Goal: Transaction & Acquisition: Book appointment/travel/reservation

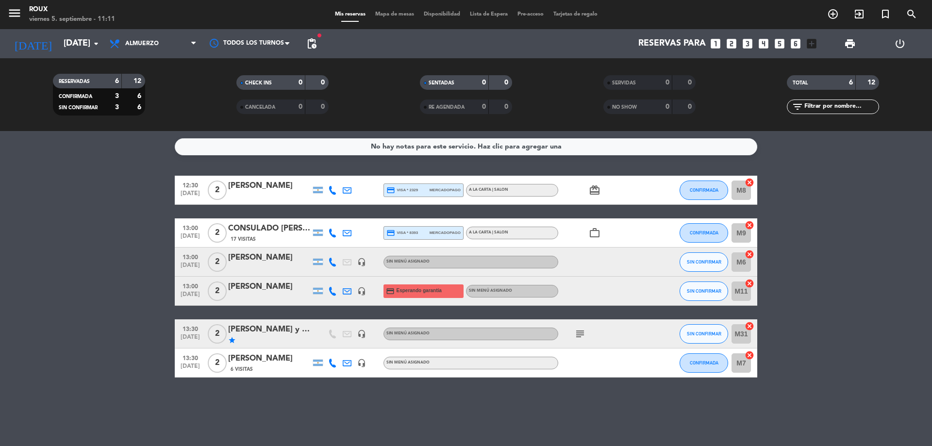
click at [383, 17] on span "Mapa de mesas" at bounding box center [394, 14] width 49 height 5
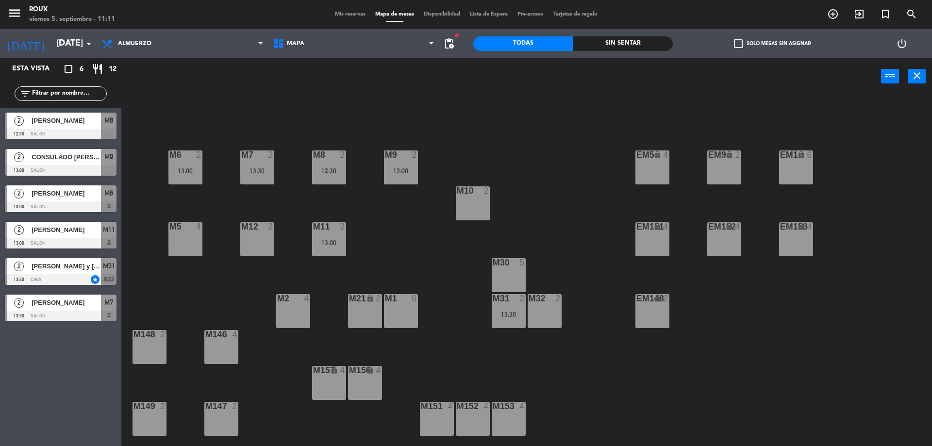
click at [266, 235] on div "M12 2" at bounding box center [257, 239] width 34 height 34
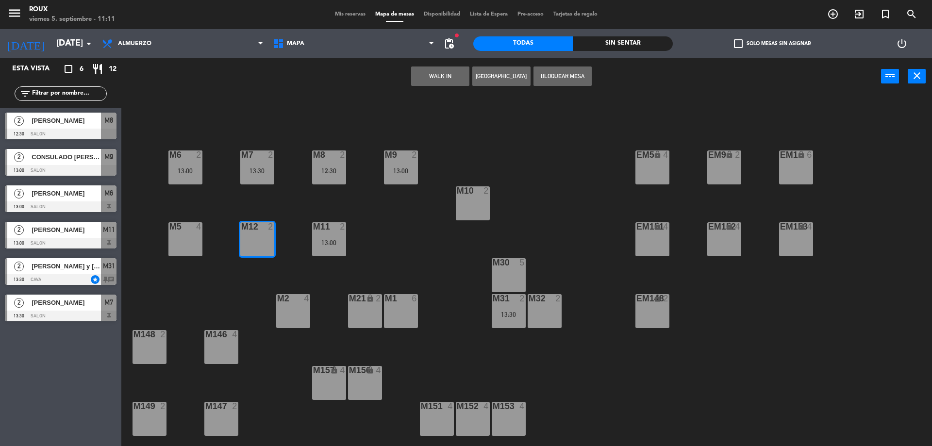
click at [497, 66] on button "[GEOGRAPHIC_DATA]" at bounding box center [501, 75] width 58 height 19
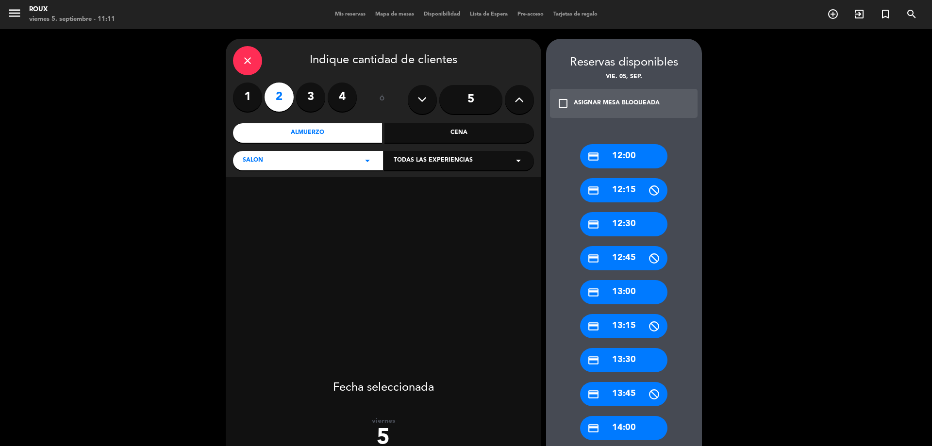
drag, startPoint x: 626, startPoint y: 357, endPoint x: 471, endPoint y: 180, distance: 235.5
click at [626, 354] on div "credit_card 13:30" at bounding box center [623, 360] width 87 height 24
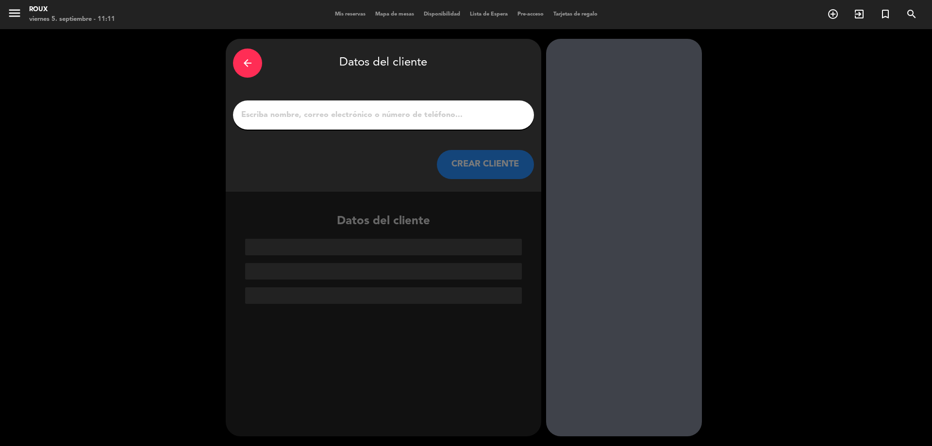
click at [433, 120] on input "1" at bounding box center [383, 115] width 286 height 14
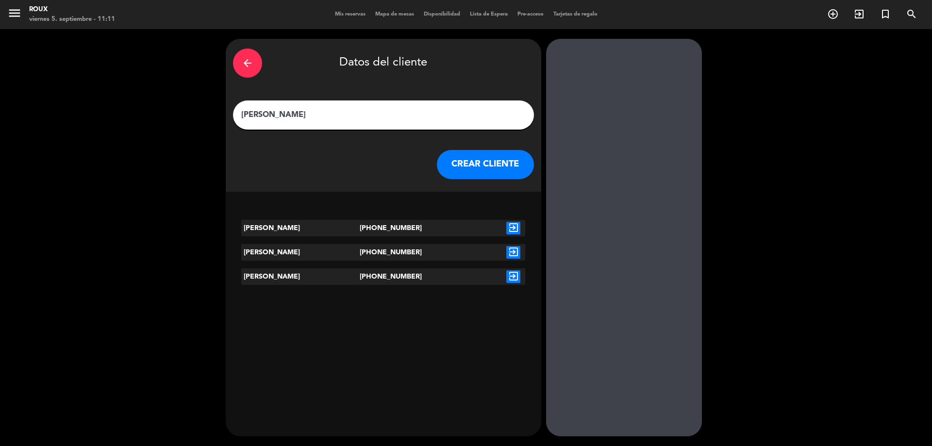
type input "[PERSON_NAME]"
click at [516, 230] on icon "exit_to_app" at bounding box center [513, 228] width 14 height 13
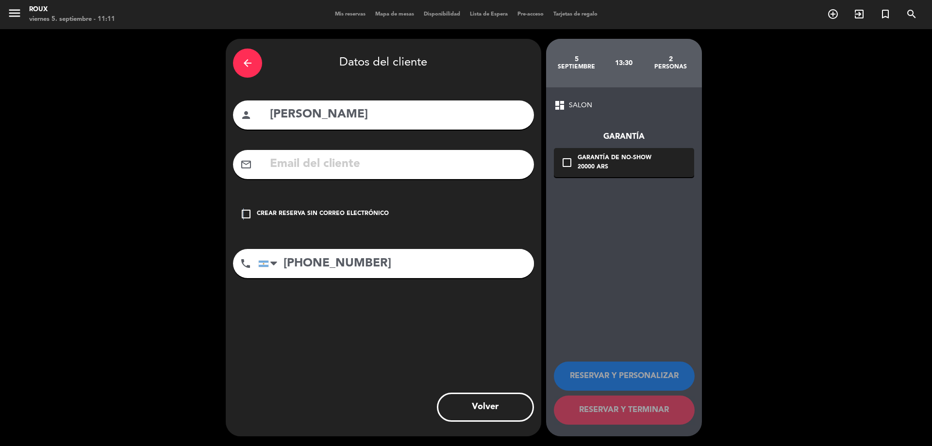
drag, startPoint x: 243, startPoint y: 215, endPoint x: 253, endPoint y: 222, distance: 12.7
click at [243, 215] on icon "check_box_outline_blank" at bounding box center [246, 214] width 12 height 12
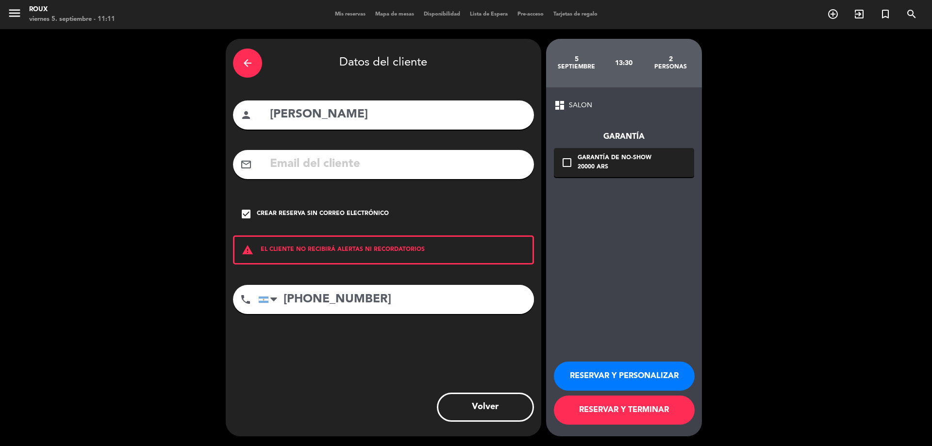
click at [609, 420] on button "RESERVAR Y TERMINAR" at bounding box center [624, 409] width 141 height 29
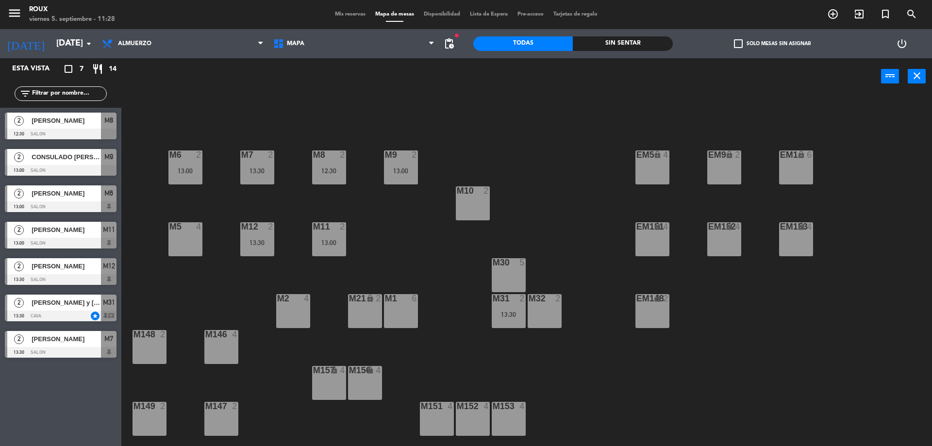
click at [350, 16] on span "Mis reservas" at bounding box center [350, 14] width 40 height 5
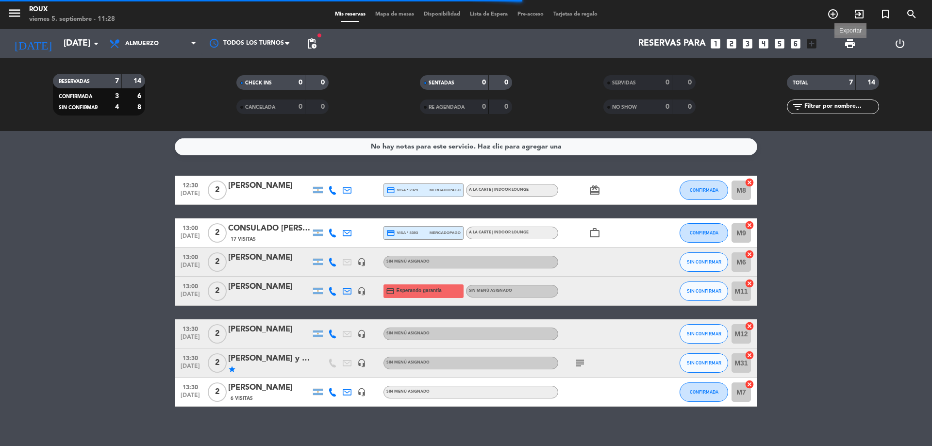
click at [847, 44] on span "print" at bounding box center [850, 44] width 12 height 12
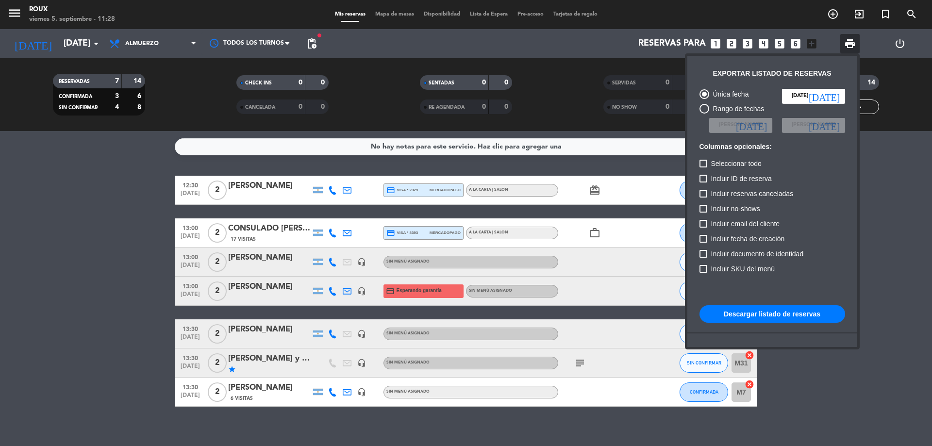
click at [757, 314] on button "Descargar listado de reservas" at bounding box center [772, 313] width 146 height 17
click at [894, 86] on div at bounding box center [466, 223] width 932 height 446
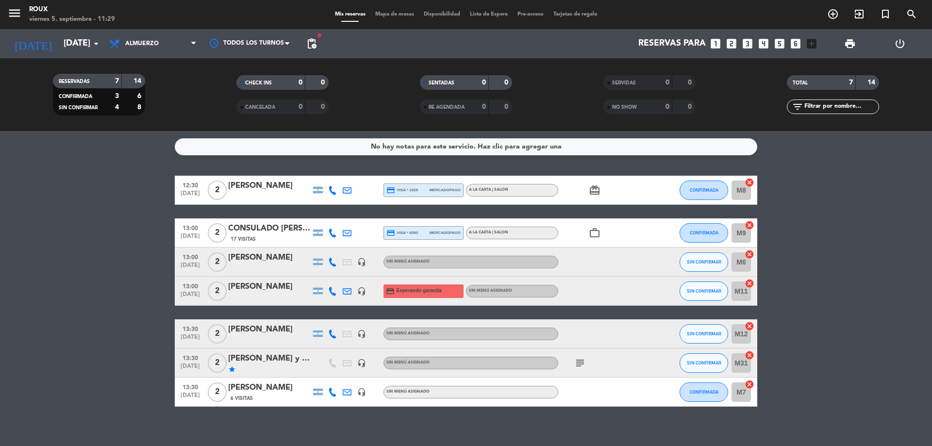
click at [581, 362] on icon "subject" at bounding box center [580, 363] width 12 height 12
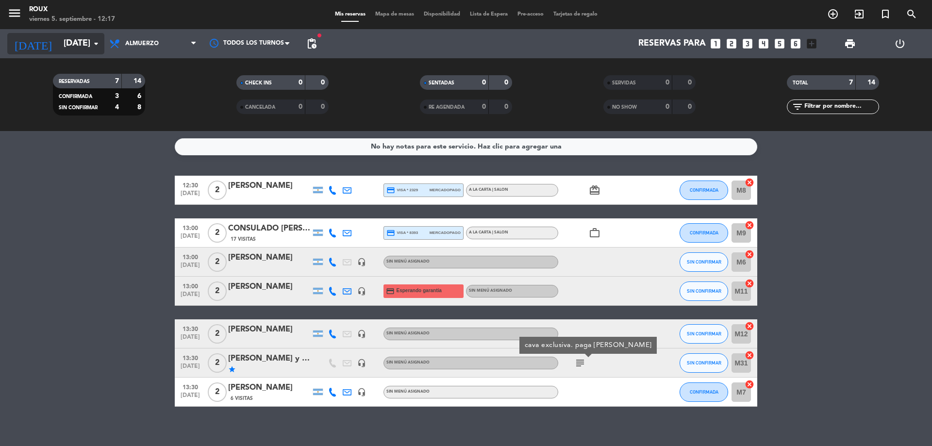
click at [86, 45] on input "[DATE]" at bounding box center [115, 43] width 113 height 19
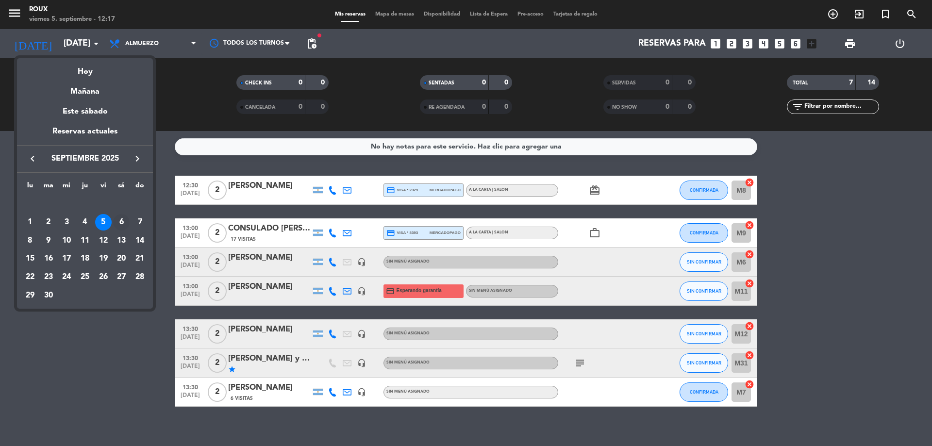
click at [118, 225] on div "6" at bounding box center [121, 222] width 16 height 16
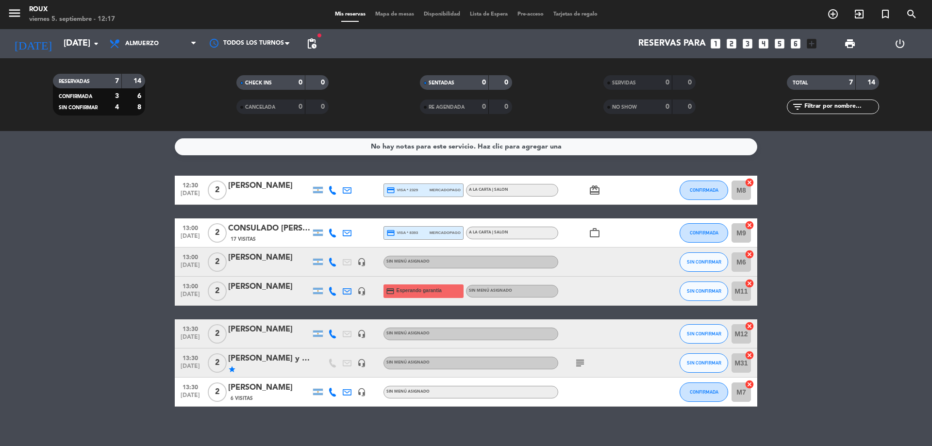
type input "[DATE]"
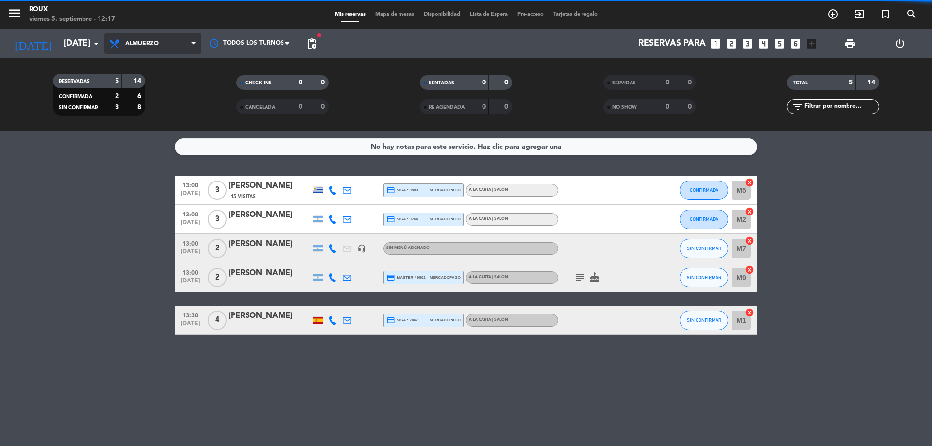
click at [148, 40] on span "Almuerzo" at bounding box center [152, 43] width 97 height 21
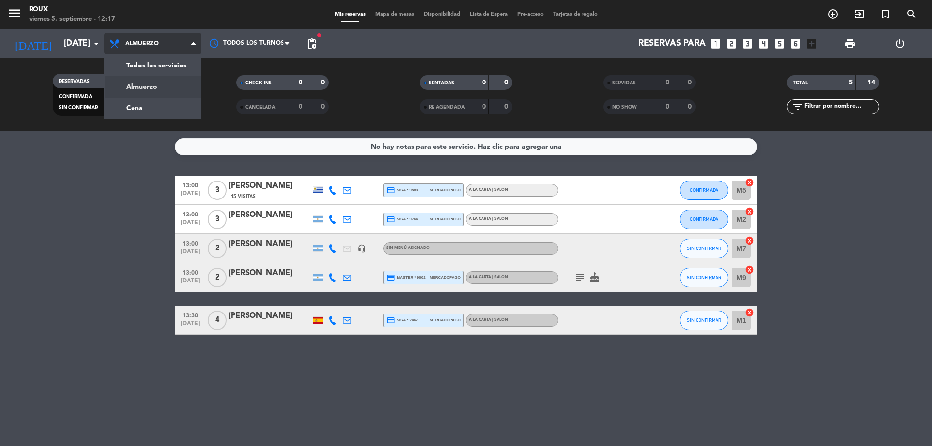
click at [154, 88] on div "menu [PERSON_NAME] [DATE] 5. septiembre - 12:17 Mis reservas Mapa de mesas Disp…" at bounding box center [466, 65] width 932 height 131
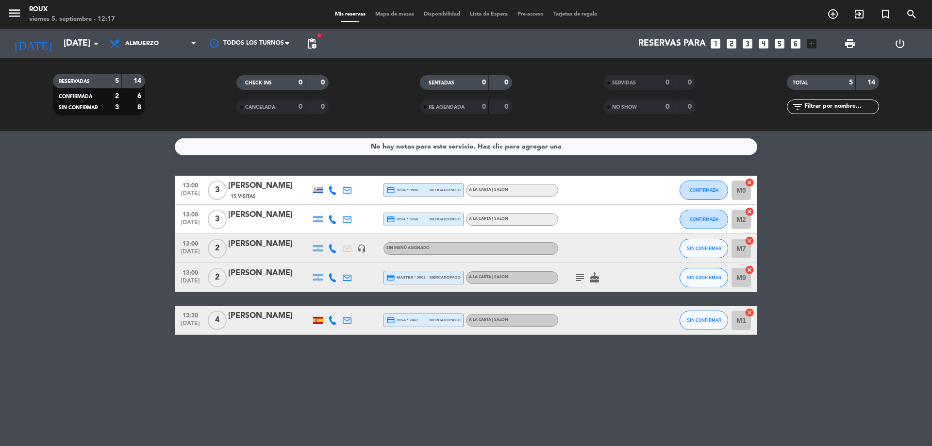
click at [139, 31] on div "Todos los servicios Almuerzo Cena Almuerzo Todos los servicios Almuerzo Cena" at bounding box center [152, 43] width 97 height 29
click at [140, 46] on span "Almuerzo" at bounding box center [141, 43] width 33 height 7
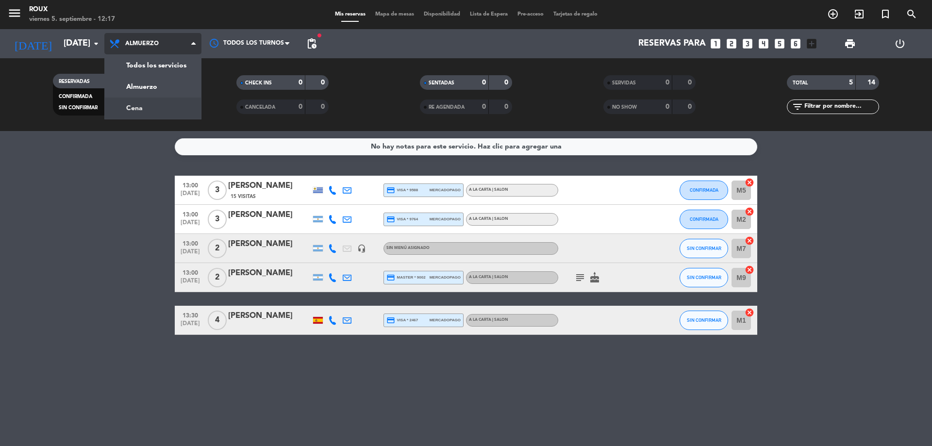
click at [147, 104] on div "menu [PERSON_NAME] [DATE] 5. septiembre - 12:17 Mis reservas Mapa de mesas Disp…" at bounding box center [466, 65] width 932 height 131
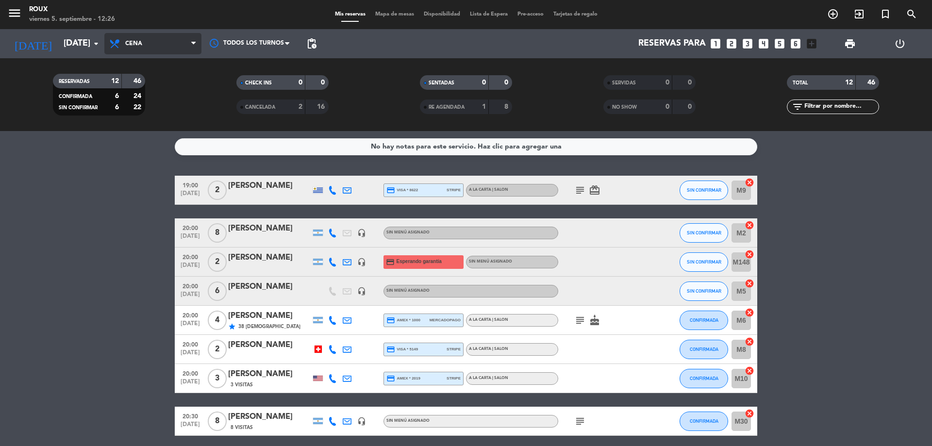
click at [141, 40] on span "Cena" at bounding box center [152, 43] width 97 height 21
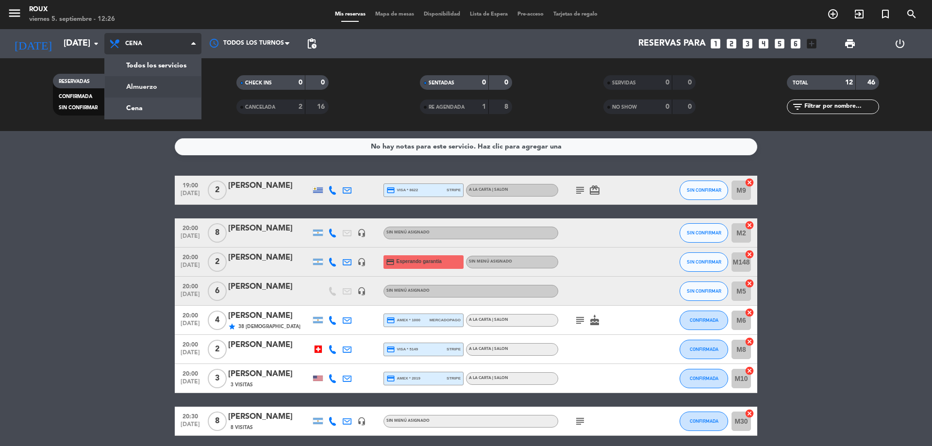
click at [154, 88] on div "menu [PERSON_NAME] [DATE] 5. septiembre - 12:26 Mis reservas Mapa de mesas Disp…" at bounding box center [466, 65] width 932 height 131
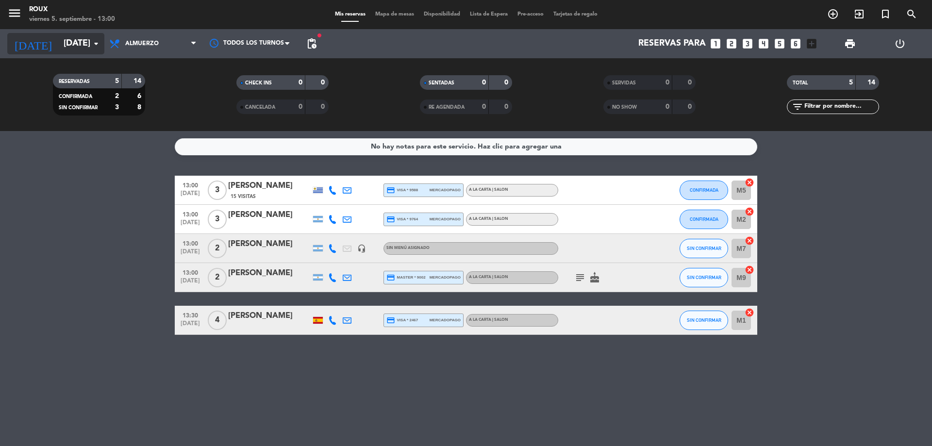
click at [71, 50] on input "[DATE]" at bounding box center [115, 43] width 113 height 19
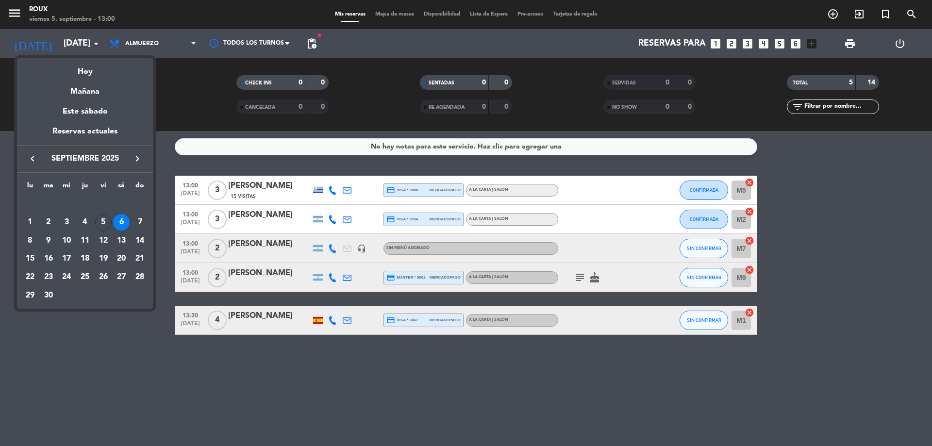
click at [148, 46] on div at bounding box center [466, 223] width 932 height 446
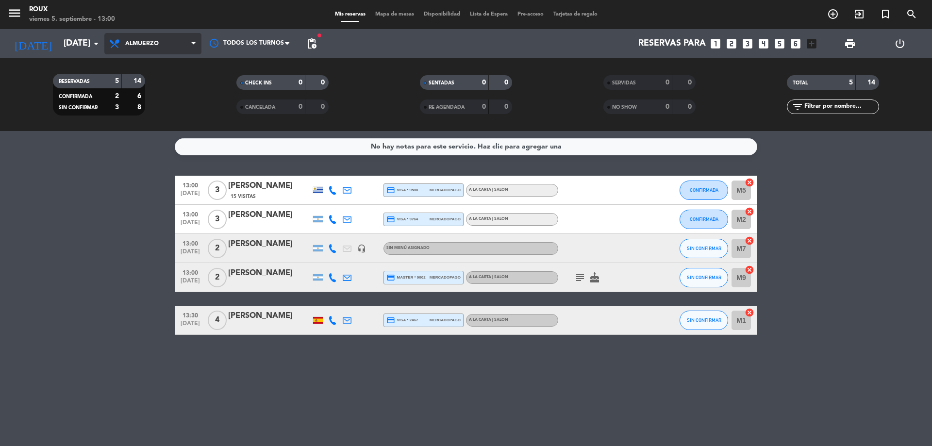
click at [142, 48] on span "Almuerzo" at bounding box center [152, 43] width 97 height 21
click at [139, 110] on div "menu [PERSON_NAME] [DATE] 5. septiembre - 13:00 Mis reservas Mapa de mesas Disp…" at bounding box center [466, 65] width 932 height 131
click at [391, 8] on div "menu [PERSON_NAME] [DATE] 5. septiembre - 13:00 Mis reservas Mapa de mesas Disp…" at bounding box center [466, 14] width 932 height 29
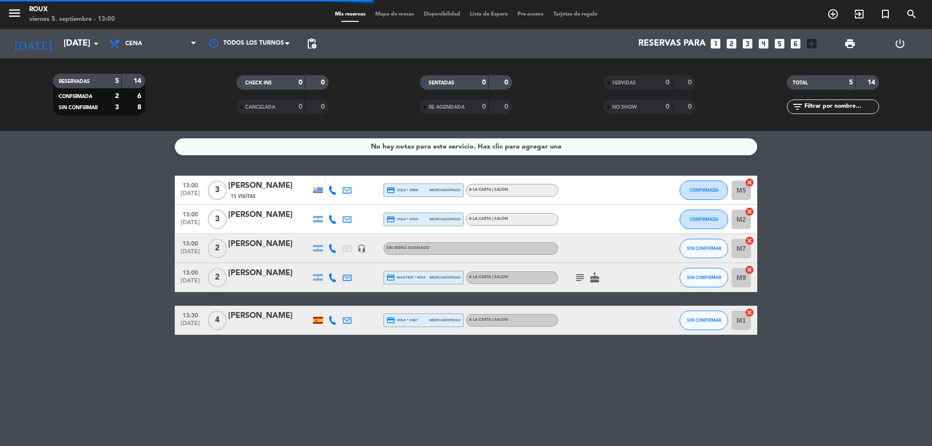
click at [393, 12] on span "Mapa de mesas" at bounding box center [394, 14] width 49 height 5
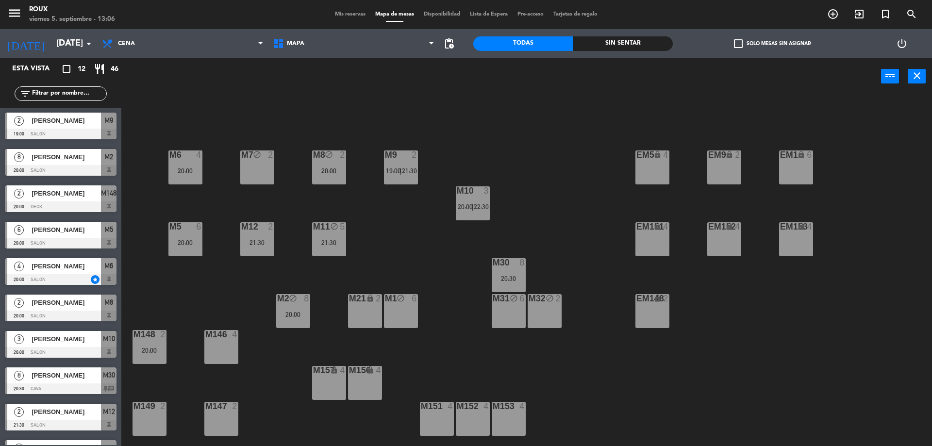
click at [163, 382] on div "M6 4 20:00 M7 block 2 M8 block 2 20:00 M9 2 19:00 | 21:30 EM9 lock 2 EM5 lock 4…" at bounding box center [531, 272] width 801 height 351
click at [158, 421] on div "m149 2" at bounding box center [149, 419] width 34 height 34
click at [478, 75] on button "[GEOGRAPHIC_DATA]" at bounding box center [471, 75] width 58 height 19
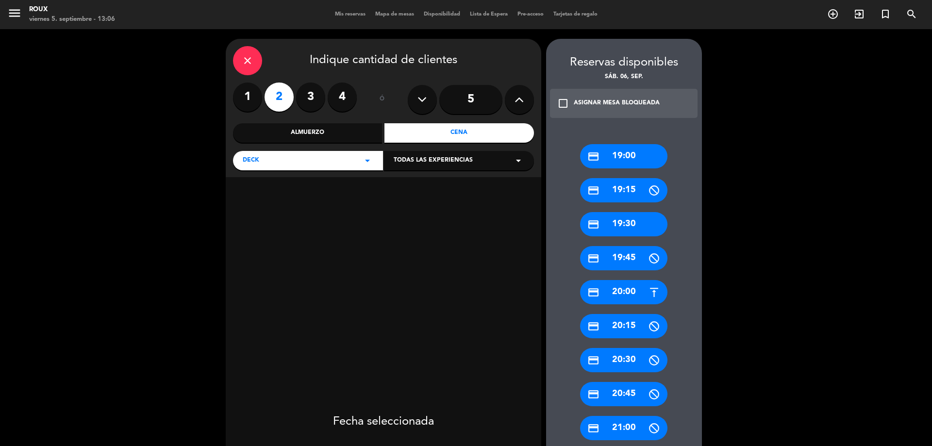
click at [615, 292] on div "credit_card 20:00" at bounding box center [623, 292] width 87 height 24
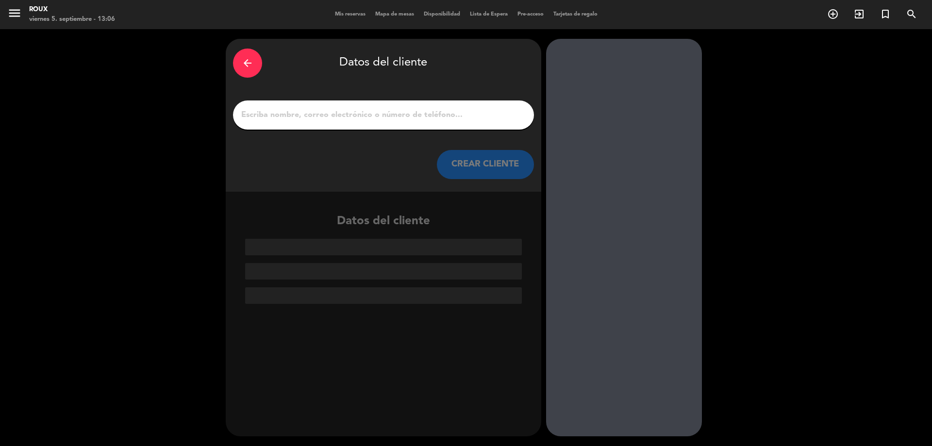
click at [246, 61] on icon "arrow_back" at bounding box center [248, 63] width 12 height 12
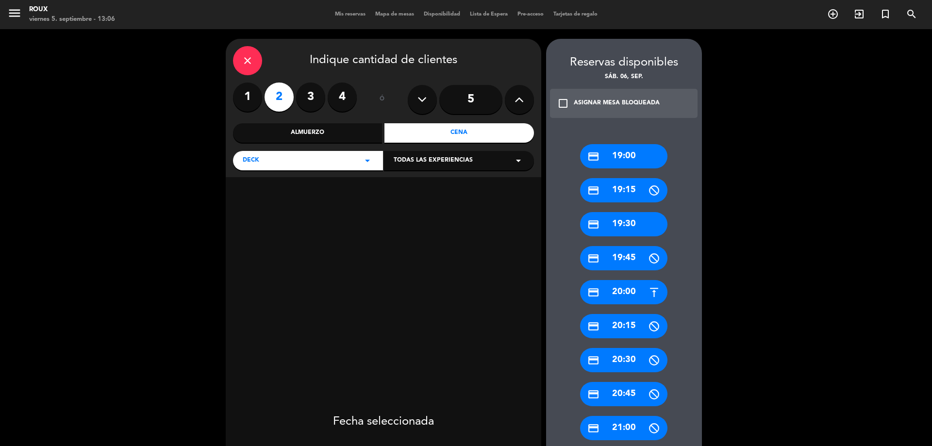
click at [624, 291] on div "credit_card 20:00" at bounding box center [623, 292] width 87 height 24
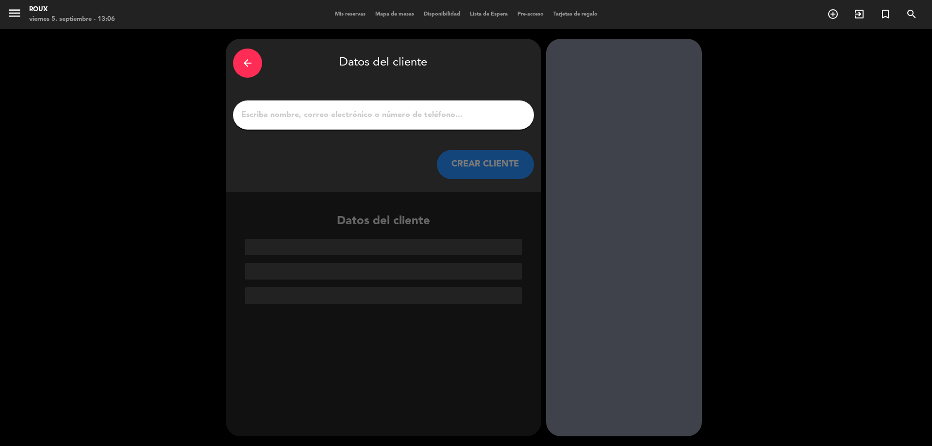
click at [329, 118] on input "1" at bounding box center [383, 115] width 286 height 14
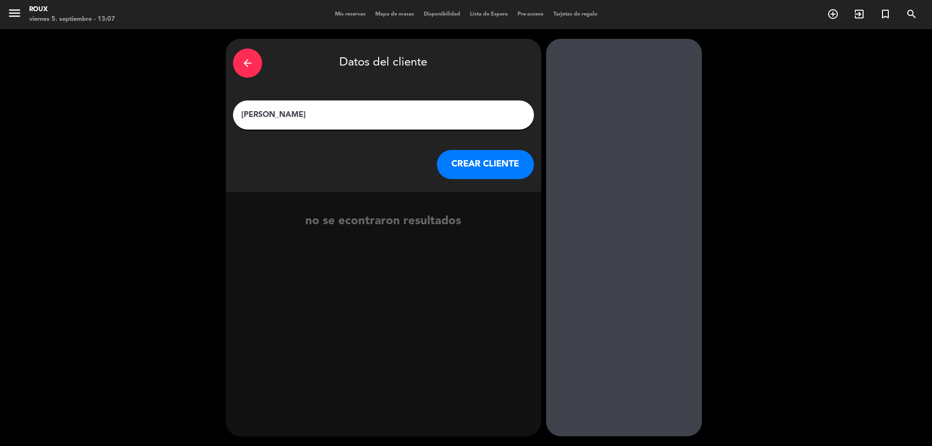
type input "[PERSON_NAME]"
click at [491, 173] on button "CREAR CLIENTE" at bounding box center [485, 164] width 97 height 29
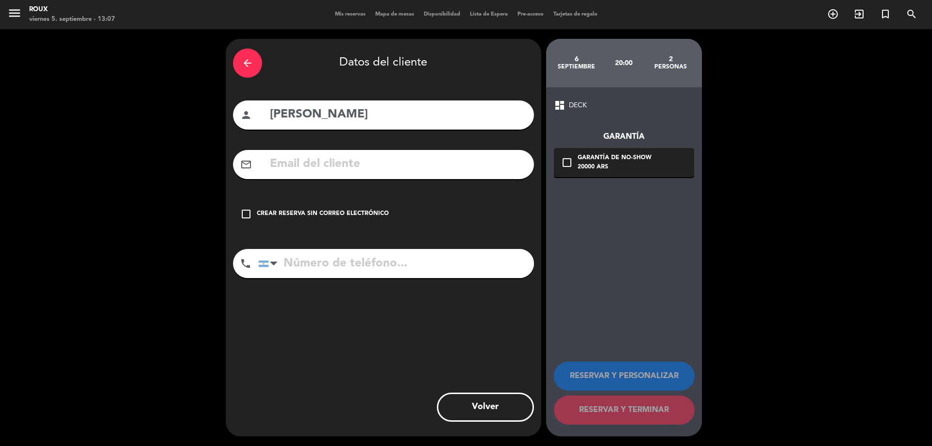
click at [381, 165] on input "text" at bounding box center [398, 164] width 258 height 20
click at [385, 263] on input "tel" at bounding box center [396, 263] width 276 height 29
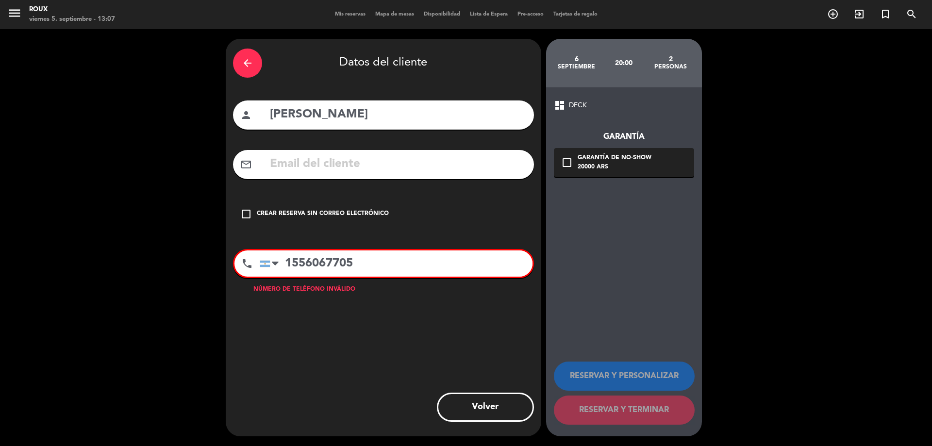
type input "1556067705"
click at [442, 155] on input "text" at bounding box center [398, 164] width 258 height 20
type input "[EMAIL_ADDRESS][DOMAIN_NAME]"
click at [570, 163] on icon "check_box_outline_blank" at bounding box center [567, 163] width 12 height 12
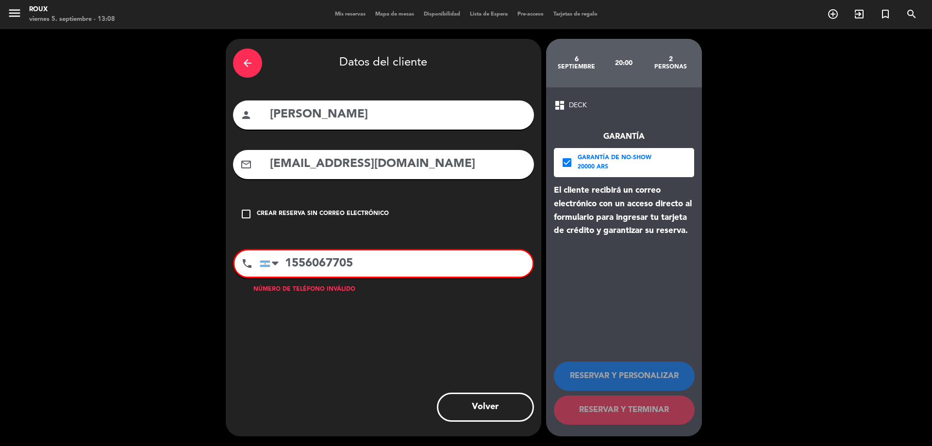
click at [277, 114] on input "[PERSON_NAME]" at bounding box center [398, 115] width 258 height 20
type input "[PERSON_NAME]"
drag, startPoint x: 297, startPoint y: 262, endPoint x: 276, endPoint y: 258, distance: 21.3
click at [276, 258] on div "[GEOGRAPHIC_DATA] +1 [GEOGRAPHIC_DATA] +44 [GEOGRAPHIC_DATA] ([GEOGRAPHIC_DATA]…" at bounding box center [396, 263] width 273 height 26
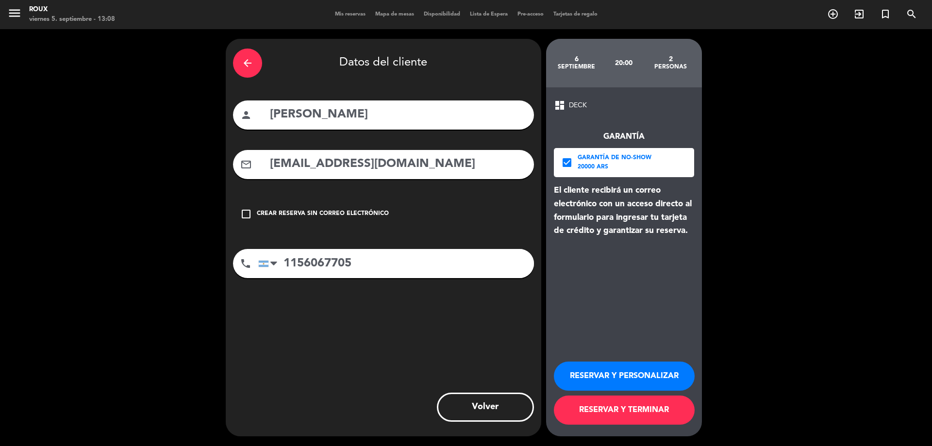
type input "1156067705"
click at [611, 411] on button "RESERVAR Y TERMINAR" at bounding box center [624, 409] width 141 height 29
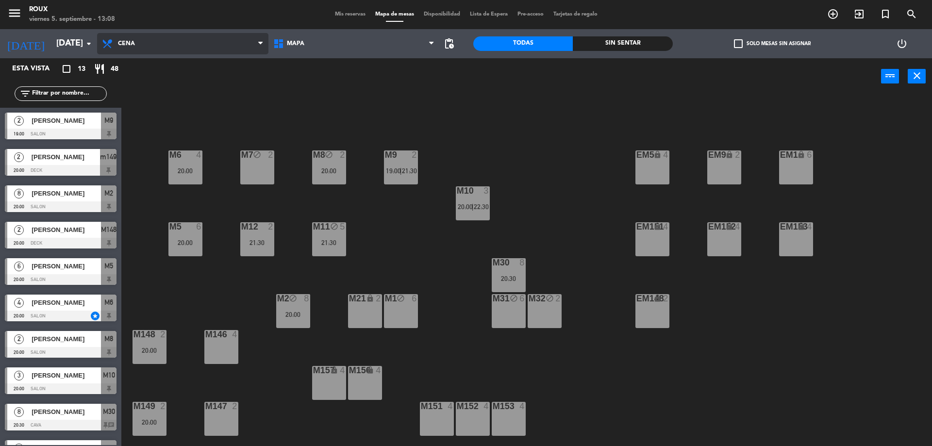
click at [142, 48] on span "Cena" at bounding box center [182, 43] width 171 height 21
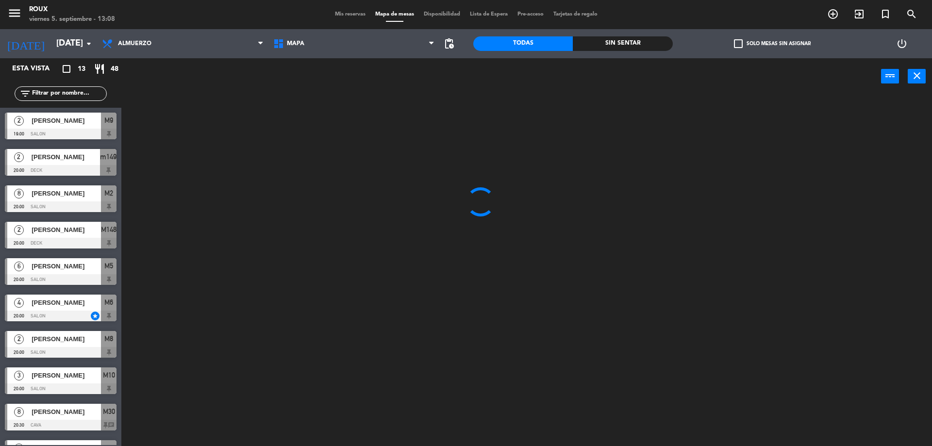
click at [148, 67] on ng-component "menu [PERSON_NAME] [DATE] 5. septiembre - 13:08 Mis reservas Mapa de mesas Disp…" at bounding box center [466, 224] width 932 height 448
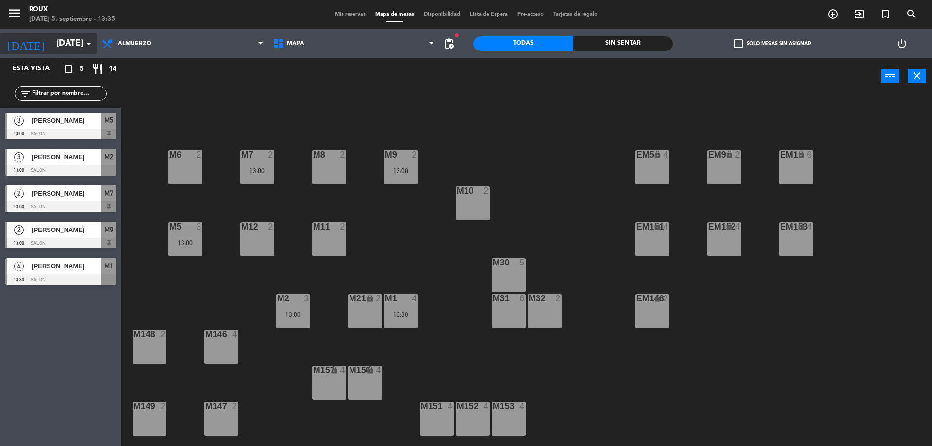
click at [72, 42] on input "[DATE]" at bounding box center [107, 43] width 113 height 19
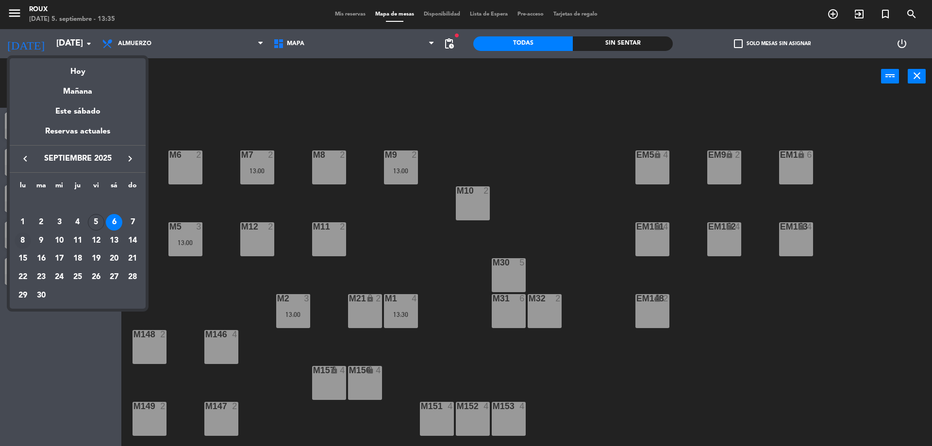
click at [22, 242] on div "8" at bounding box center [23, 240] width 16 height 16
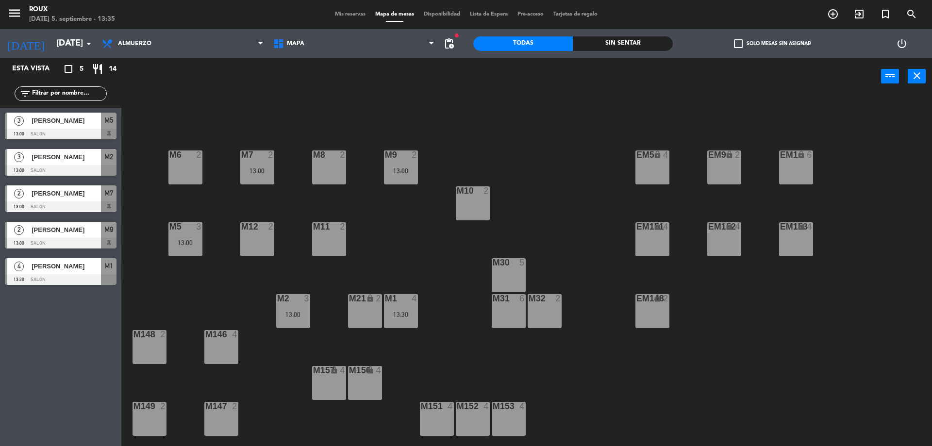
type input "[DATE]"
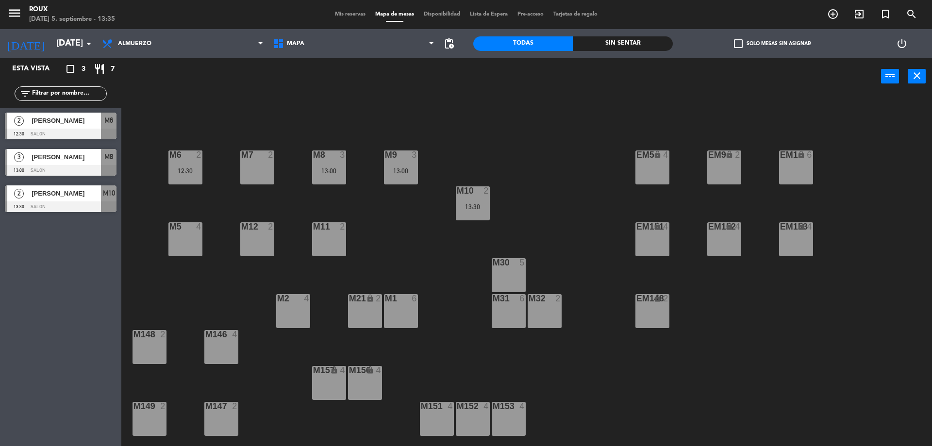
click at [409, 309] on div "M1 6" at bounding box center [401, 311] width 34 height 34
click at [461, 76] on button "[GEOGRAPHIC_DATA]" at bounding box center [471, 75] width 58 height 19
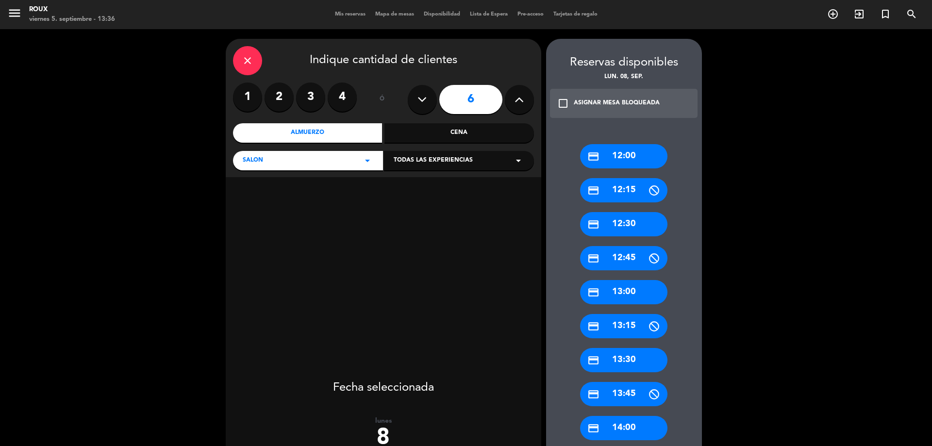
click at [253, 52] on div "close" at bounding box center [247, 60] width 29 height 29
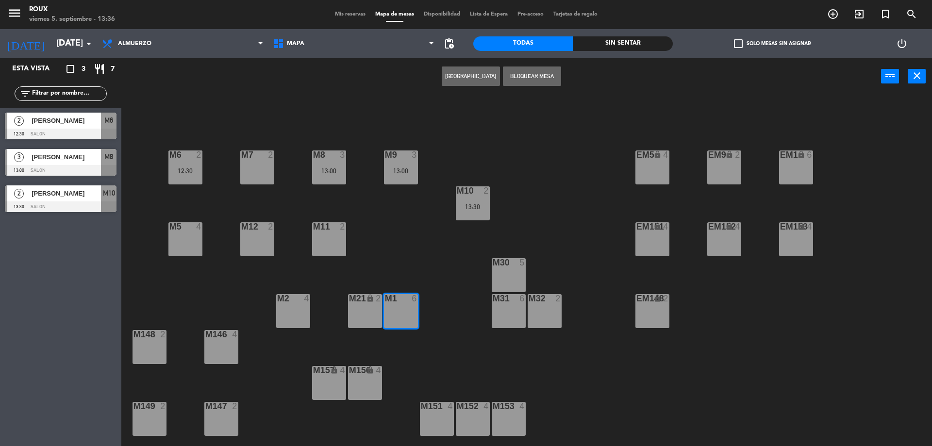
click at [450, 255] on div "M6 2 12:30 M7 2 M8 3 13:00 M9 3 13:00 EM9 lock 2 EM5 lock 4 EM1 lock 6 M10 2 13…" at bounding box center [531, 272] width 801 height 351
click at [503, 278] on div "M30 5" at bounding box center [509, 275] width 34 height 34
click at [462, 75] on button "[GEOGRAPHIC_DATA]" at bounding box center [471, 75] width 58 height 19
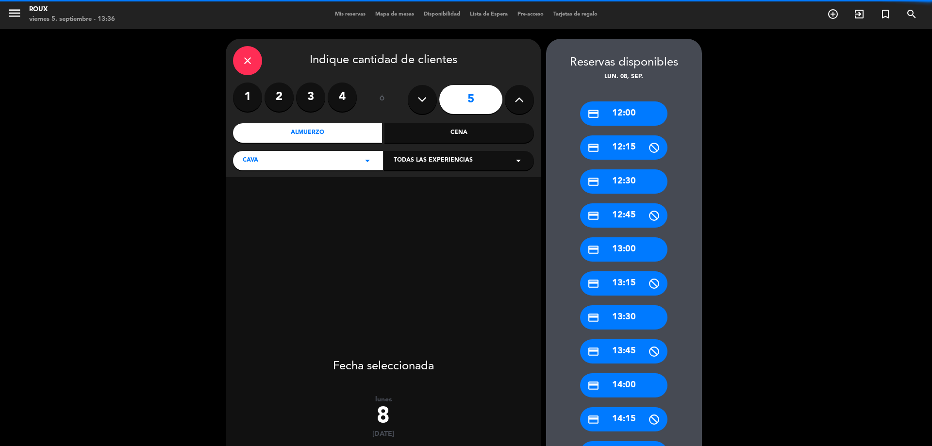
click at [310, 95] on label "3" at bounding box center [310, 96] width 29 height 29
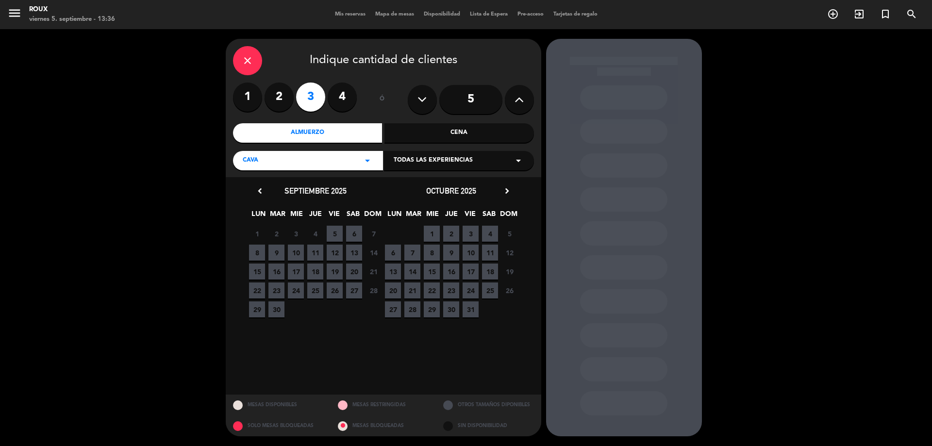
click at [259, 247] on span "8" at bounding box center [257, 253] width 16 height 16
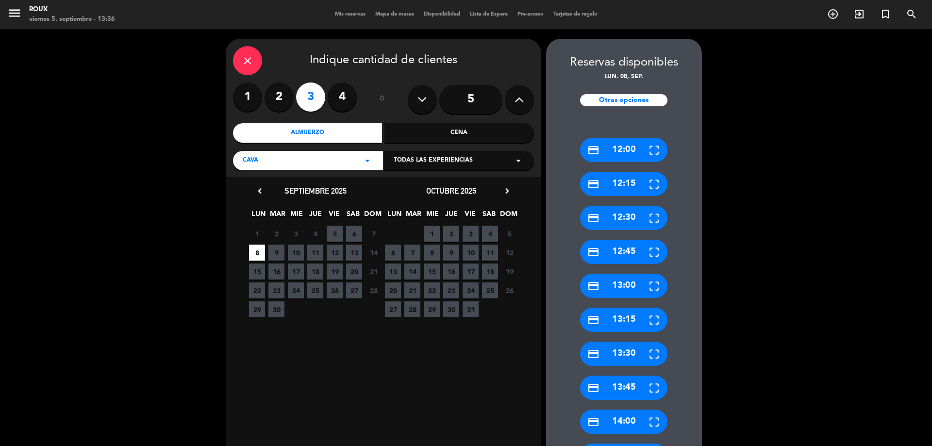
click at [626, 285] on div "credit_card 13:00" at bounding box center [623, 286] width 87 height 24
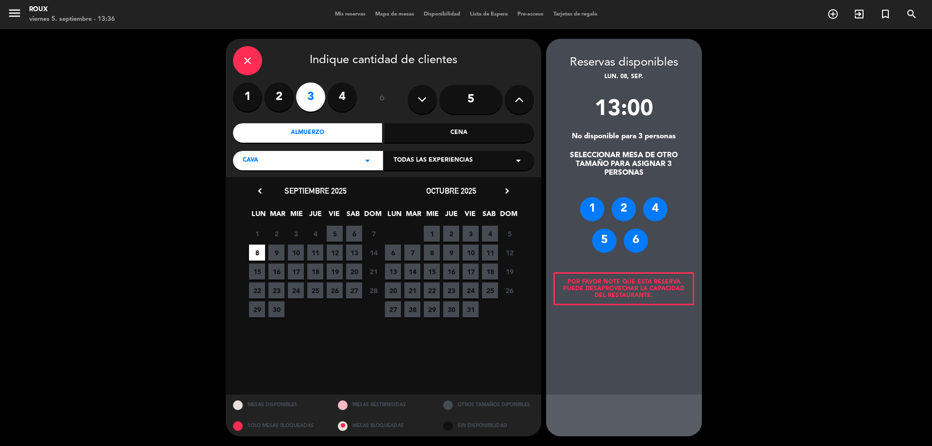
click at [243, 67] on div "close" at bounding box center [247, 60] width 29 height 29
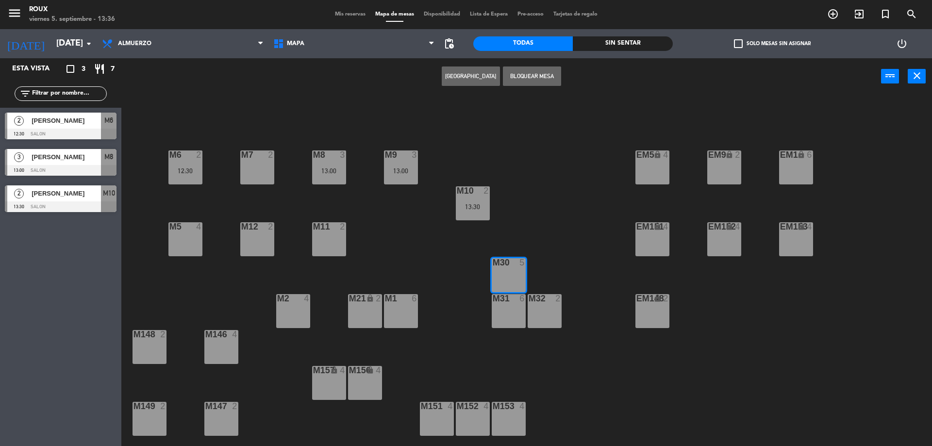
click at [488, 79] on button "[GEOGRAPHIC_DATA]" at bounding box center [471, 75] width 58 height 19
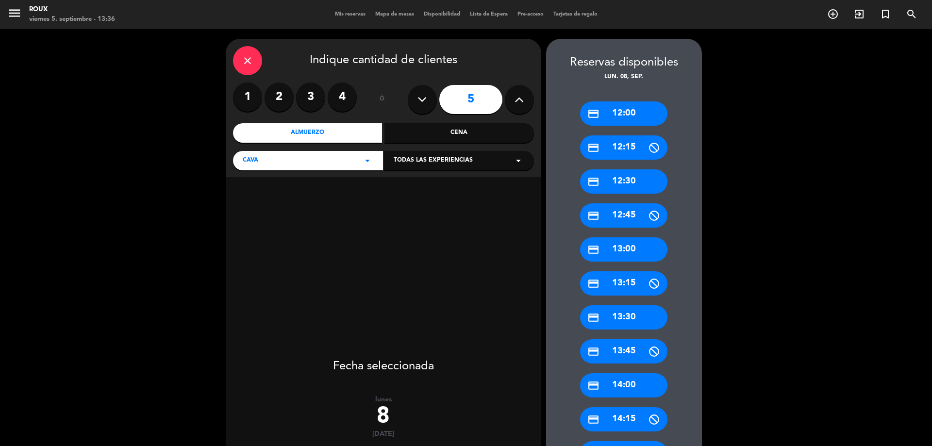
click at [315, 96] on label "3" at bounding box center [310, 96] width 29 height 29
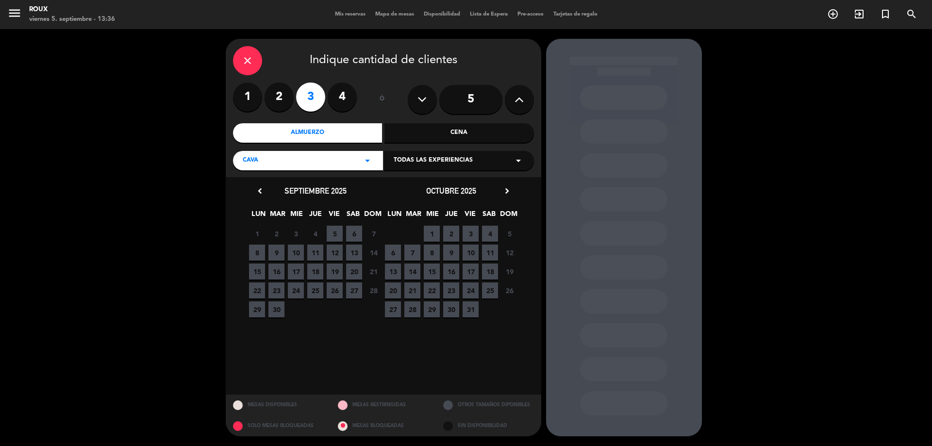
click at [260, 250] on span "8" at bounding box center [257, 253] width 16 height 16
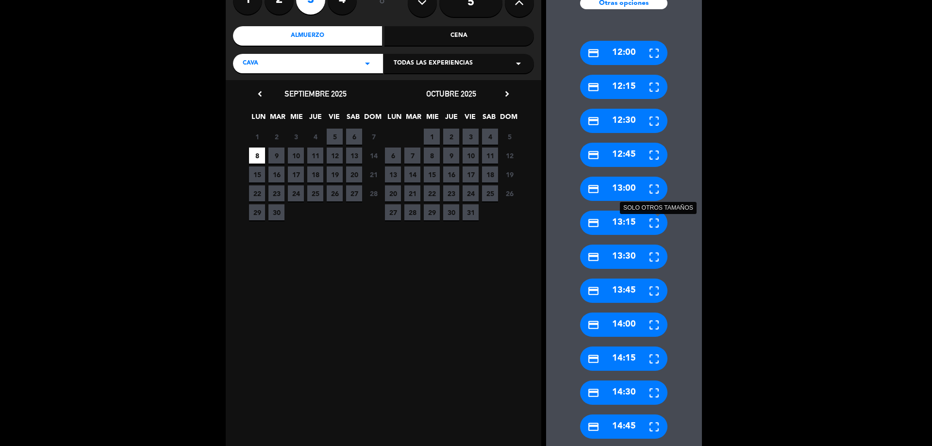
scroll to position [146, 0]
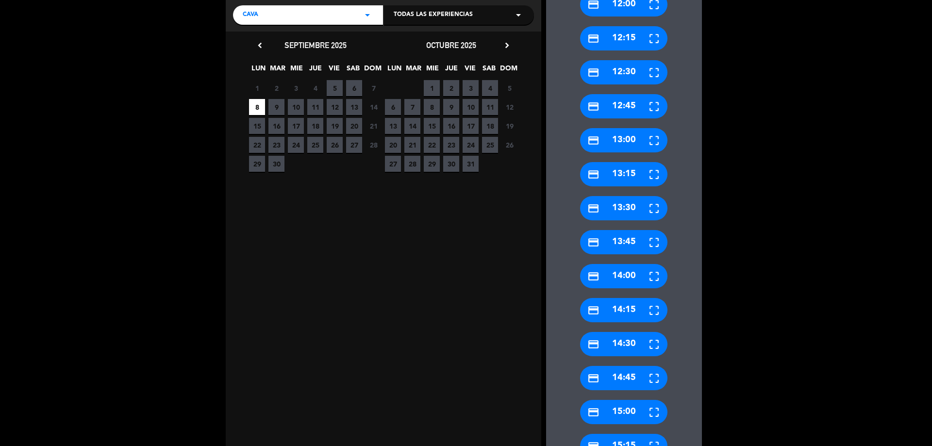
click at [633, 135] on div "credit_card 13:00" at bounding box center [623, 140] width 87 height 24
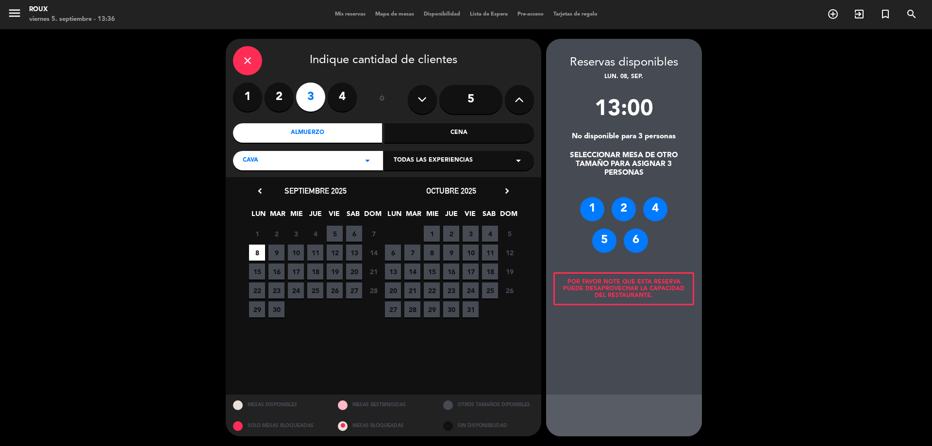
scroll to position [0, 0]
click at [591, 208] on div "1" at bounding box center [592, 209] width 24 height 24
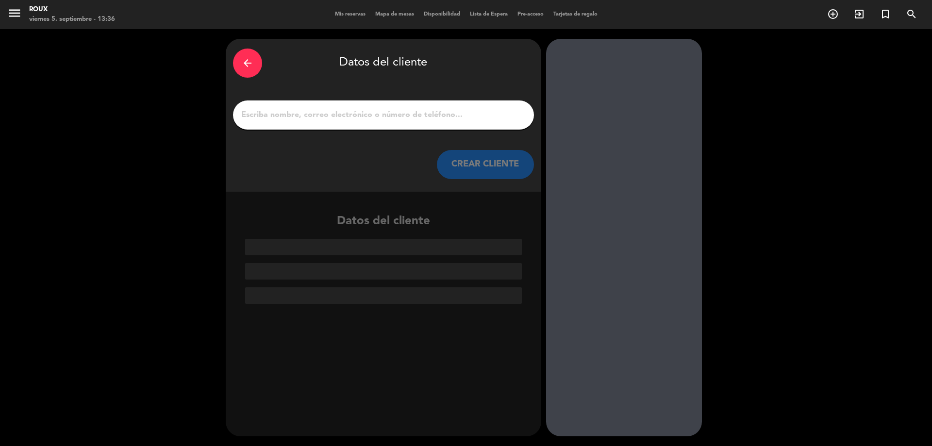
click at [329, 112] on input "1" at bounding box center [383, 115] width 286 height 14
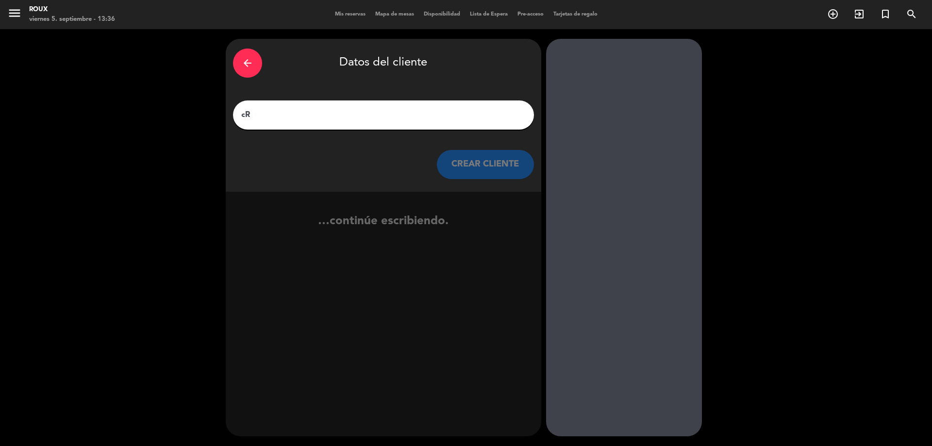
type input "c"
type input "[PERSON_NAME]"
click at [466, 160] on button "CREAR CLIENTE" at bounding box center [485, 164] width 97 height 29
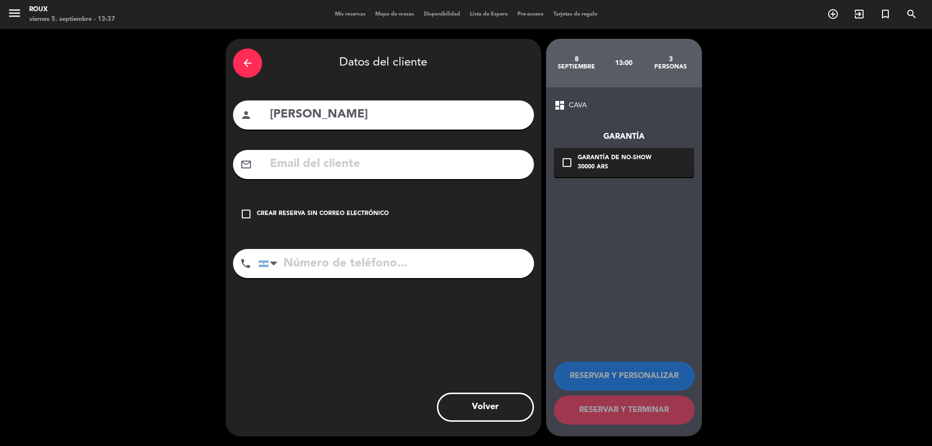
click at [363, 165] on input "text" at bounding box center [398, 164] width 258 height 20
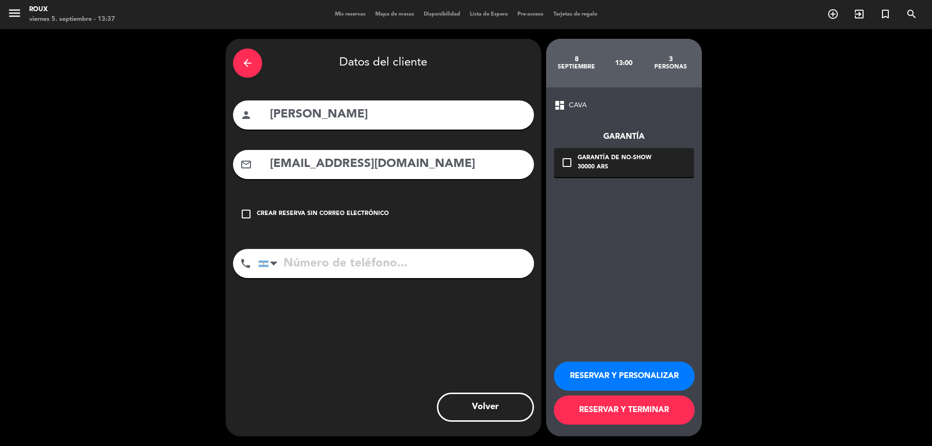
type input "[EMAIL_ADDRESS][DOMAIN_NAME]"
click at [354, 250] on input "tel" at bounding box center [396, 263] width 276 height 29
type input "1162487750"
click at [568, 165] on icon "check_box_outline_blank" at bounding box center [567, 163] width 12 height 12
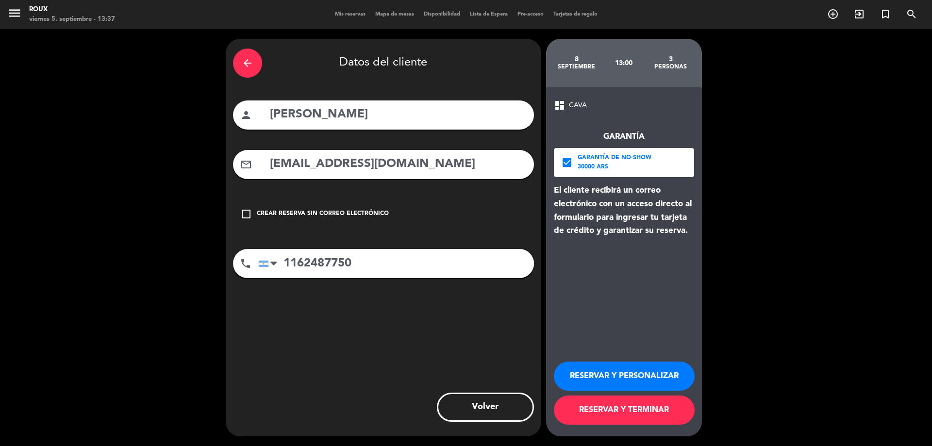
click at [619, 409] on button "RESERVAR Y TERMINAR" at bounding box center [624, 409] width 141 height 29
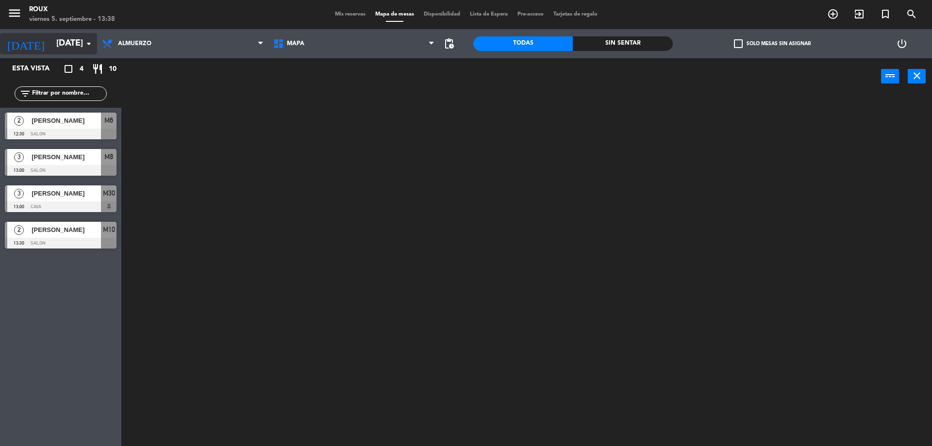
click at [66, 41] on input "[DATE]" at bounding box center [107, 43] width 113 height 19
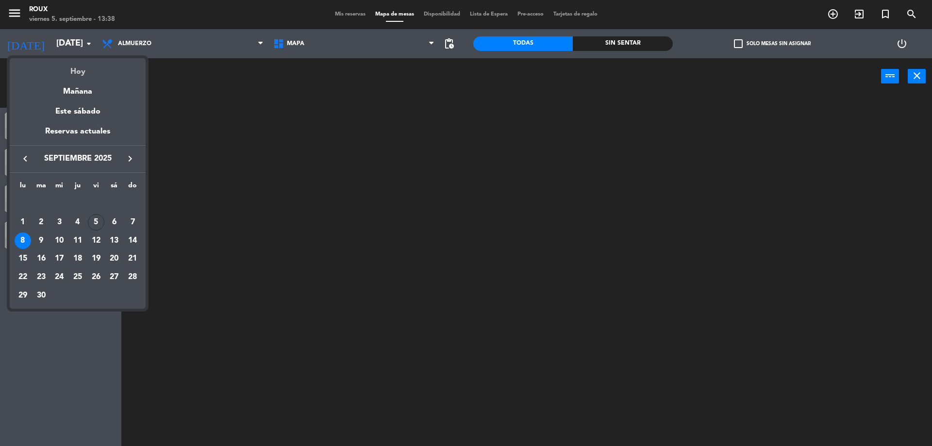
click at [82, 72] on div "Hoy" at bounding box center [78, 68] width 136 height 20
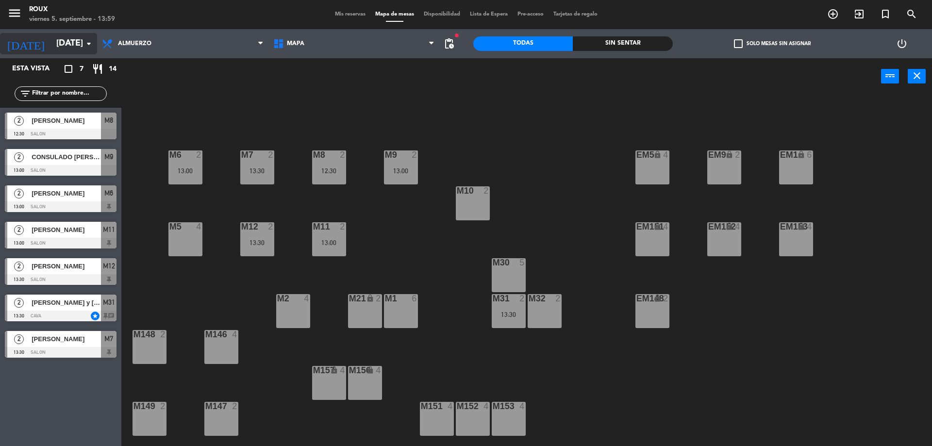
click at [92, 41] on icon "arrow_drop_down" at bounding box center [89, 44] width 12 height 12
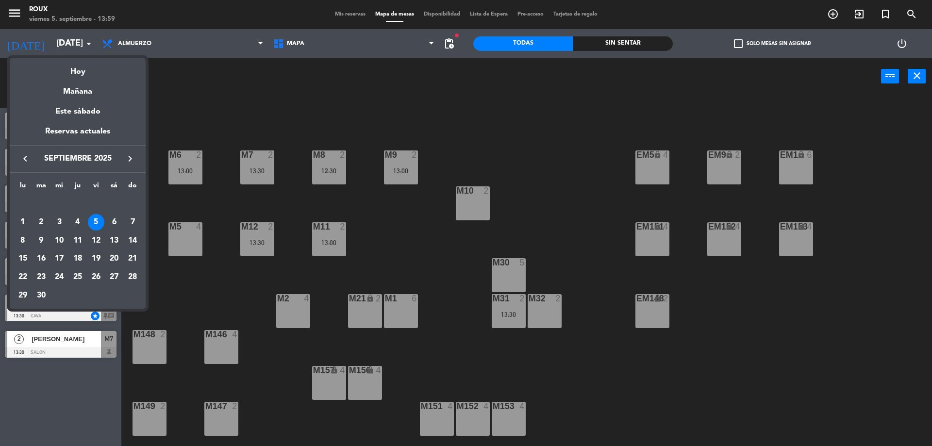
click at [147, 44] on div at bounding box center [466, 223] width 932 height 446
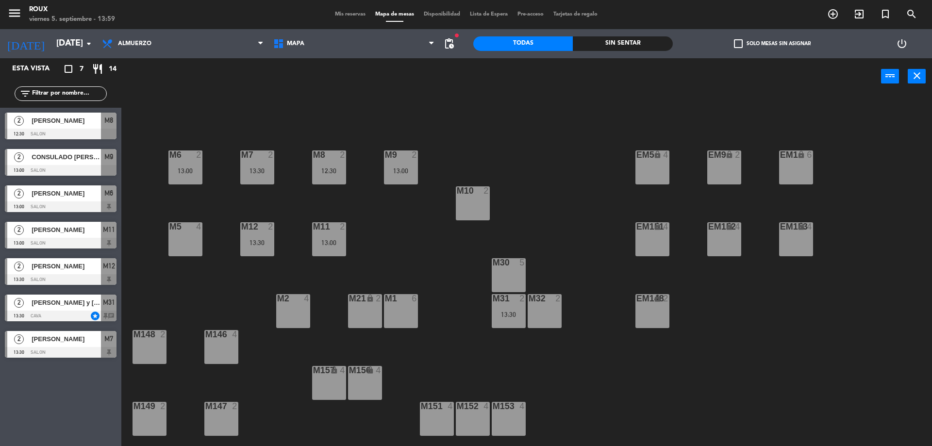
click at [147, 44] on span "Almuerzo" at bounding box center [134, 43] width 33 height 7
click at [155, 62] on ng-component "menu [PERSON_NAME] [DATE] 5. septiembre - 13:59 Mis reservas Mapa de mesas Disp…" at bounding box center [466, 224] width 932 height 448
click at [54, 43] on input "[DATE]" at bounding box center [107, 43] width 113 height 19
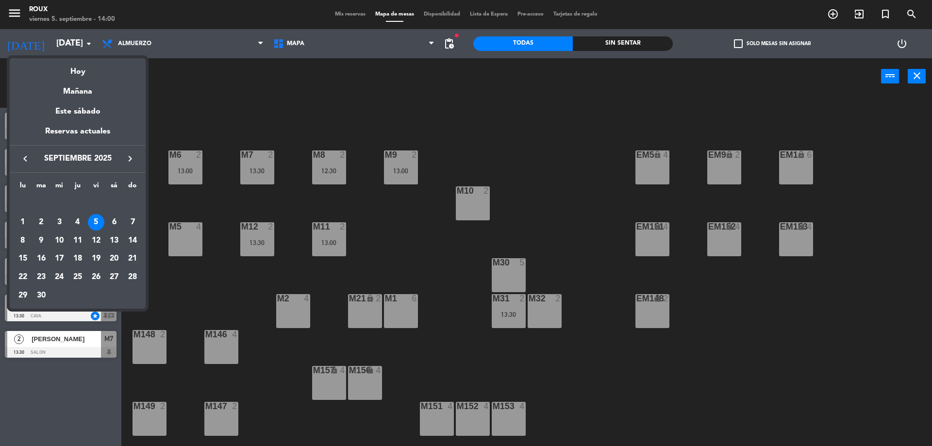
click at [107, 219] on div "6" at bounding box center [114, 222] width 16 height 16
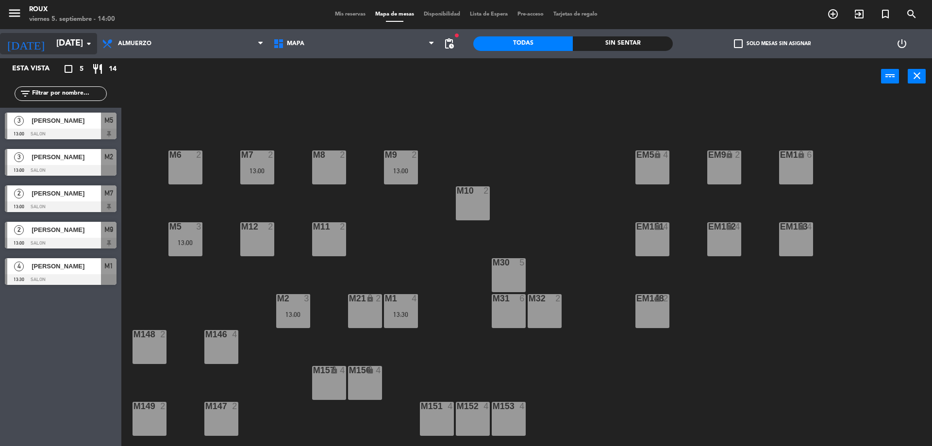
click at [82, 49] on input "[DATE]" at bounding box center [107, 43] width 113 height 19
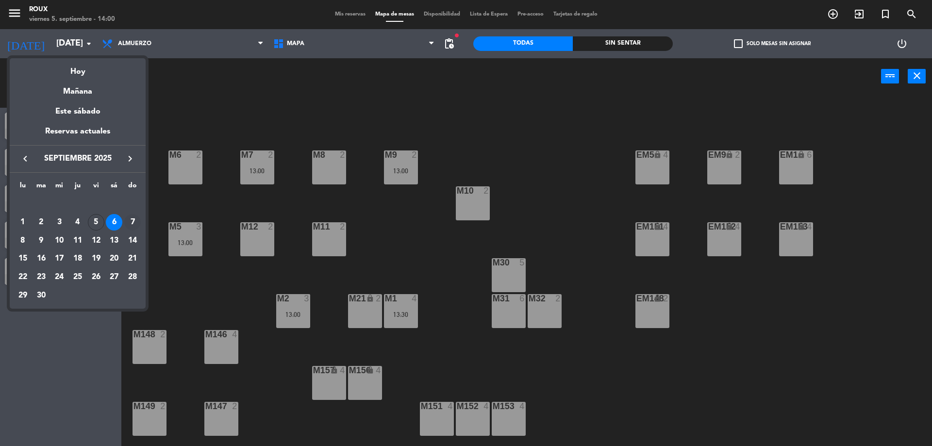
click at [136, 221] on div "7" at bounding box center [132, 222] width 16 height 16
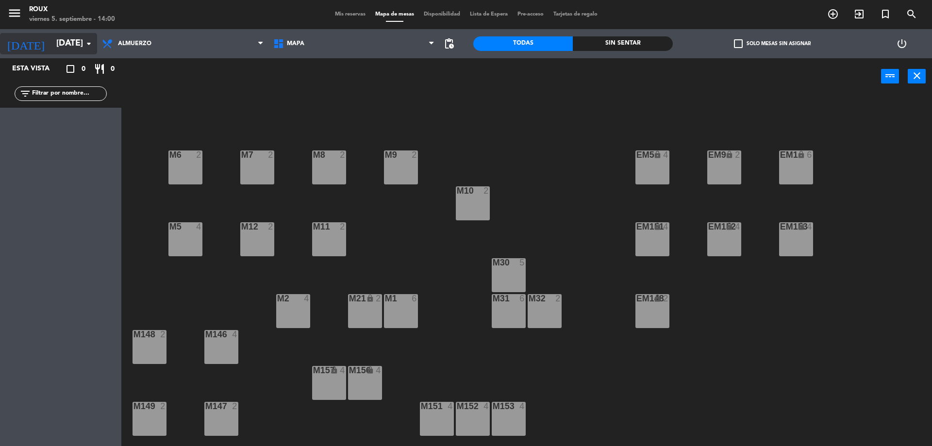
click at [80, 41] on input "[DATE]" at bounding box center [107, 43] width 113 height 19
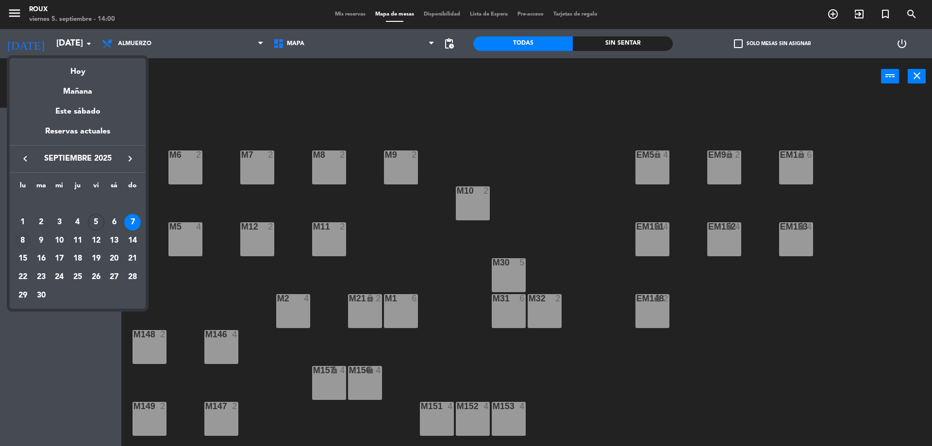
click at [22, 241] on div "8" at bounding box center [23, 240] width 16 height 16
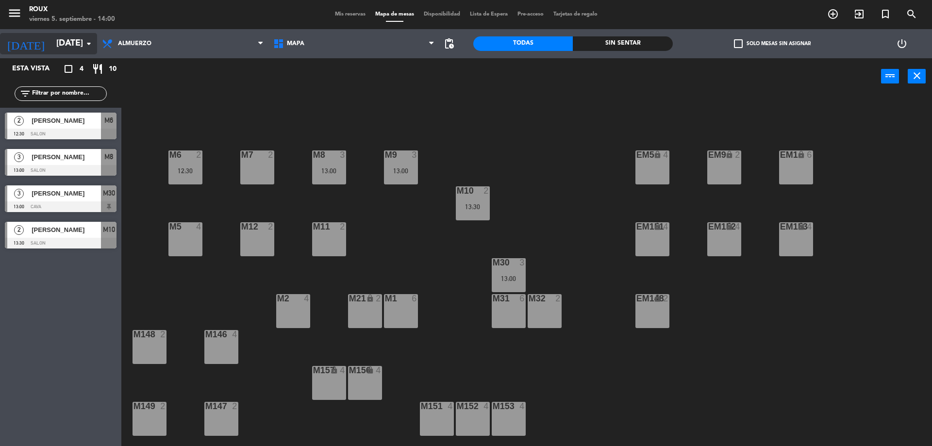
click at [85, 36] on input "[DATE]" at bounding box center [107, 43] width 113 height 19
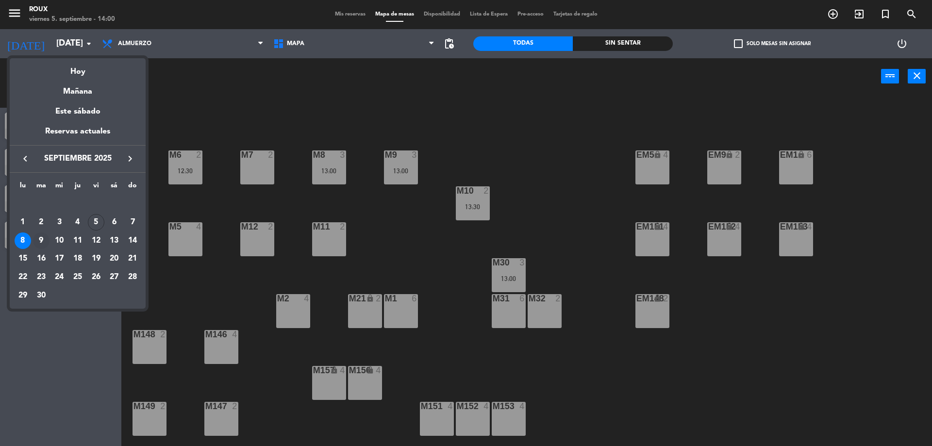
click at [36, 241] on div "9" at bounding box center [41, 240] width 16 height 16
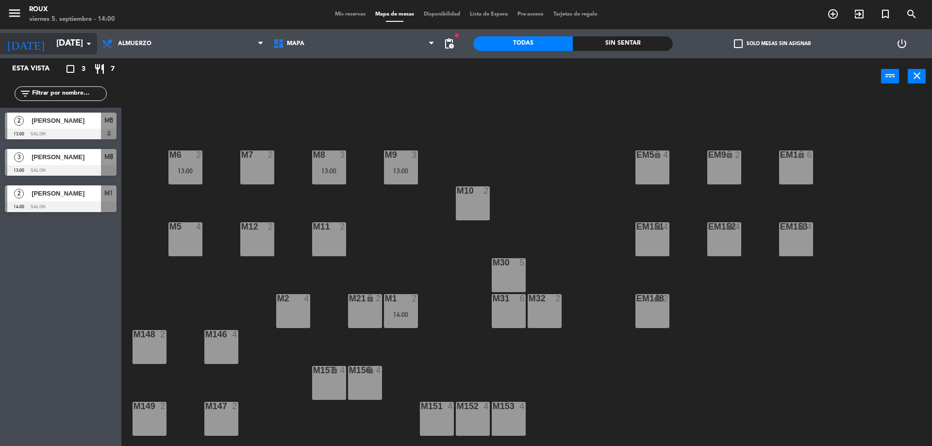
click at [86, 38] on icon "arrow_drop_down" at bounding box center [89, 44] width 12 height 12
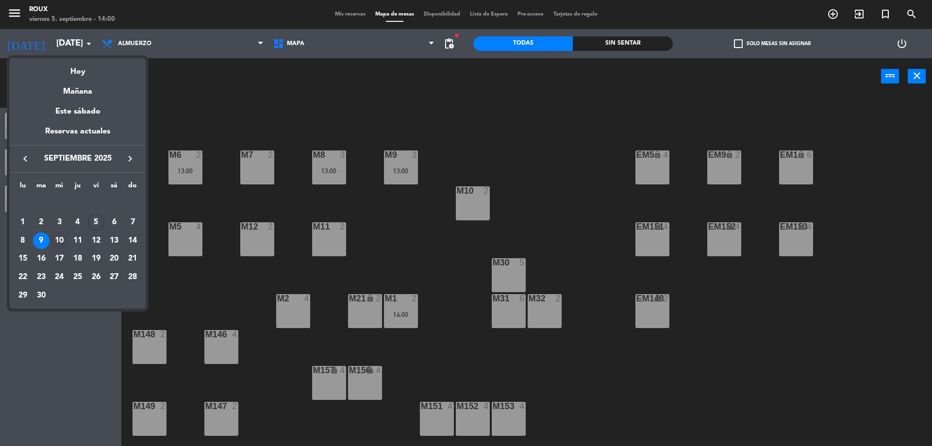
click at [61, 241] on div "10" at bounding box center [59, 240] width 16 height 16
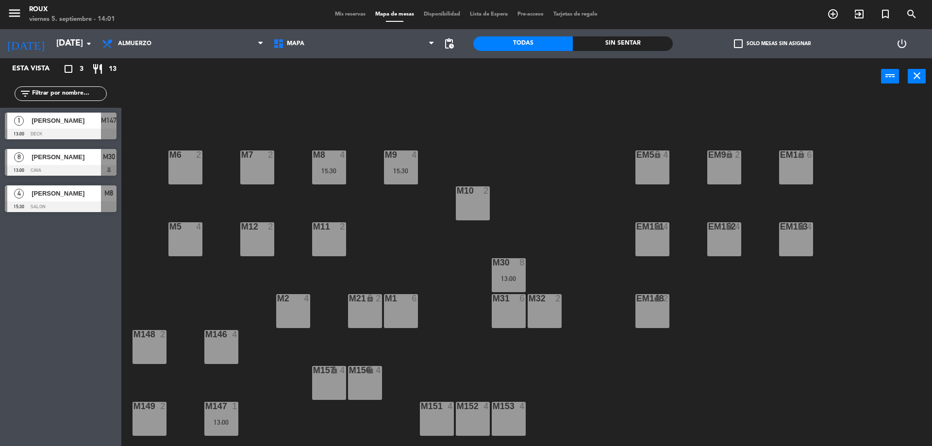
click at [49, 157] on span "[PERSON_NAME]" at bounding box center [66, 157] width 69 height 10
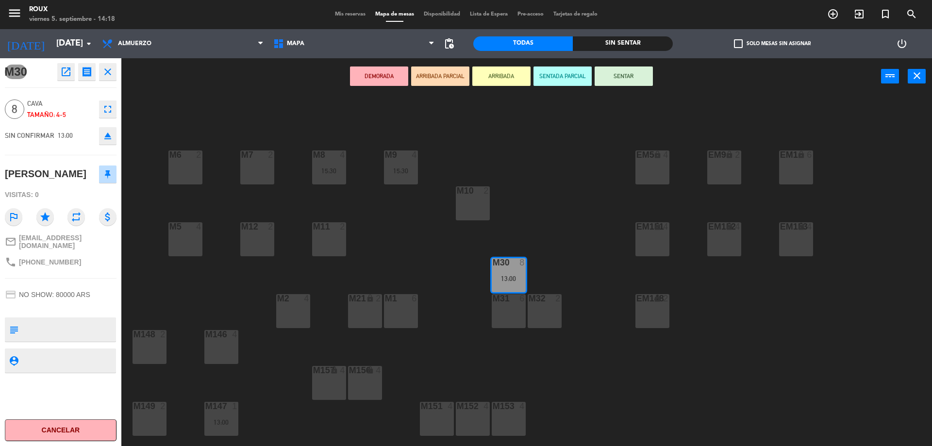
click at [412, 240] on div "M6 2 M7 2 M8 4 15:30 M9 4 15:30 EM9 lock 2 EM5 lock 4 EM1 lock 6 M10 2 M11 2 M1…" at bounding box center [531, 272] width 801 height 351
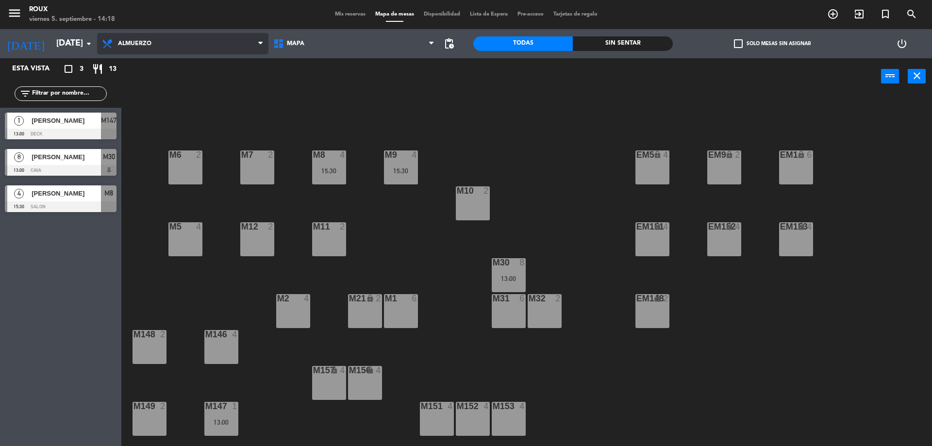
click at [156, 48] on span "Almuerzo" at bounding box center [182, 43] width 171 height 21
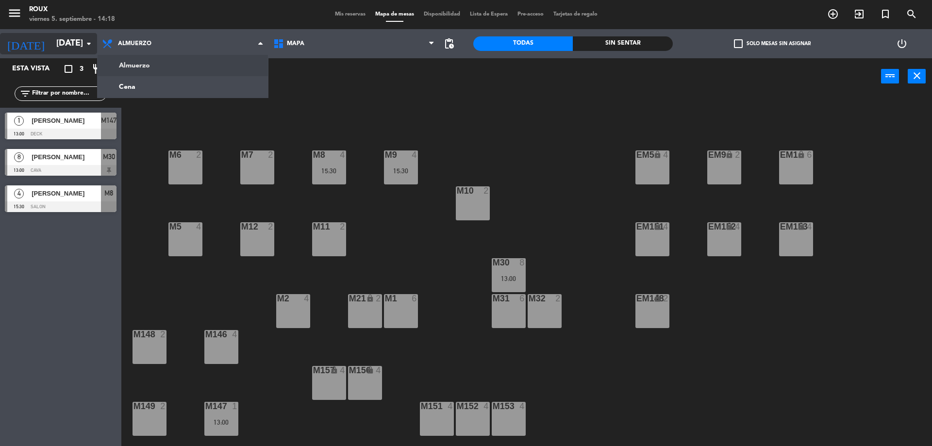
click at [89, 47] on icon "arrow_drop_down" at bounding box center [89, 44] width 12 height 12
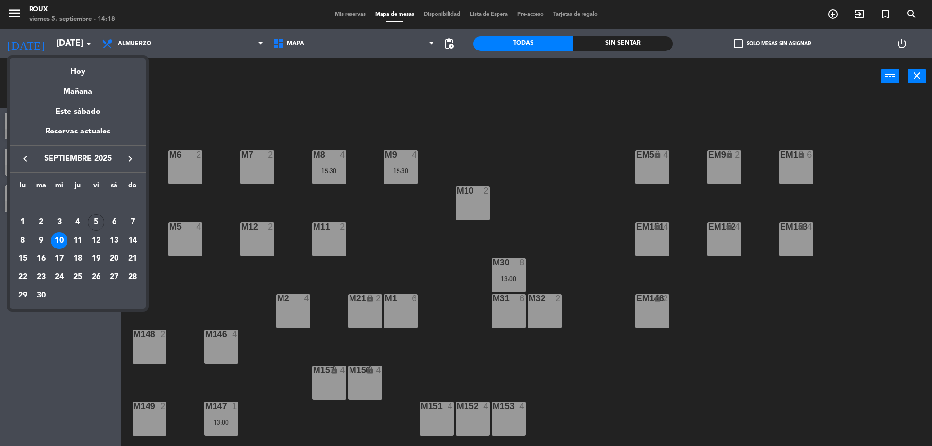
click at [148, 45] on div at bounding box center [466, 223] width 932 height 446
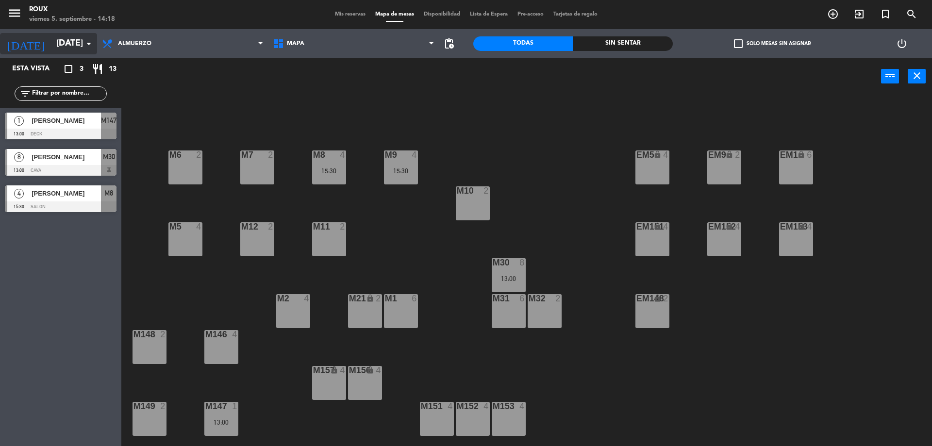
click at [76, 46] on input "[DATE]" at bounding box center [107, 43] width 113 height 19
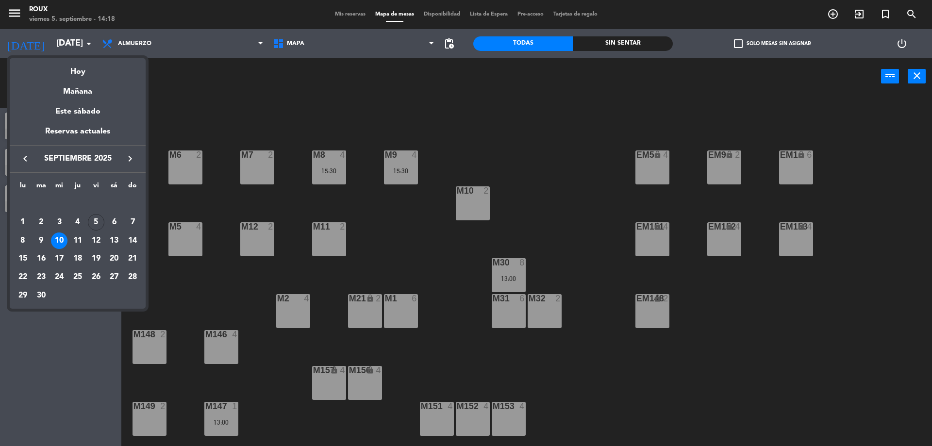
click at [124, 45] on div at bounding box center [466, 223] width 932 height 446
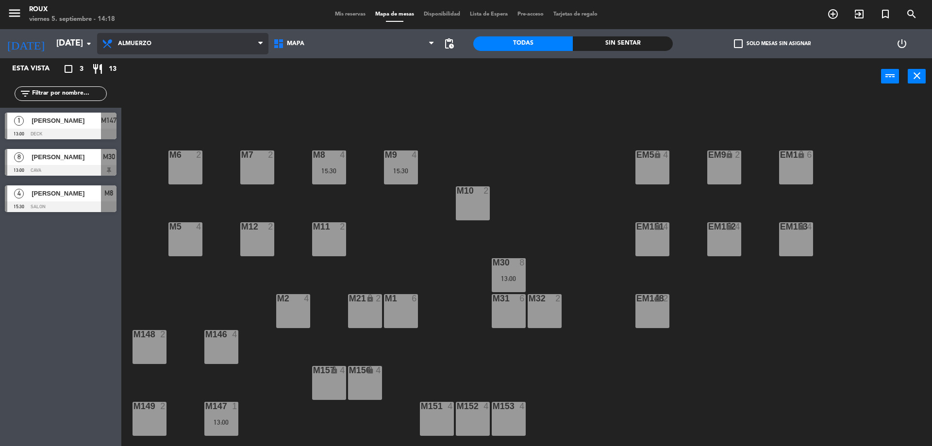
click at [129, 36] on span "Almuerzo" at bounding box center [182, 43] width 171 height 21
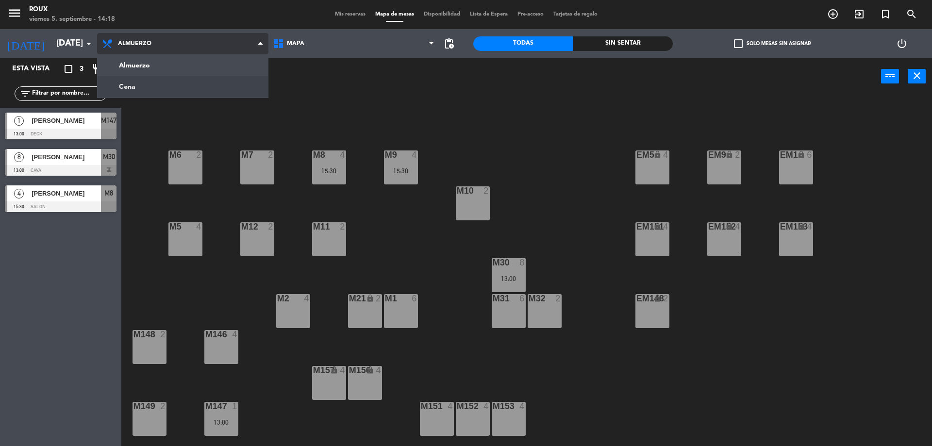
click at [134, 91] on ng-component "menu [PERSON_NAME] [DATE] 5. septiembre - 14:18 Mis reservas Mapa de mesas Disp…" at bounding box center [466, 224] width 932 height 448
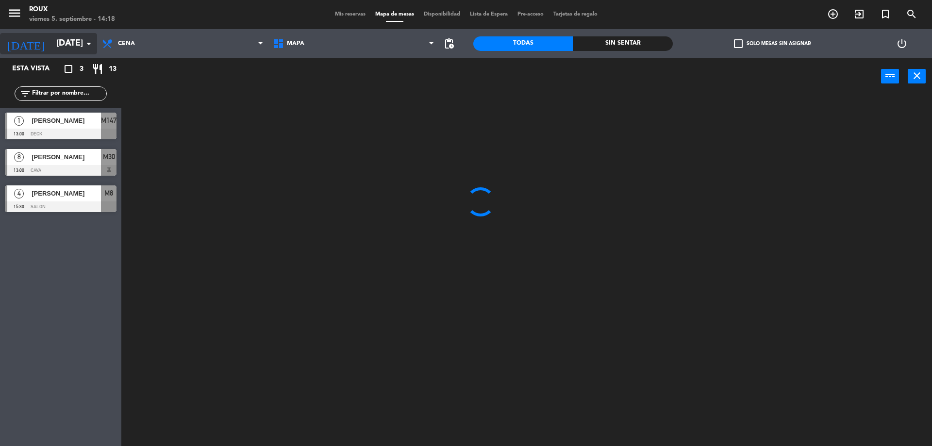
click at [51, 47] on input "[DATE]" at bounding box center [107, 43] width 113 height 19
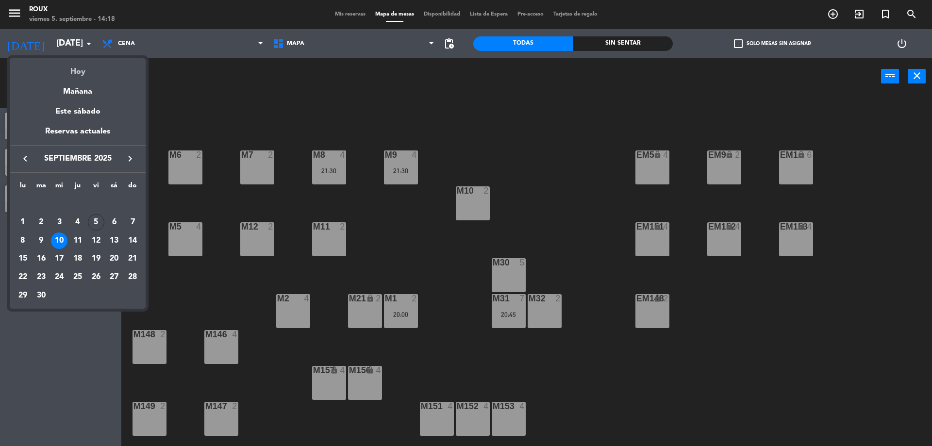
click at [82, 69] on div "Hoy" at bounding box center [78, 68] width 136 height 20
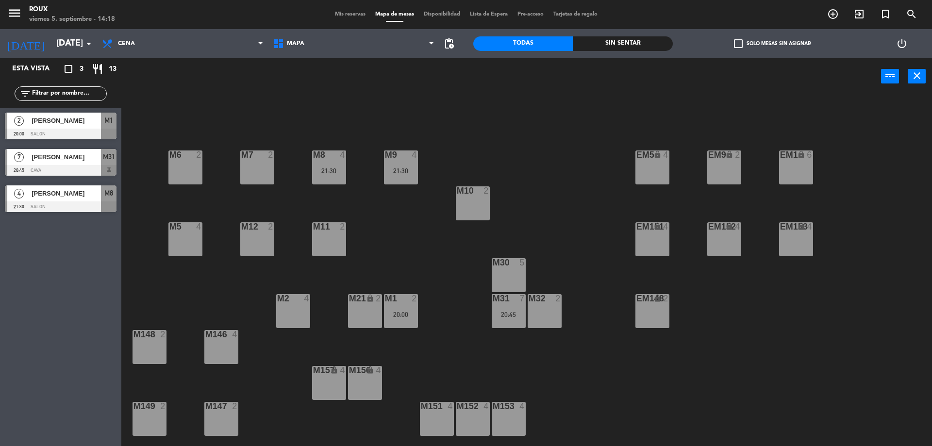
type input "[DATE]"
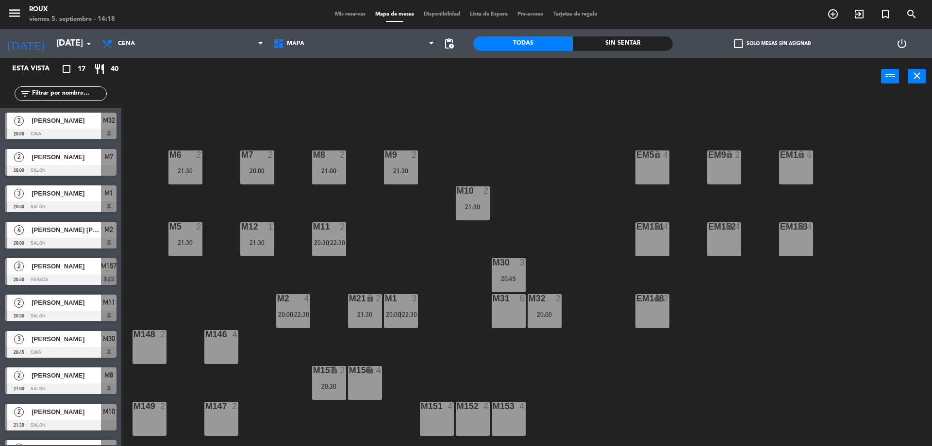
click at [62, 56] on div "[DATE] [DATE] arrow_drop_down" at bounding box center [48, 43] width 97 height 29
click at [63, 46] on input "[DATE]" at bounding box center [107, 43] width 113 height 19
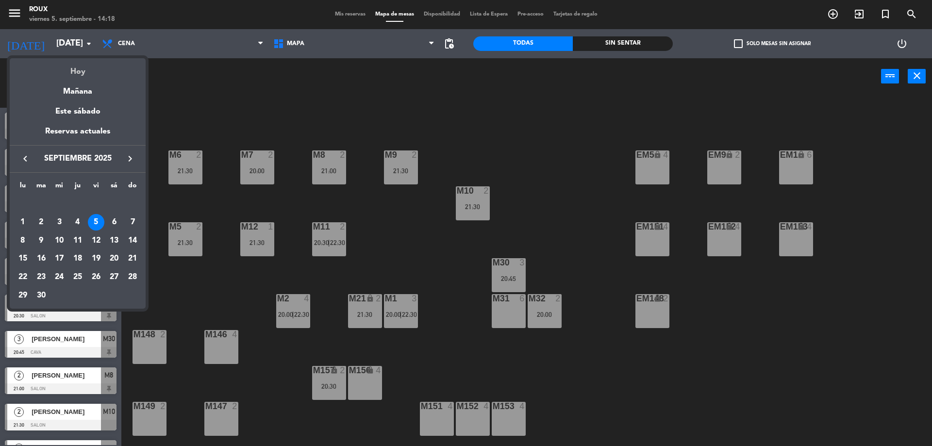
click at [76, 73] on div "Hoy" at bounding box center [78, 68] width 136 height 20
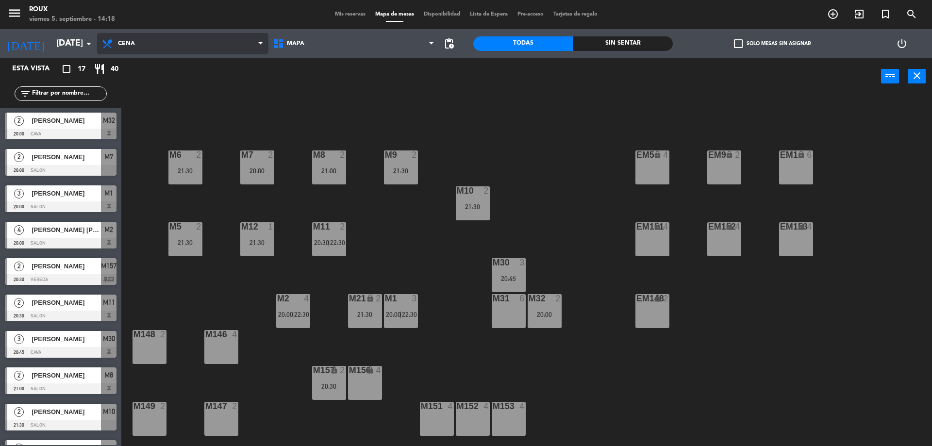
click at [120, 43] on span "Cena" at bounding box center [126, 43] width 17 height 7
click at [142, 88] on ng-component "menu [PERSON_NAME] [DATE] 5. septiembre - 14:18 Mis reservas Mapa de mesas Disp…" at bounding box center [466, 224] width 932 height 448
click at [150, 342] on div "M148 2" at bounding box center [149, 347] width 34 height 34
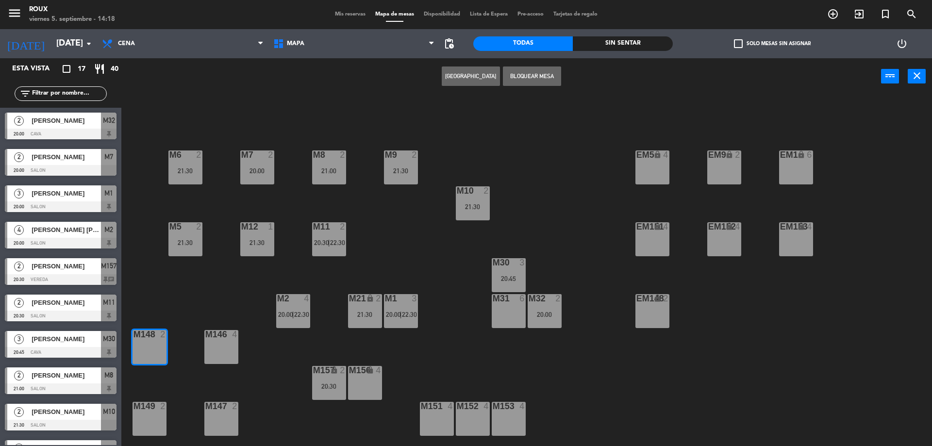
click at [477, 75] on button "[GEOGRAPHIC_DATA]" at bounding box center [471, 75] width 58 height 19
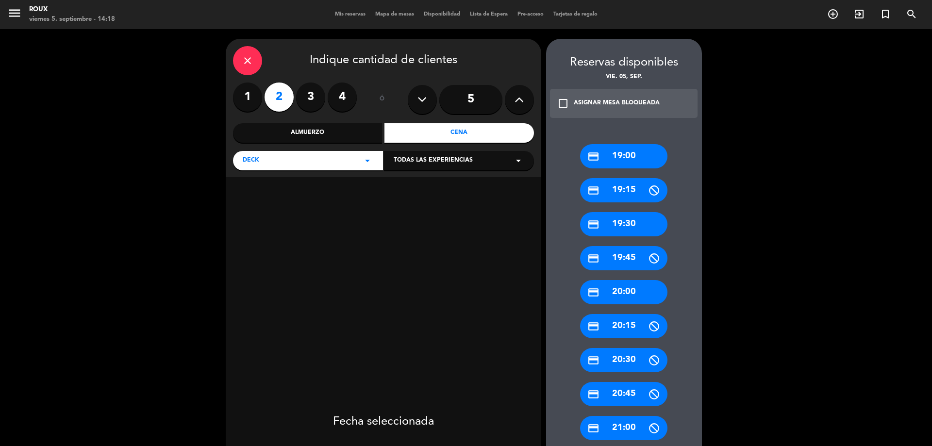
click at [633, 294] on div "credit_card 20:00" at bounding box center [623, 292] width 87 height 24
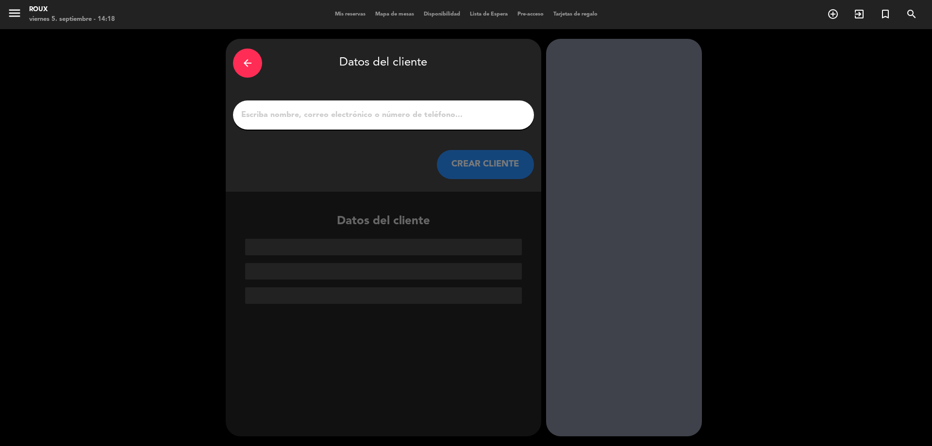
click at [322, 116] on input "1" at bounding box center [383, 115] width 286 height 14
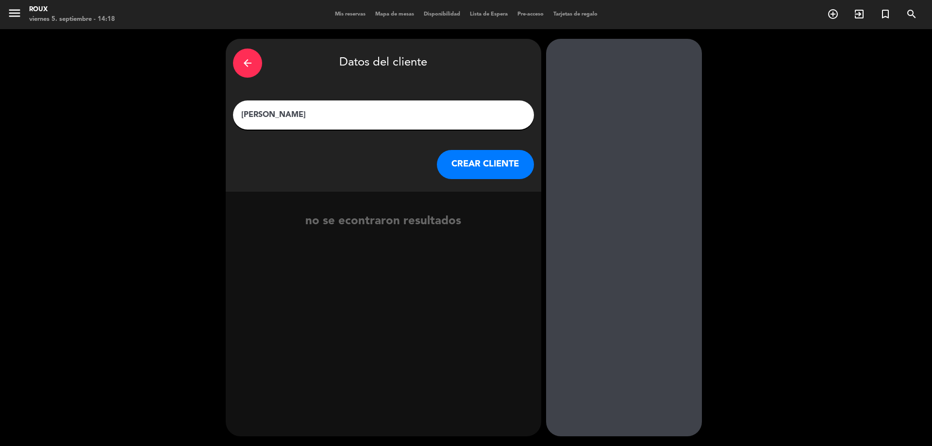
click at [266, 115] on input "[PERSON_NAME]" at bounding box center [383, 115] width 286 height 14
type input "[PERSON_NAME]"
click at [555, 164] on div at bounding box center [624, 237] width 156 height 397
click at [517, 167] on button "CREAR CLIENTE" at bounding box center [485, 164] width 97 height 29
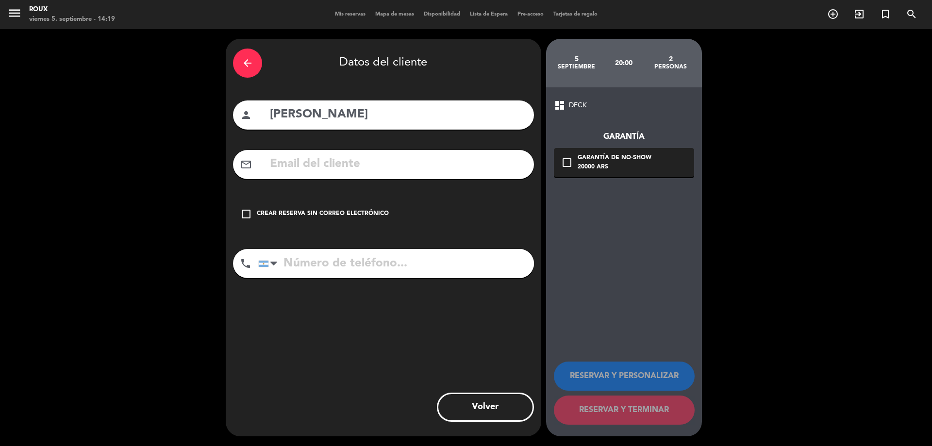
click at [403, 269] on input "tel" at bounding box center [396, 263] width 276 height 29
type input "1144465916"
click at [244, 212] on icon "check_box_outline_blank" at bounding box center [246, 214] width 12 height 12
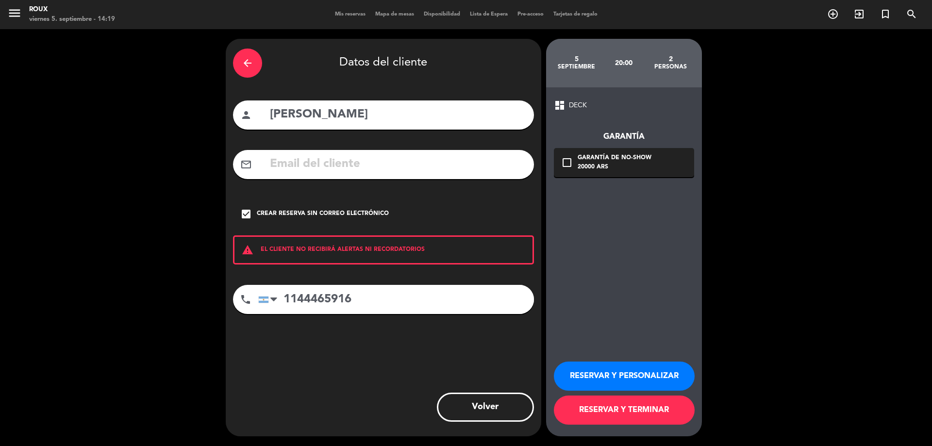
click at [648, 412] on button "RESERVAR Y TERMINAR" at bounding box center [624, 409] width 141 height 29
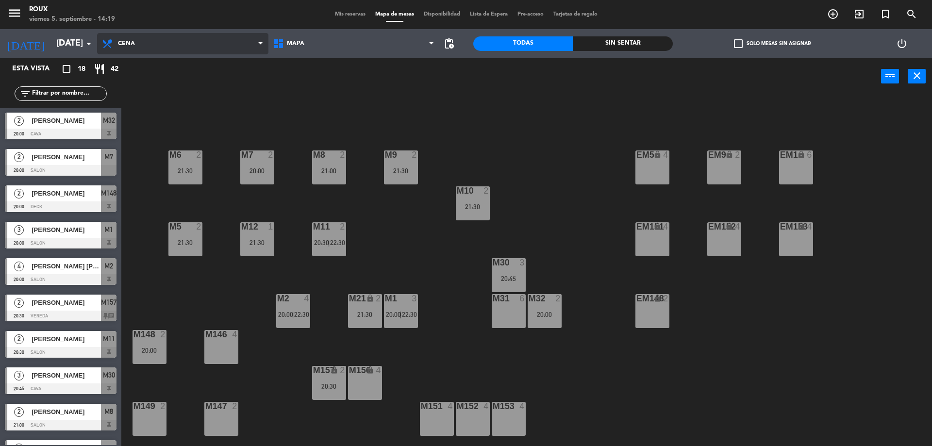
click at [123, 44] on span "Cena" at bounding box center [126, 43] width 17 height 7
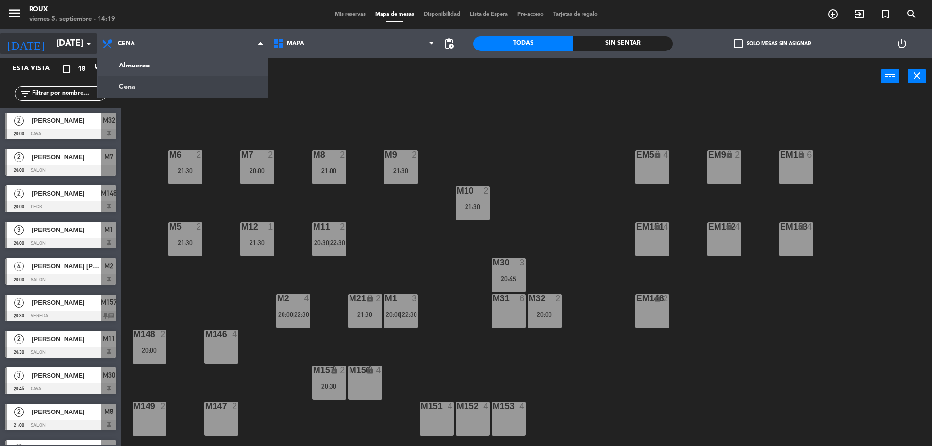
click at [51, 39] on input "[DATE]" at bounding box center [107, 43] width 113 height 19
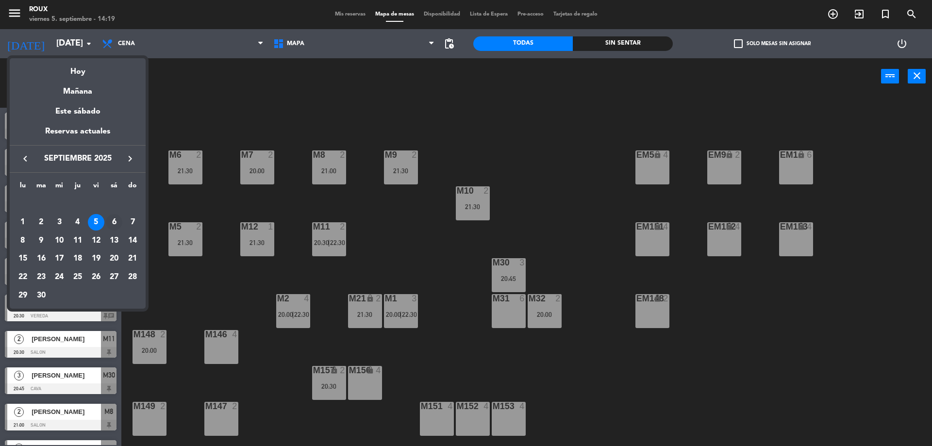
click at [110, 224] on div "6" at bounding box center [114, 222] width 16 height 16
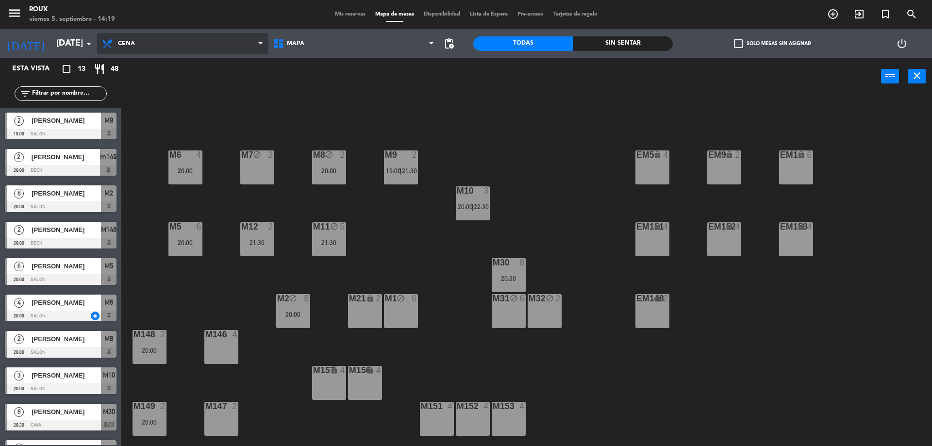
click at [137, 42] on span "Cena" at bounding box center [182, 43] width 171 height 21
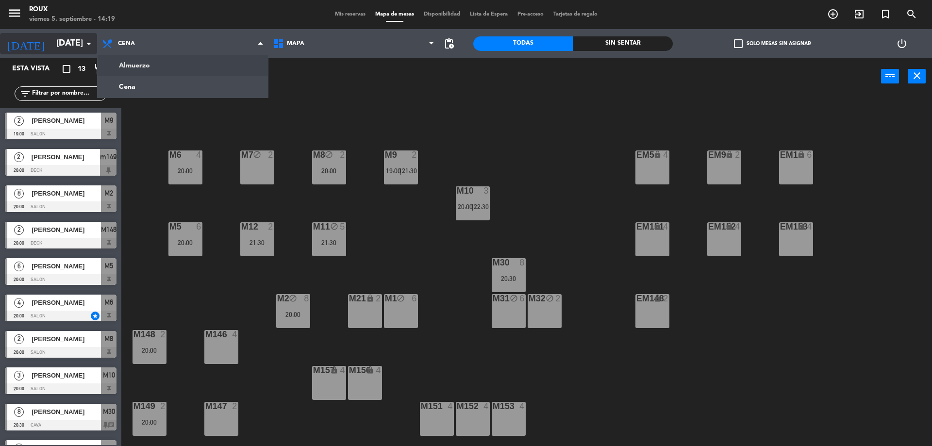
click at [80, 41] on input "[DATE]" at bounding box center [107, 43] width 113 height 19
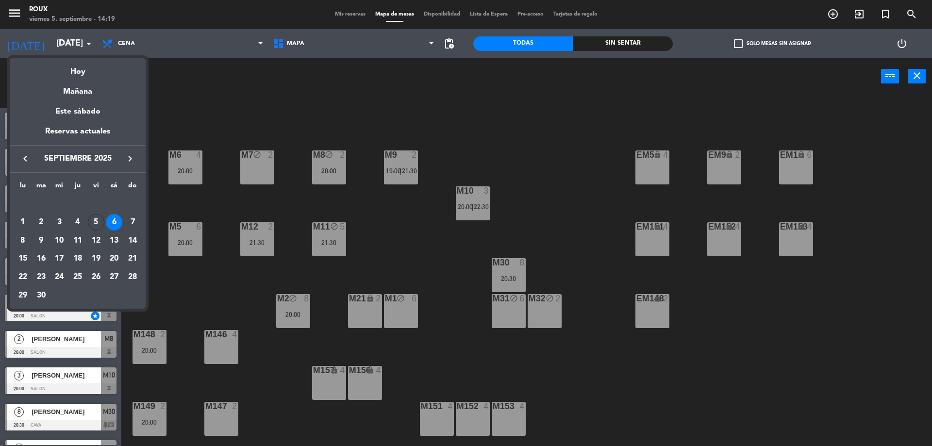
click at [248, 82] on div at bounding box center [466, 223] width 932 height 446
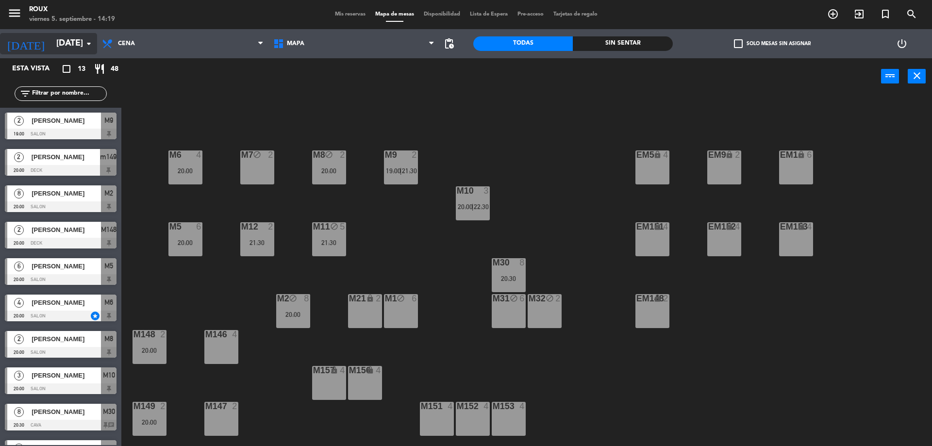
click at [87, 46] on icon "arrow_drop_down" at bounding box center [89, 44] width 12 height 12
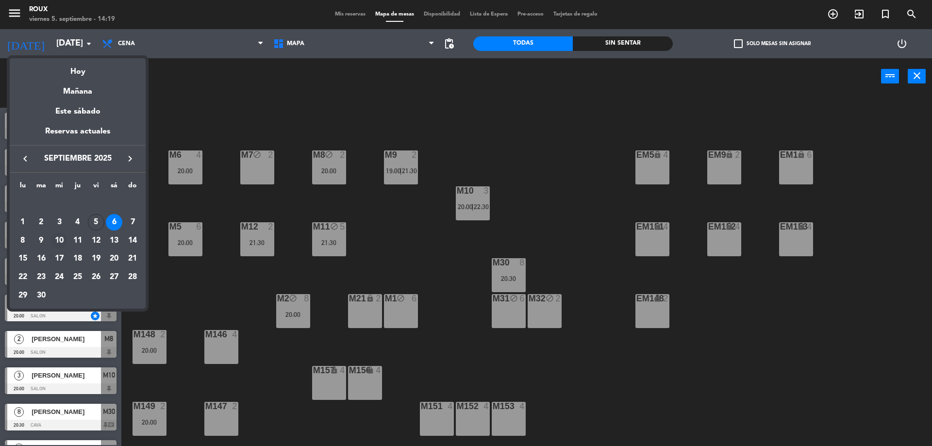
click at [56, 242] on div "10" at bounding box center [59, 240] width 16 height 16
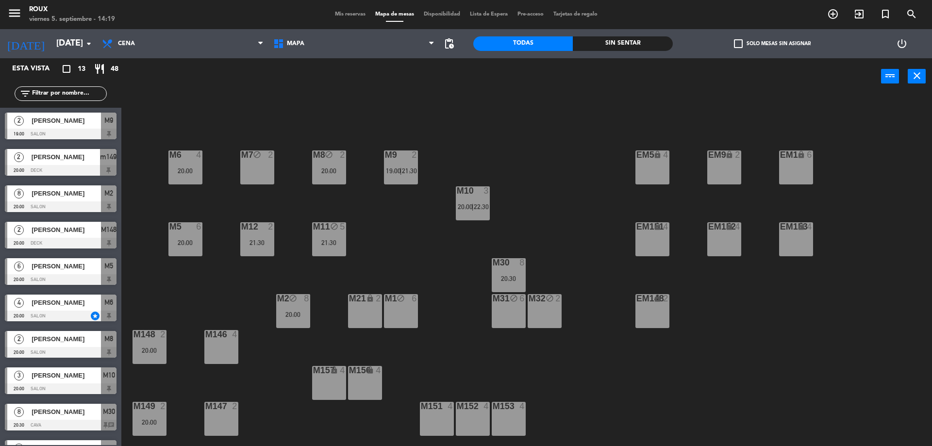
type input "[DATE]"
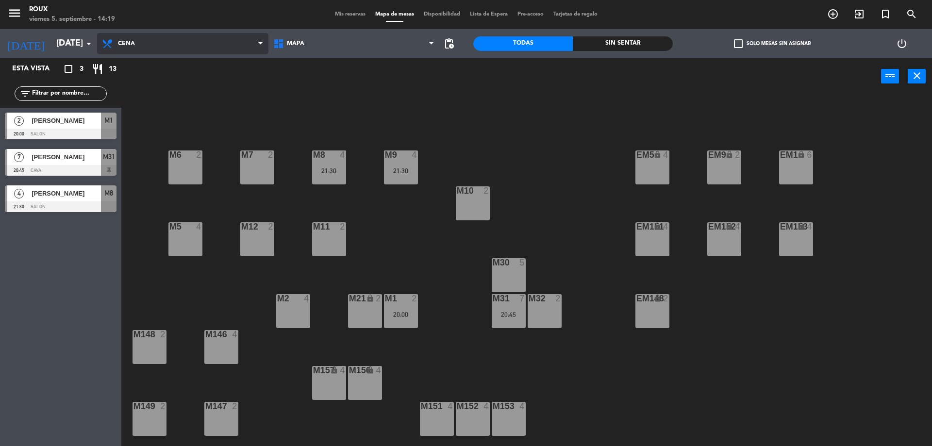
click at [127, 43] on span "Cena" at bounding box center [126, 43] width 17 height 7
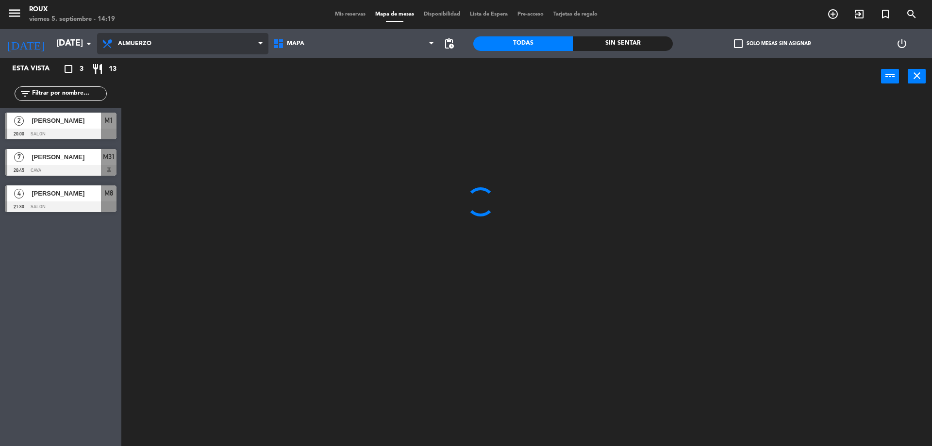
click at [148, 64] on ng-component "menu [PERSON_NAME] [DATE] 5. septiembre - 14:19 Mis reservas Mapa de mesas Disp…" at bounding box center [466, 224] width 932 height 448
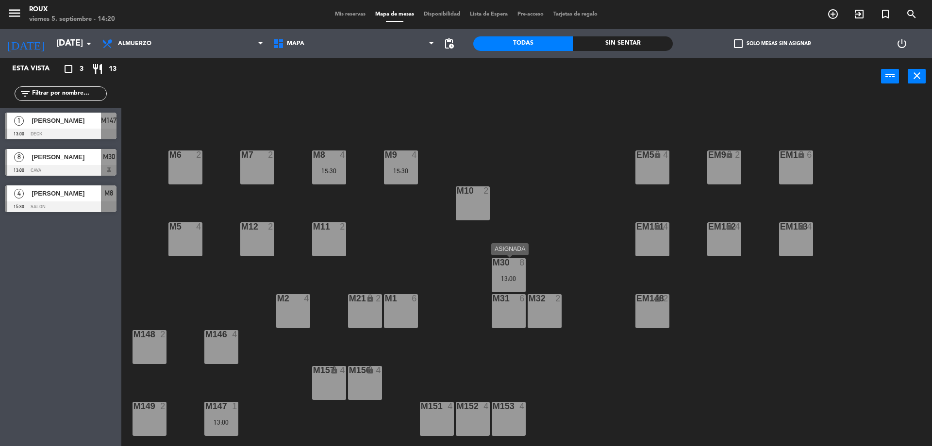
click at [517, 282] on div "13:00" at bounding box center [509, 278] width 34 height 7
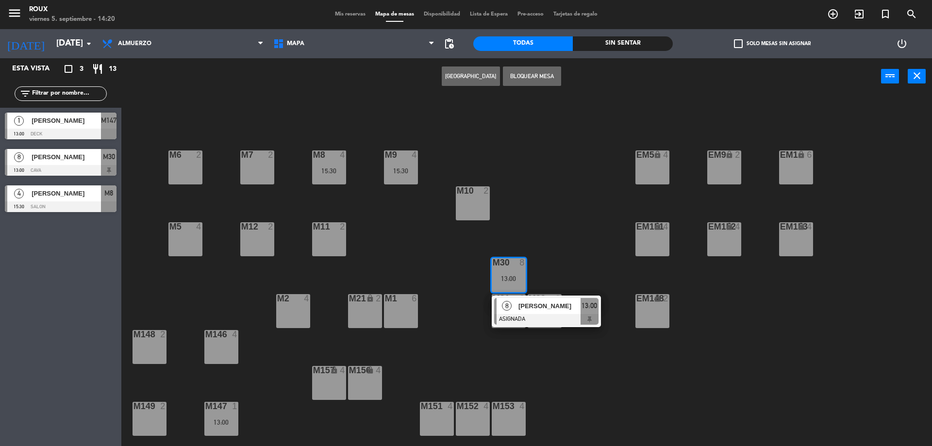
click at [532, 185] on div "M6 2 M7 2 M8 4 15:30 M9 4 15:30 EM9 lock 2 EM5 lock 4 EM1 lock 6 M10 2 M11 2 M1…" at bounding box center [531, 272] width 801 height 351
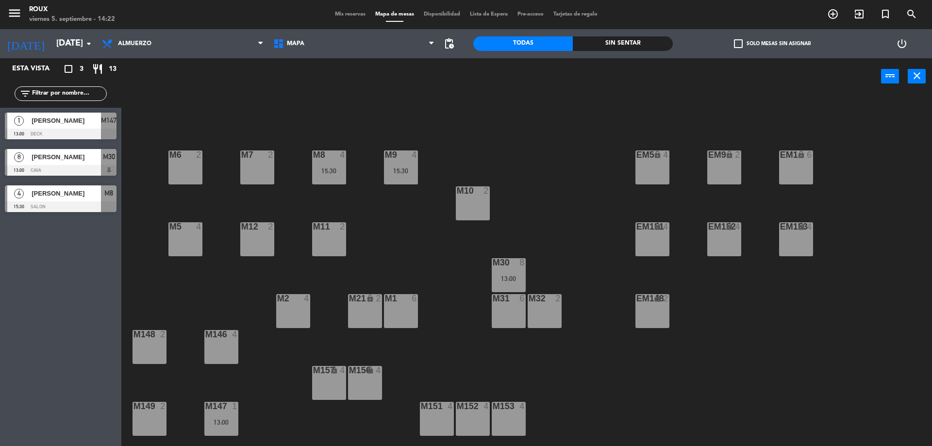
click at [354, 12] on span "Mis reservas" at bounding box center [350, 14] width 40 height 5
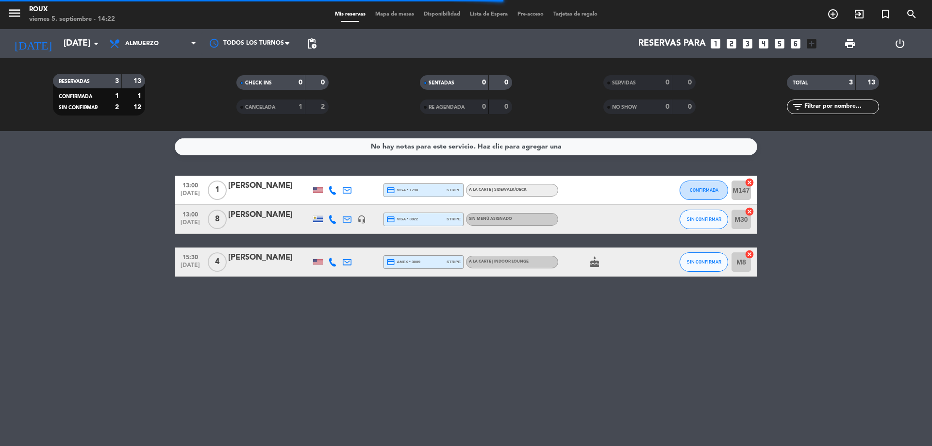
click at [246, 217] on div "[PERSON_NAME]" at bounding box center [269, 215] width 82 height 13
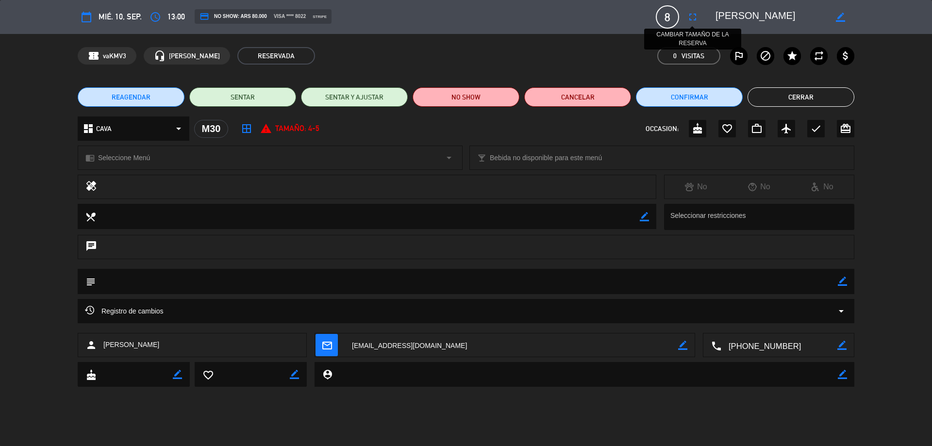
click at [692, 14] on icon "fullscreen" at bounding box center [693, 17] width 12 height 12
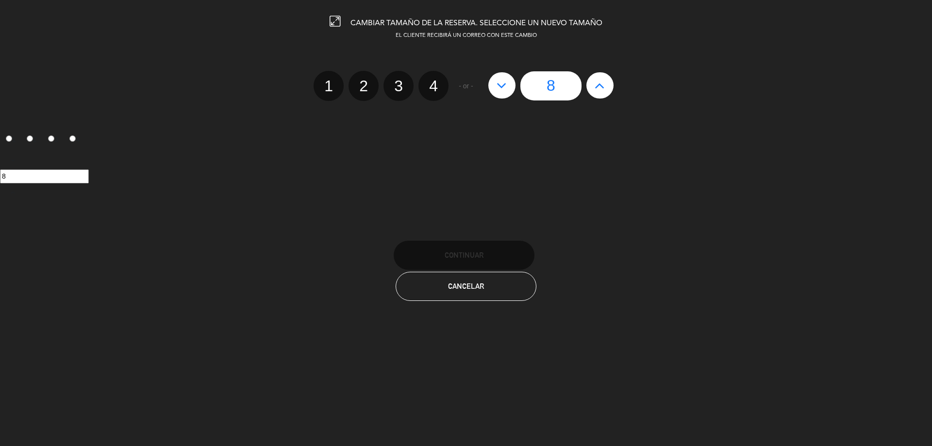
click at [604, 83] on icon at bounding box center [599, 86] width 10 height 16
type input "9"
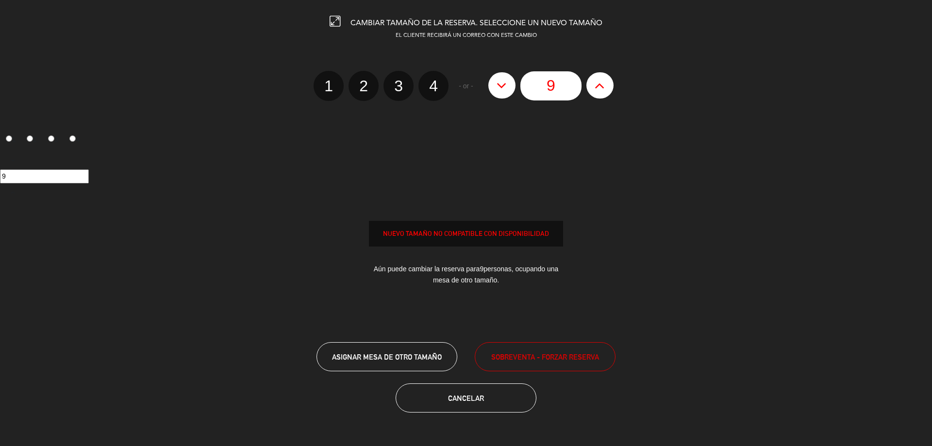
click at [604, 83] on icon at bounding box center [599, 86] width 10 height 16
type input "10"
click at [604, 83] on icon at bounding box center [599, 86] width 10 height 16
type input "11"
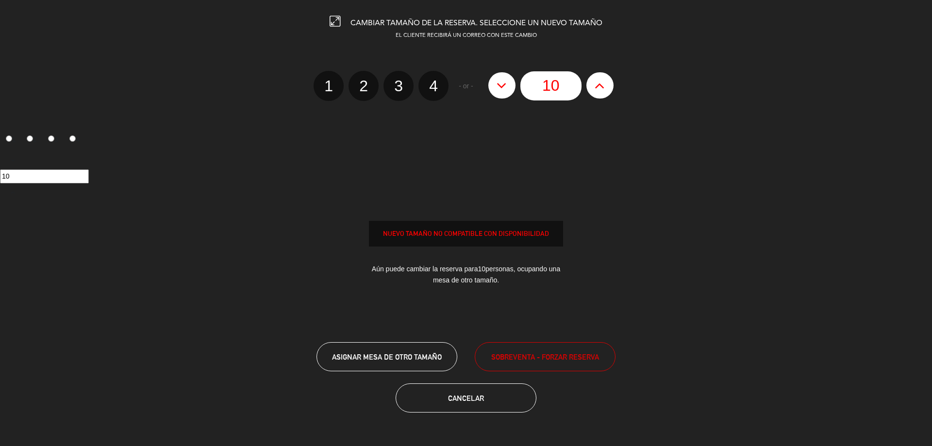
type input "11"
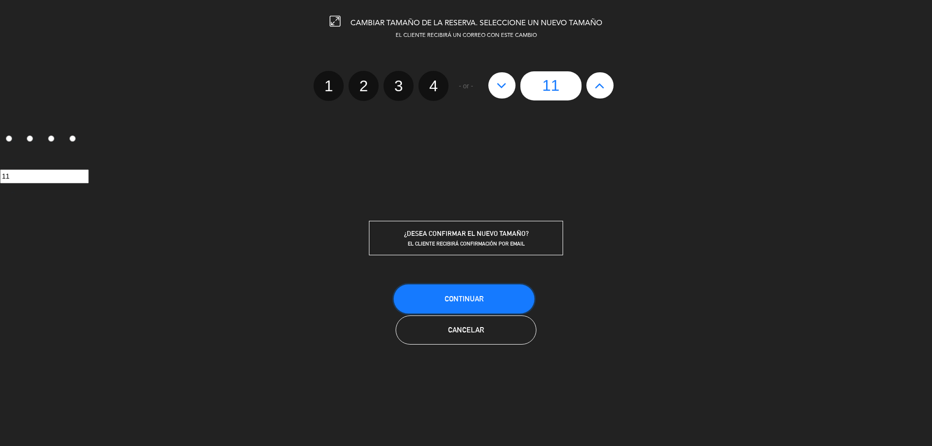
click at [454, 297] on span "Continuar" at bounding box center [463, 299] width 39 height 8
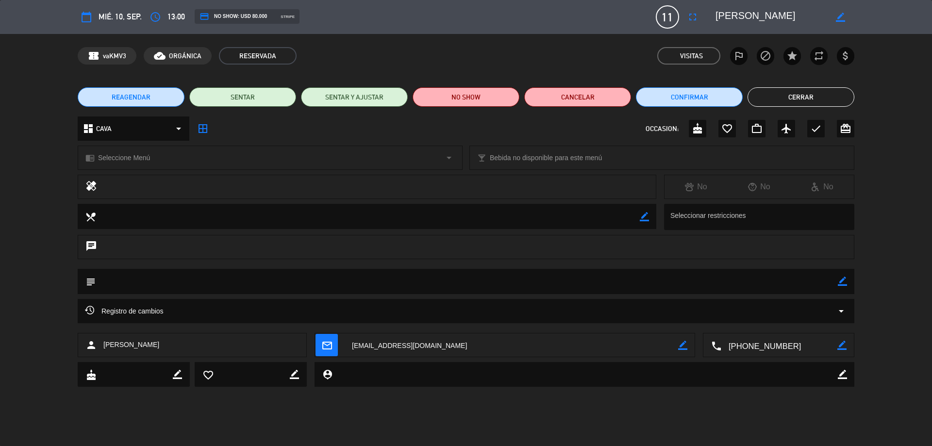
click at [803, 95] on button "Cerrar" at bounding box center [800, 96] width 107 height 19
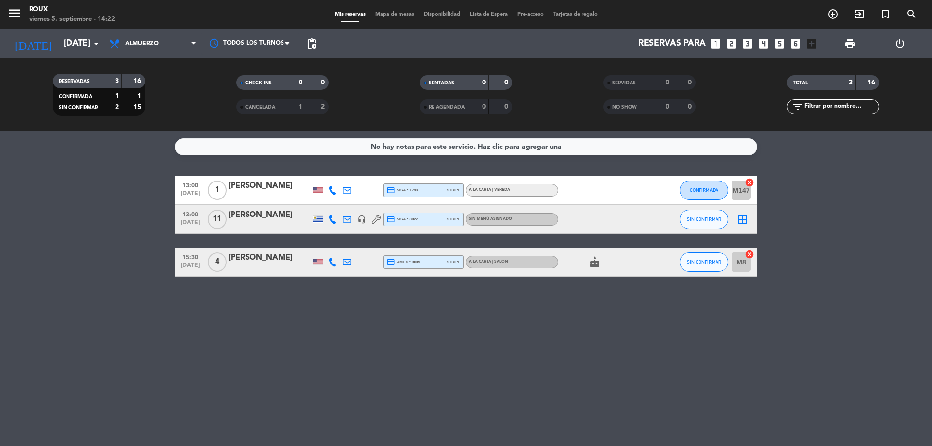
click at [348, 12] on span "Mis reservas" at bounding box center [350, 14] width 40 height 5
click at [77, 40] on input "[DATE]" at bounding box center [115, 43] width 113 height 19
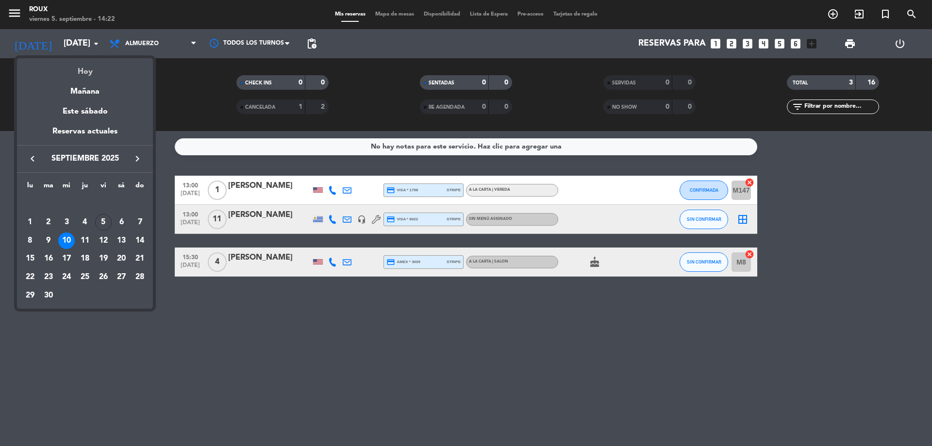
click at [81, 65] on div "Hoy" at bounding box center [85, 68] width 136 height 20
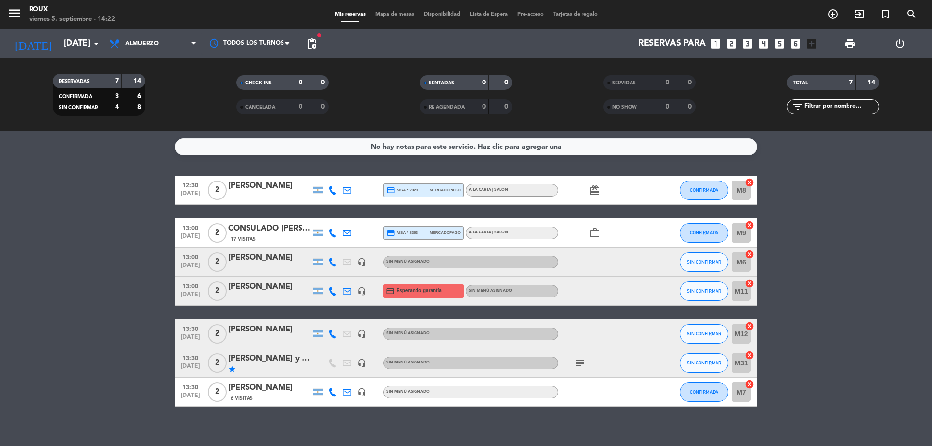
click at [153, 43] on span "Almuerzo" at bounding box center [141, 43] width 33 height 7
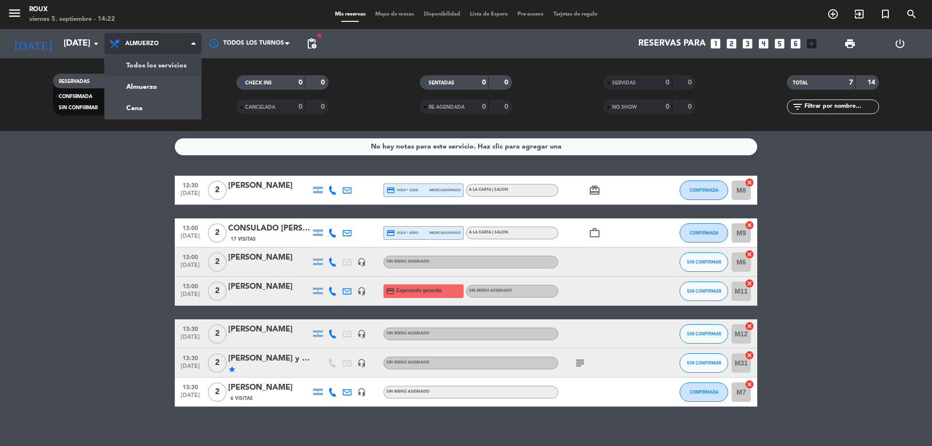
click at [165, 65] on div "menu [PERSON_NAME] [DATE] 5. septiembre - 14:22 Mis reservas Mapa de mesas Disp…" at bounding box center [466, 65] width 932 height 131
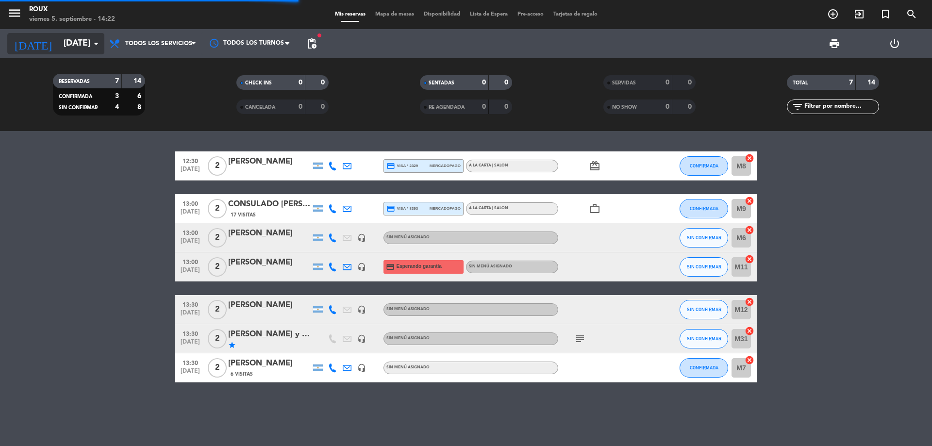
click at [89, 38] on input "[DATE]" at bounding box center [115, 43] width 113 height 19
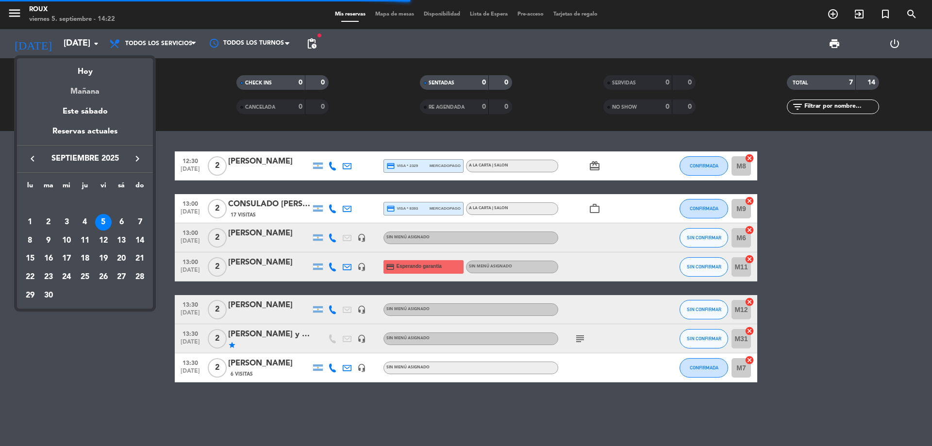
click at [100, 94] on div "Mañana" at bounding box center [85, 88] width 136 height 20
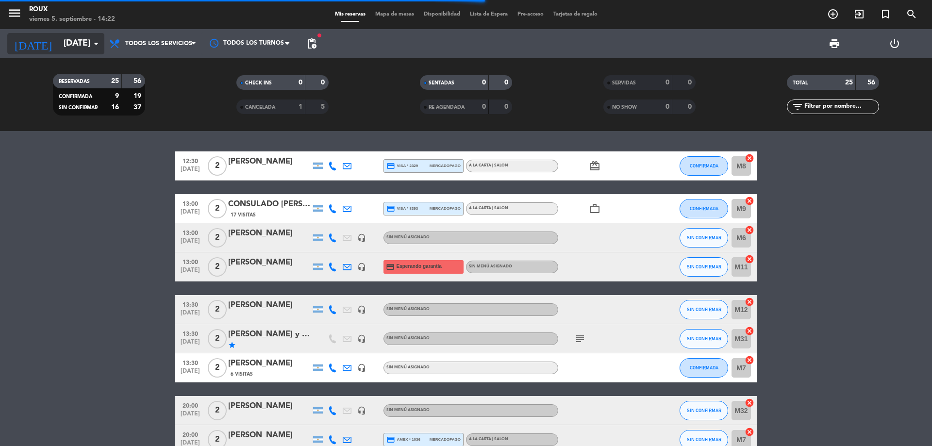
click at [88, 47] on input "[DATE]" at bounding box center [115, 43] width 113 height 19
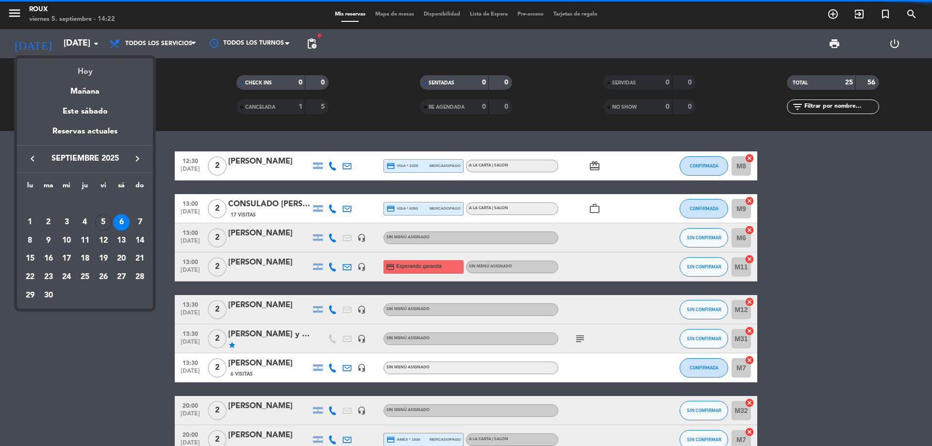
click at [92, 69] on div "Hoy" at bounding box center [85, 68] width 136 height 20
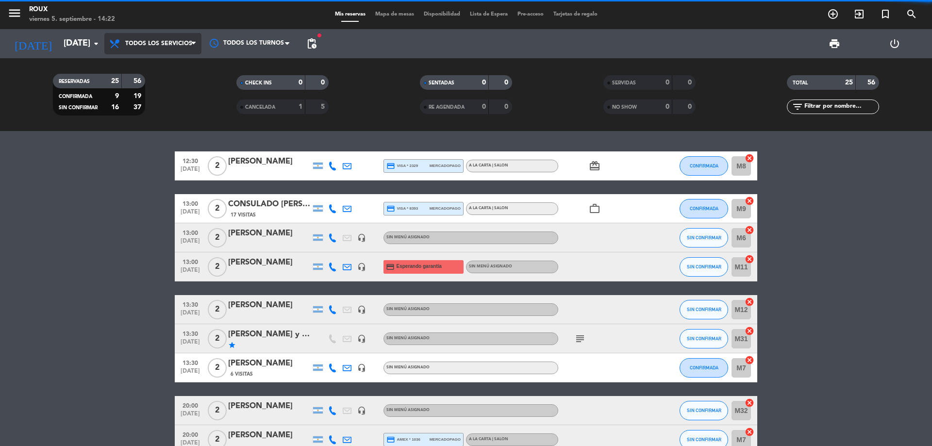
click at [148, 41] on span "Todos los servicios" at bounding box center [158, 43] width 67 height 7
click at [151, 111] on filter-checkbox "RESERVADAS 25 56 CONFIRMADA 9 19 SIN CONFIRMAR 16 37" at bounding box center [98, 95] width 183 height 42
drag, startPoint x: 167, startPoint y: 37, endPoint x: 165, endPoint y: 53, distance: 16.2
click at [167, 37] on span "Todos los servicios" at bounding box center [152, 43] width 97 height 21
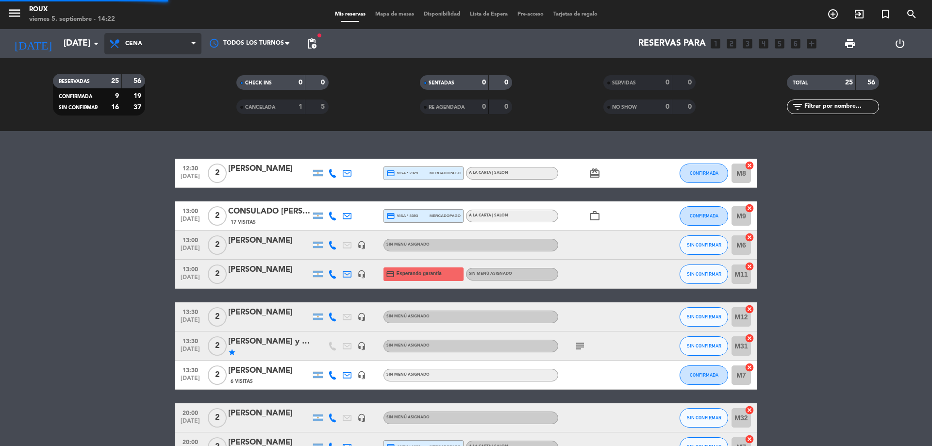
click at [155, 101] on div "menu [PERSON_NAME] [DATE] 5. septiembre - 14:22 Mis reservas Mapa de mesas Disp…" at bounding box center [466, 65] width 932 height 131
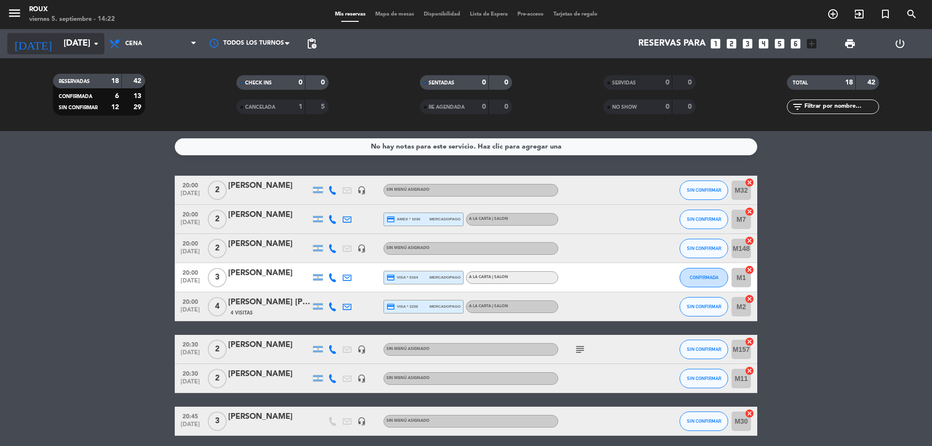
click at [82, 51] on input "[DATE]" at bounding box center [115, 43] width 113 height 19
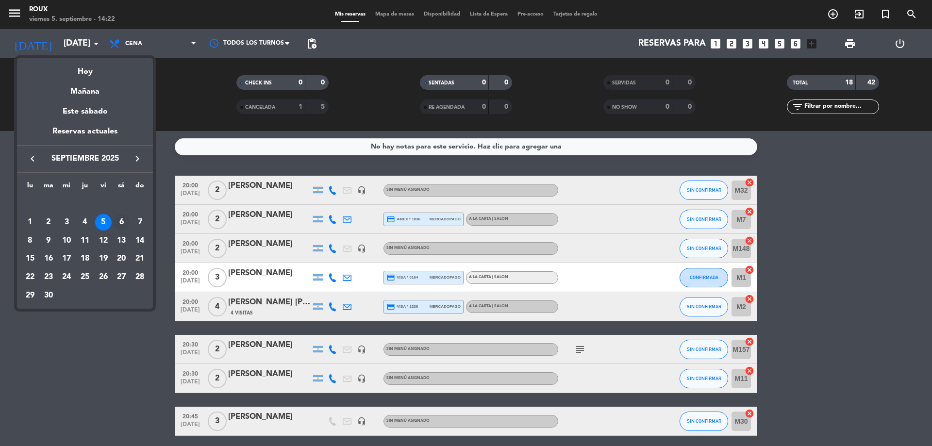
click at [117, 219] on div "6" at bounding box center [121, 222] width 16 height 16
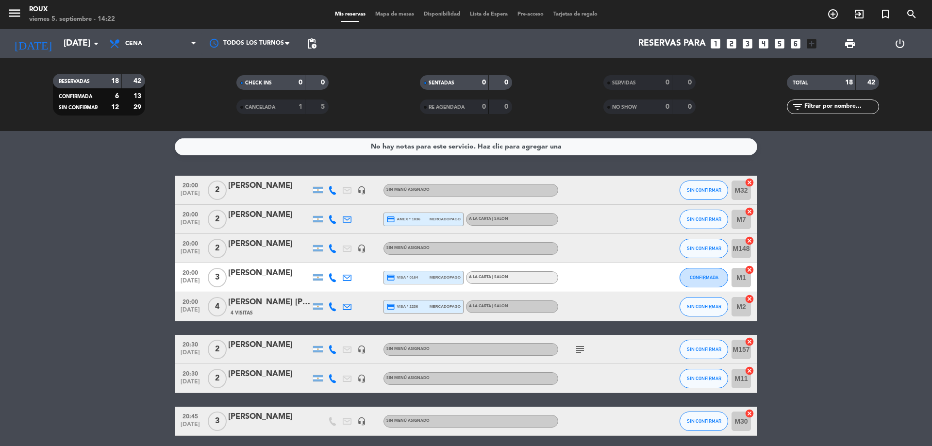
type input "[DATE]"
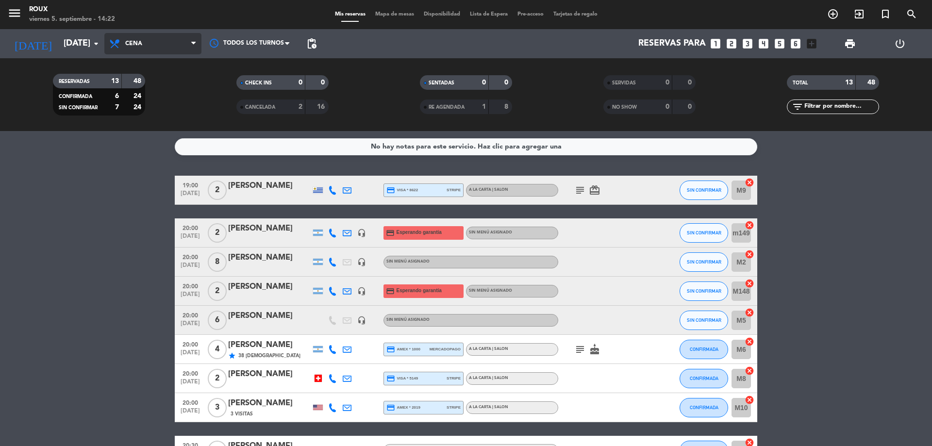
click at [170, 39] on span "Cena" at bounding box center [152, 43] width 97 height 21
click at [135, 106] on div "menu [PERSON_NAME] [DATE] 5. septiembre - 14:22 Mis reservas Mapa de mesas Disp…" at bounding box center [466, 65] width 932 height 131
click at [383, 14] on span "Mapa de mesas" at bounding box center [394, 14] width 49 height 5
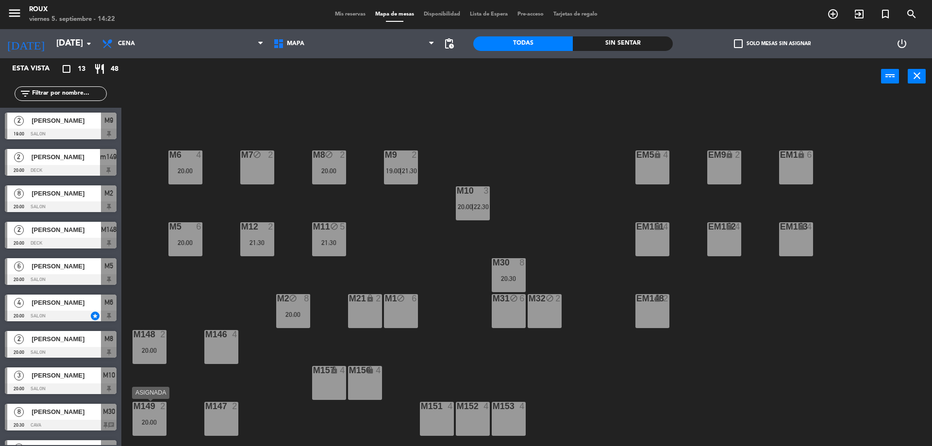
click at [156, 415] on div "m149 2 20:00" at bounding box center [149, 419] width 34 height 34
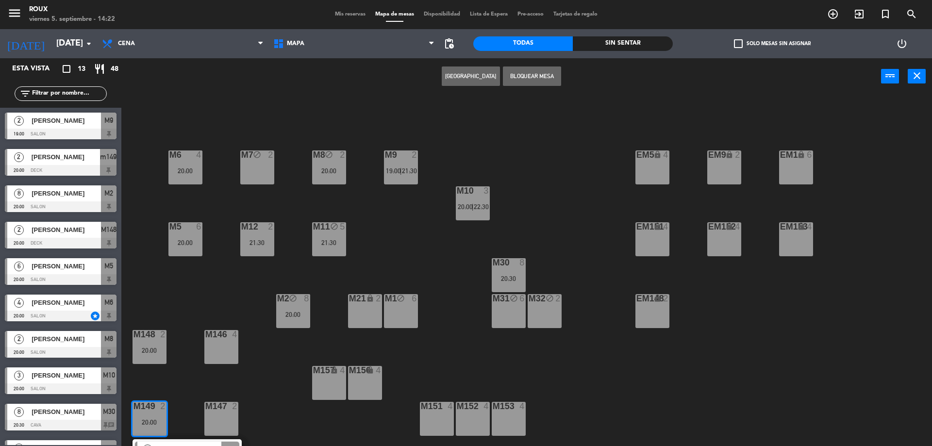
scroll to position [22, 0]
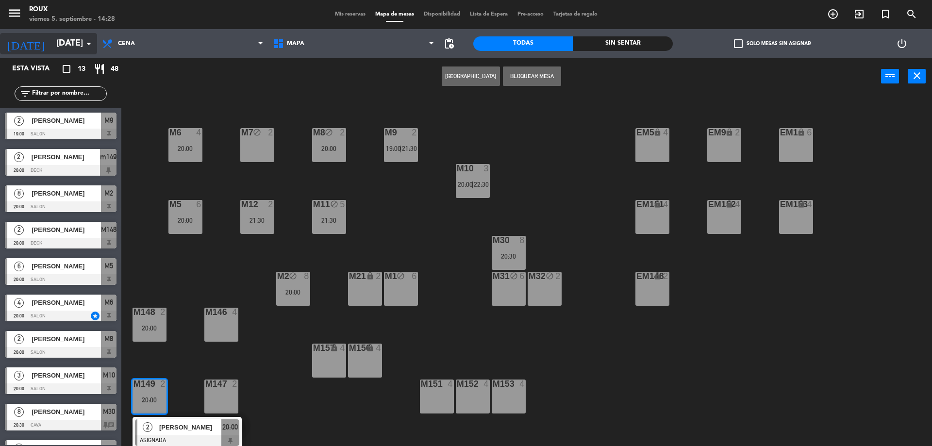
click at [51, 41] on input "[DATE]" at bounding box center [107, 43] width 113 height 19
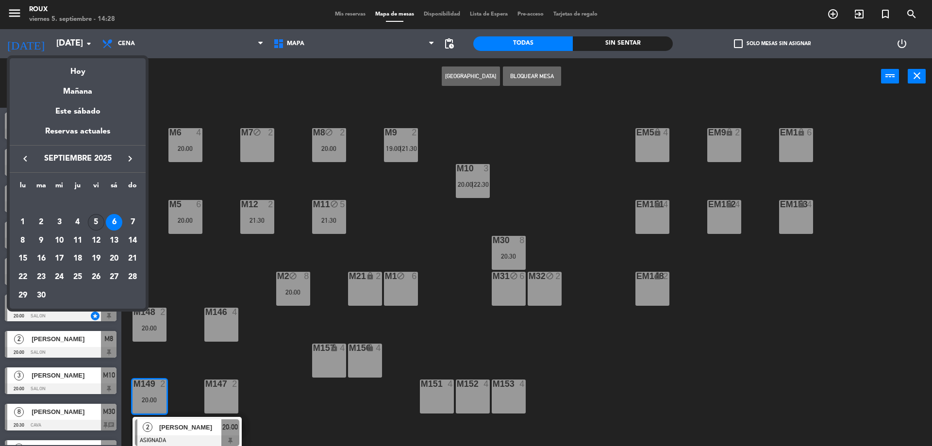
click at [93, 220] on div "5" at bounding box center [96, 222] width 16 height 16
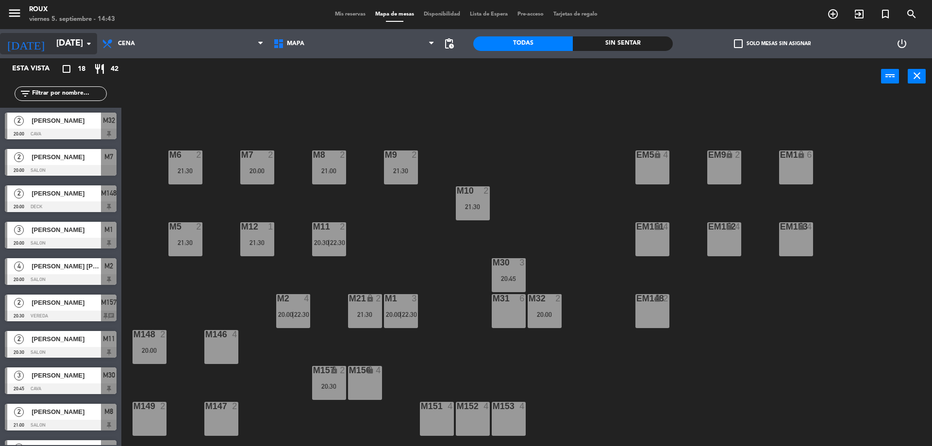
click at [78, 44] on input "[DATE]" at bounding box center [107, 43] width 113 height 19
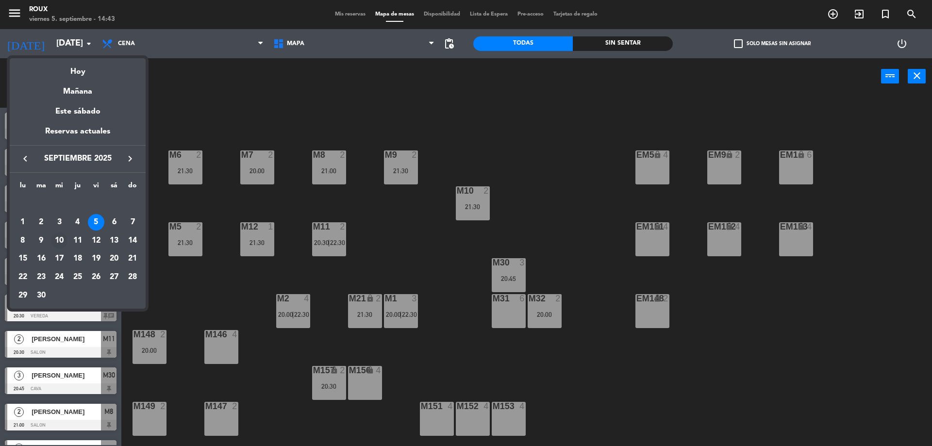
click at [61, 244] on div "10" at bounding box center [59, 240] width 16 height 16
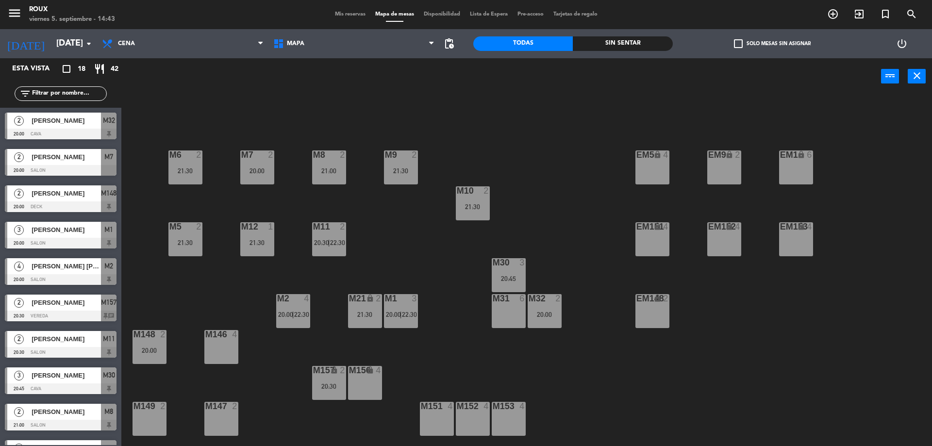
type input "[DATE]"
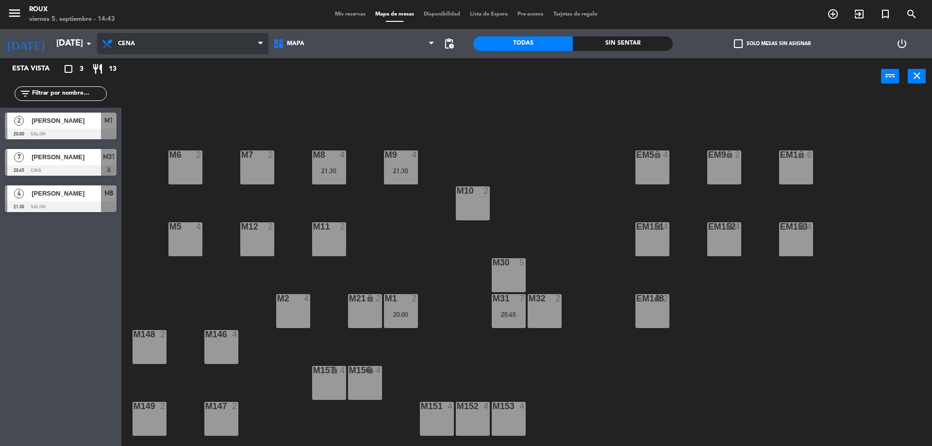
click at [135, 40] on span "Cena" at bounding box center [182, 43] width 171 height 21
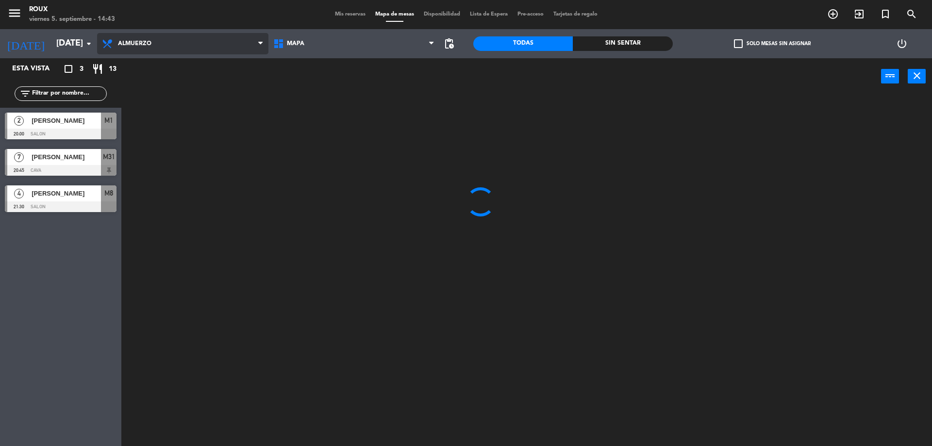
click at [146, 66] on ng-component "menu [PERSON_NAME] [DATE] 5. septiembre - 14:43 Mis reservas Mapa de mesas Disp…" at bounding box center [466, 224] width 932 height 448
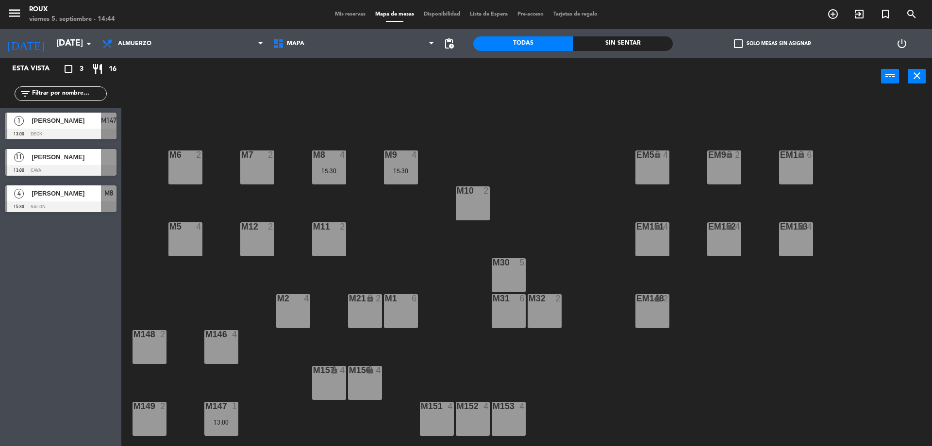
click at [326, 236] on div "M11 2" at bounding box center [329, 239] width 34 height 34
click at [480, 73] on button "[GEOGRAPHIC_DATA]" at bounding box center [471, 75] width 58 height 19
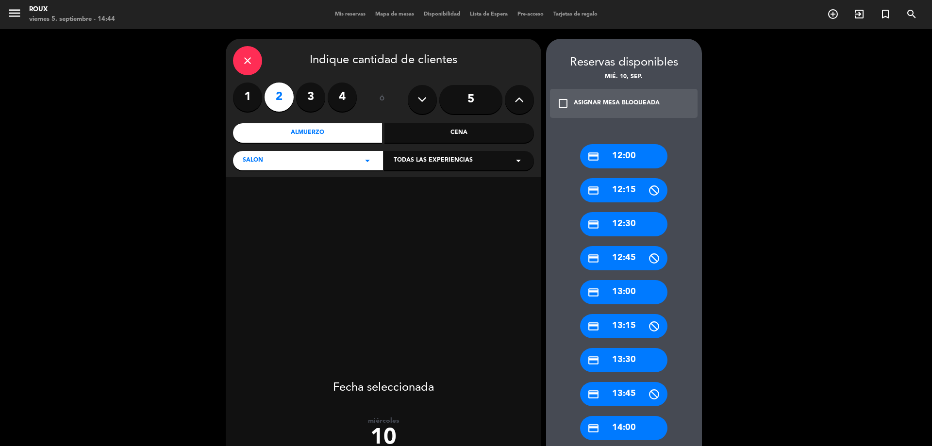
click at [632, 297] on div "credit_card 13:00" at bounding box center [623, 292] width 87 height 24
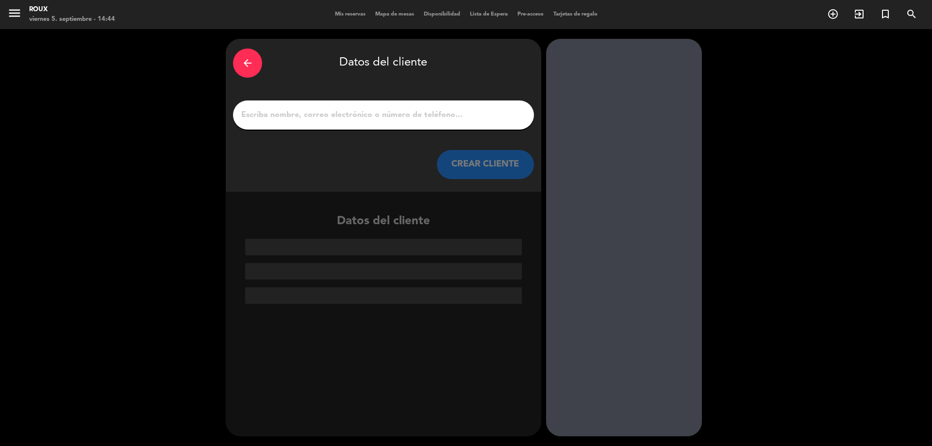
click at [393, 121] on input "1" at bounding box center [383, 115] width 286 height 14
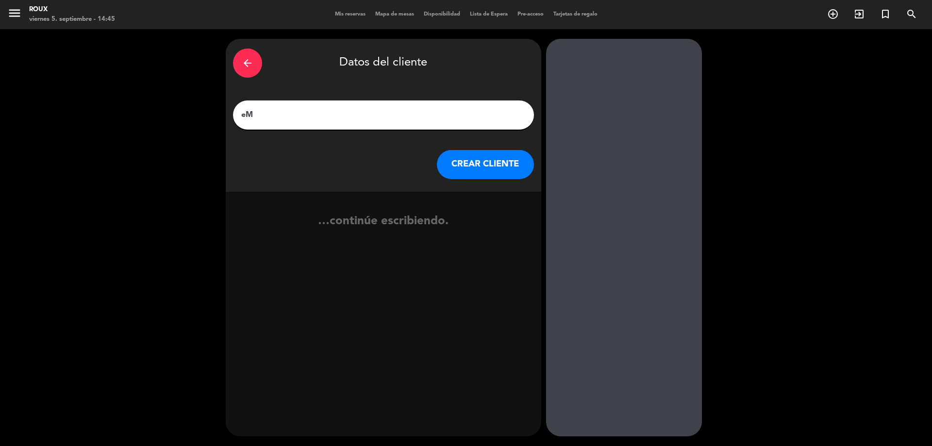
type input "e"
type input "Embajada de [US_STATE]"
drag, startPoint x: 480, startPoint y: 149, endPoint x: 482, endPoint y: 161, distance: 11.8
click at [480, 153] on div "arrow_back Datos del cliente Embajada de [US_STATE][PERSON_NAME] CLIENTE" at bounding box center [383, 115] width 315 height 153
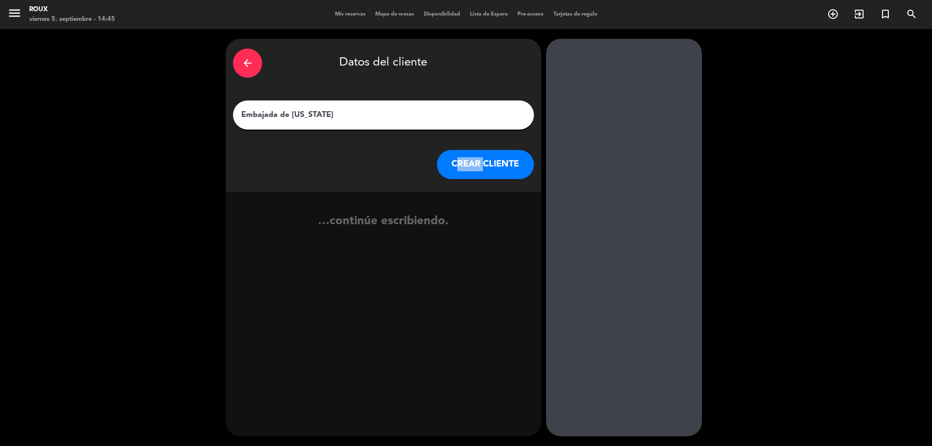
click at [483, 161] on button "CREAR CLIENTE" at bounding box center [485, 164] width 97 height 29
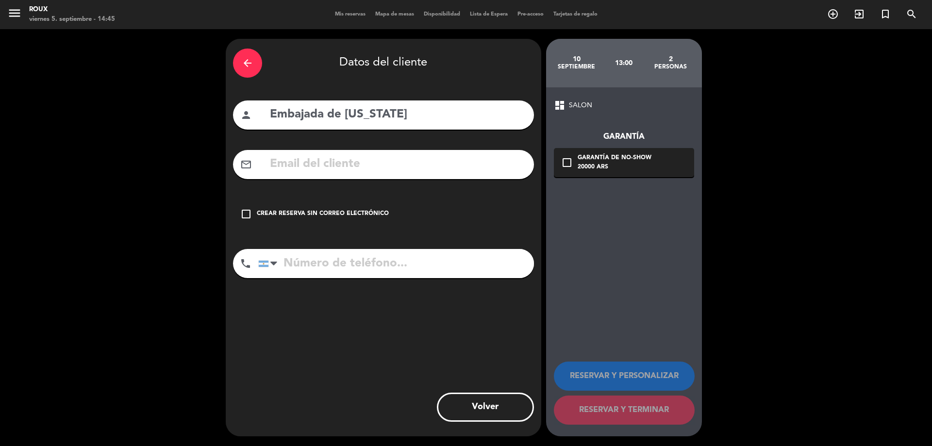
click at [444, 185] on div "arrow_back Datos del cliente person Embajada de [US_STATE] mail_outline check_b…" at bounding box center [383, 237] width 315 height 397
click at [443, 165] on input "text" at bounding box center [398, 164] width 258 height 20
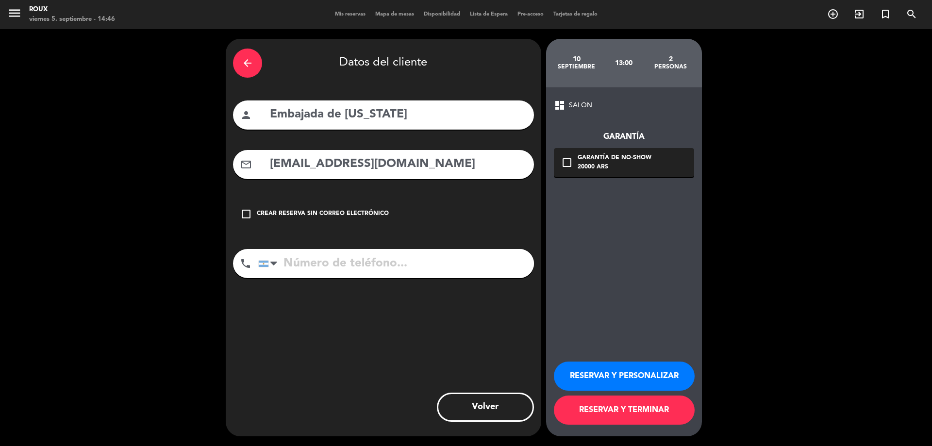
type input "[EMAIL_ADDRESS][DOMAIN_NAME]"
click at [447, 265] on input "tel" at bounding box center [396, 263] width 276 height 29
type input "1130068020"
click at [568, 161] on icon "check_box_outline_blank" at bounding box center [567, 163] width 12 height 12
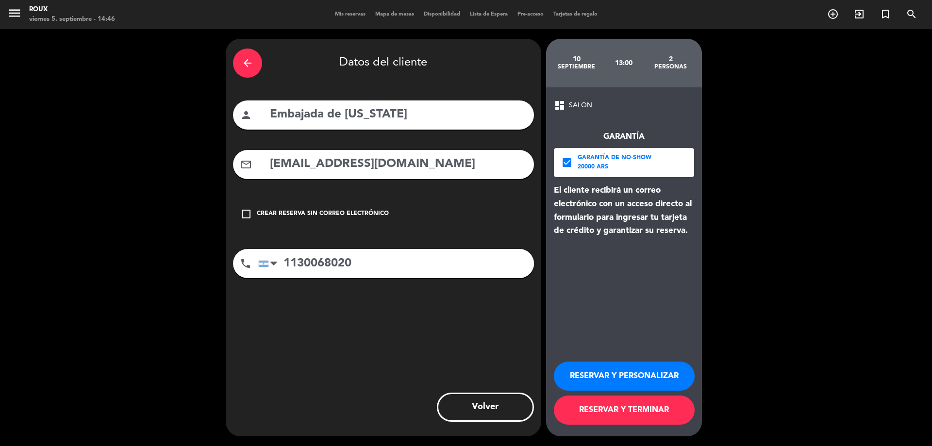
click at [623, 412] on button "RESERVAR Y TERMINAR" at bounding box center [624, 409] width 141 height 29
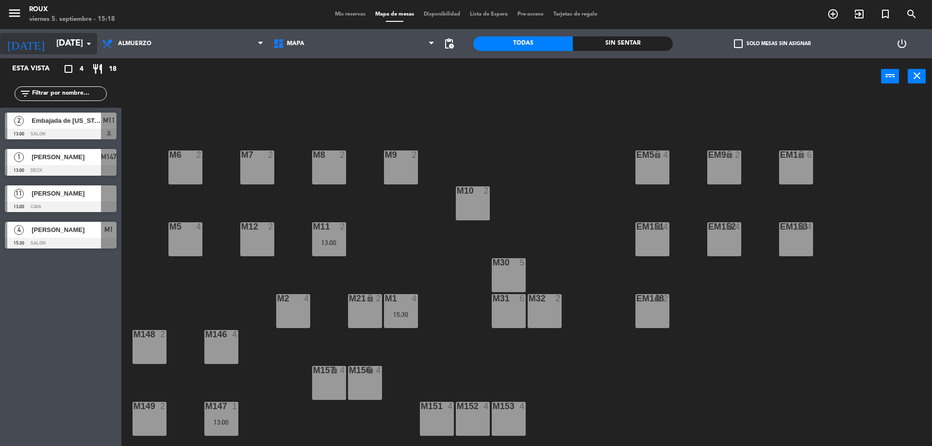
click at [84, 47] on icon "arrow_drop_down" at bounding box center [89, 44] width 12 height 12
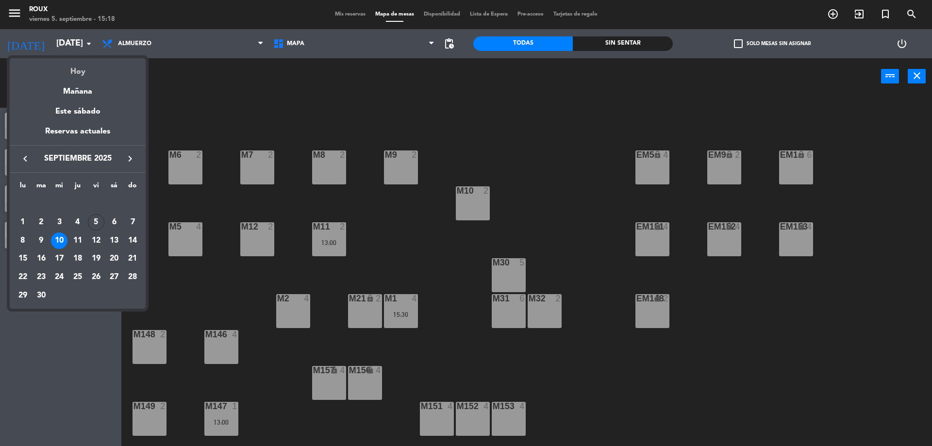
click at [84, 69] on div "Hoy" at bounding box center [78, 68] width 136 height 20
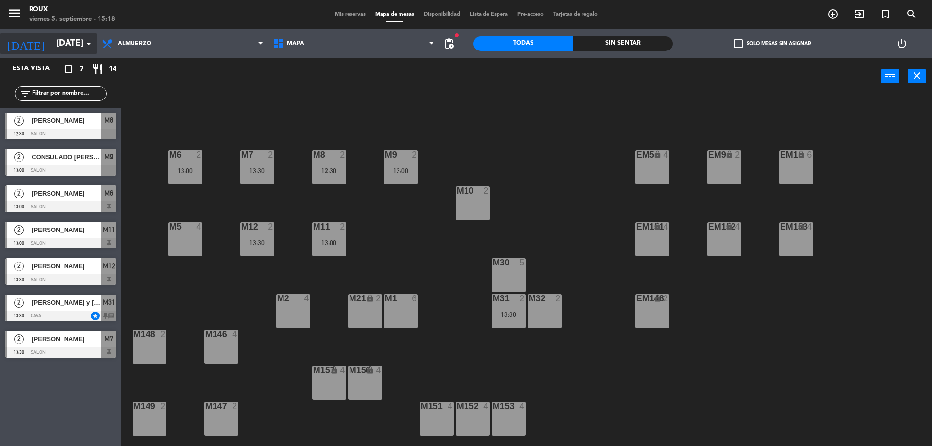
click at [74, 50] on input "[DATE]" at bounding box center [107, 43] width 113 height 19
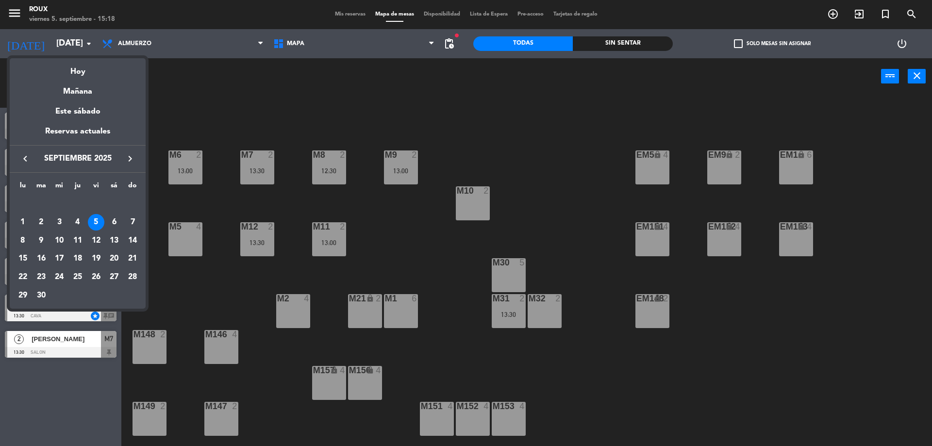
click at [24, 242] on div "8" at bounding box center [23, 240] width 16 height 16
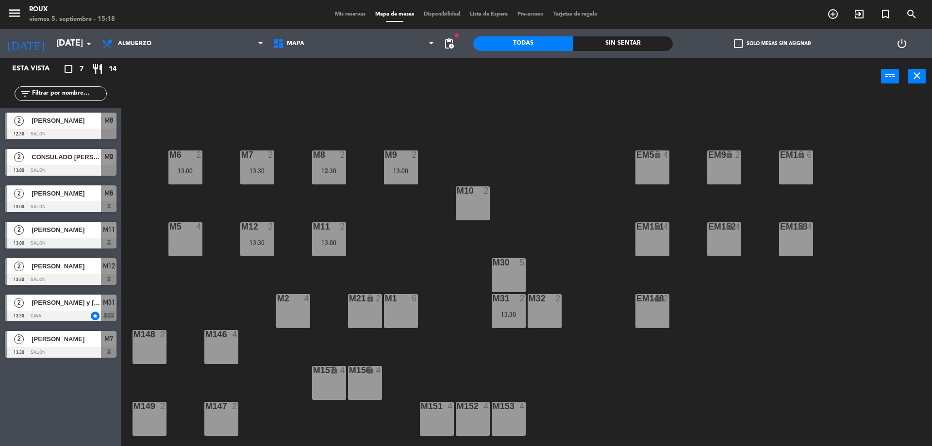
type input "[DATE]"
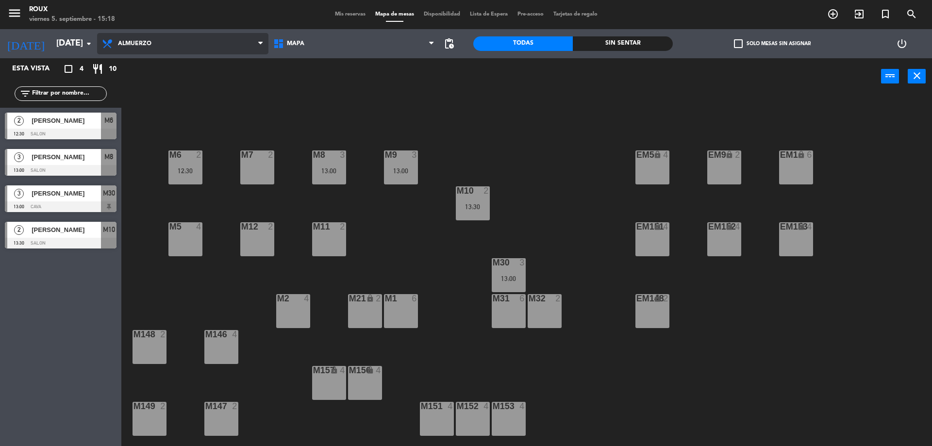
click at [192, 50] on span "Almuerzo" at bounding box center [182, 43] width 171 height 21
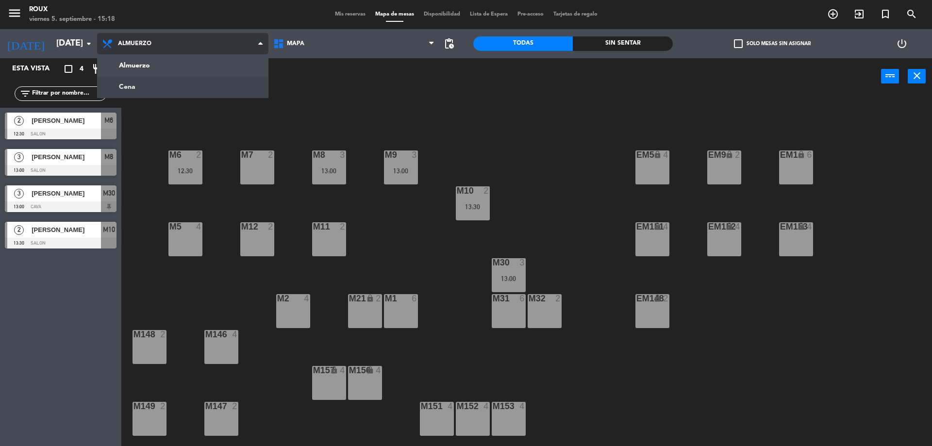
click at [178, 83] on ng-component "menu [PERSON_NAME] [DATE] 5. septiembre - 15:18 Mis reservas Mapa de mesas Disp…" at bounding box center [466, 224] width 932 height 448
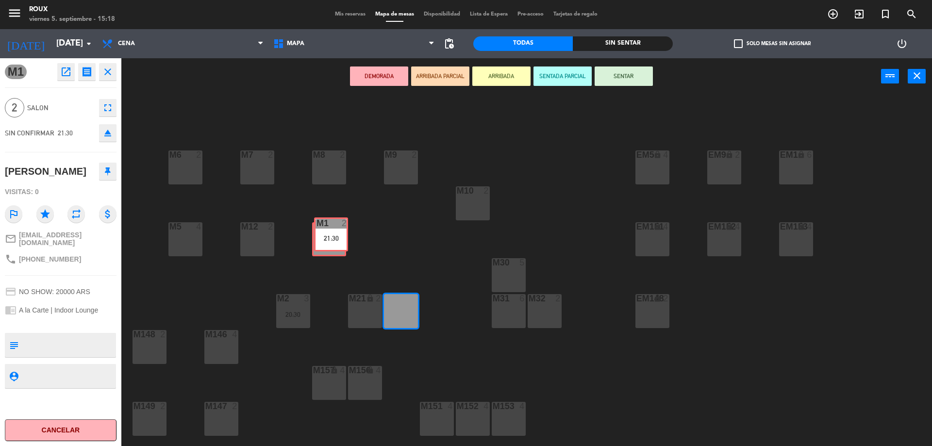
drag, startPoint x: 401, startPoint y: 316, endPoint x: 330, endPoint y: 239, distance: 104.4
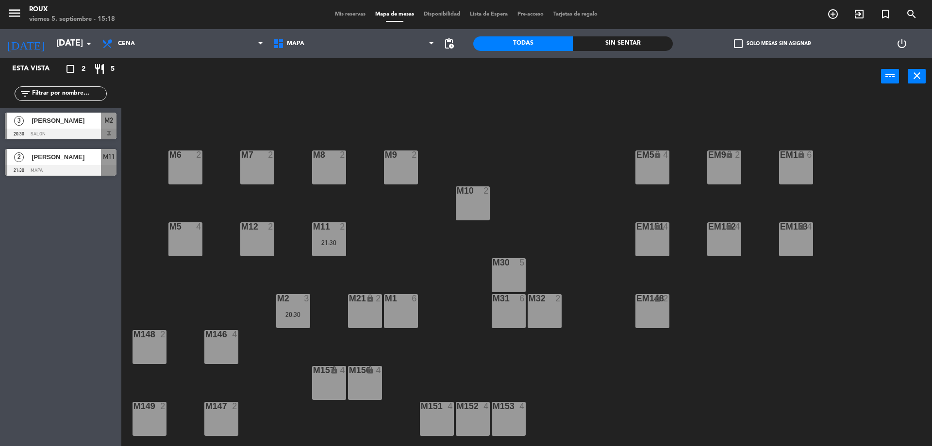
click at [406, 318] on div "M1 6" at bounding box center [401, 311] width 34 height 34
click at [467, 79] on button "[GEOGRAPHIC_DATA]" at bounding box center [471, 75] width 58 height 19
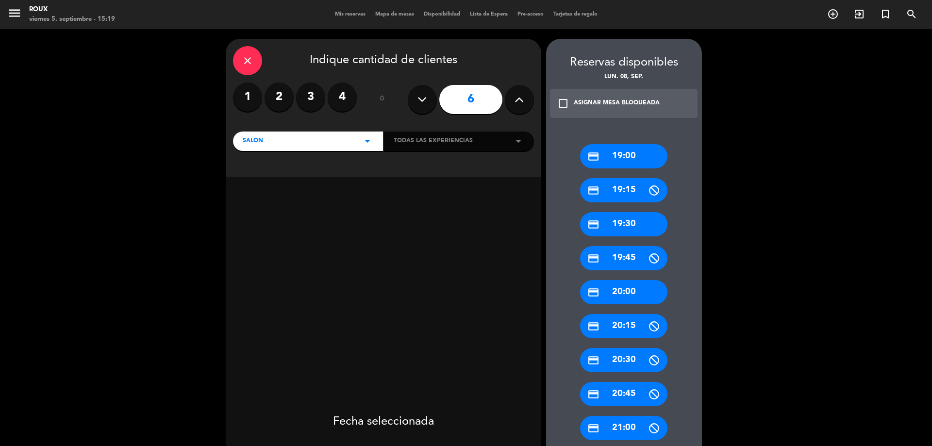
click at [308, 99] on label "3" at bounding box center [310, 96] width 29 height 29
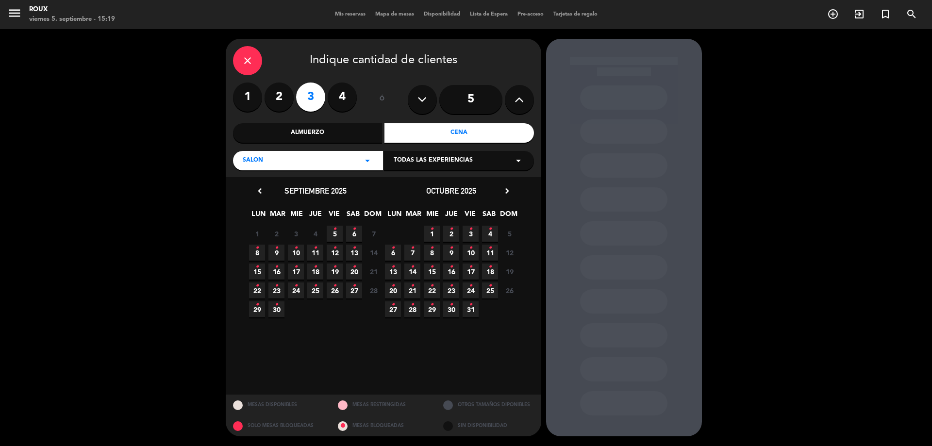
click at [254, 255] on span "8 •" at bounding box center [257, 253] width 16 height 16
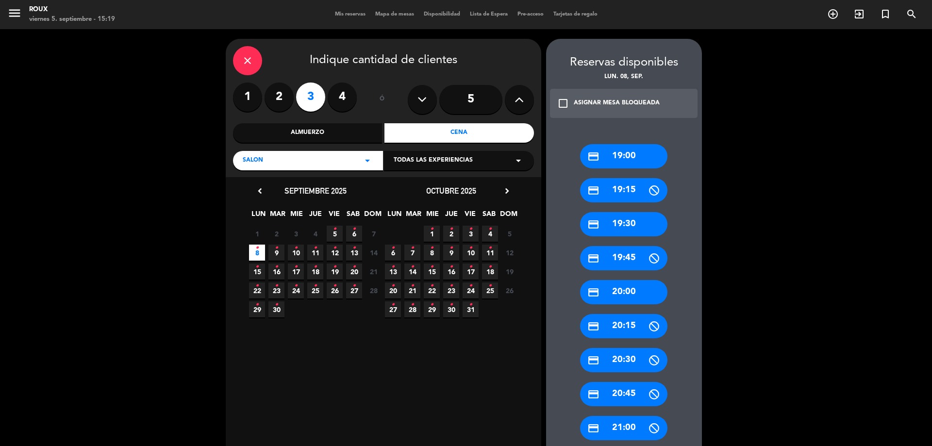
click at [629, 362] on div "credit_card 20:30" at bounding box center [623, 360] width 87 height 24
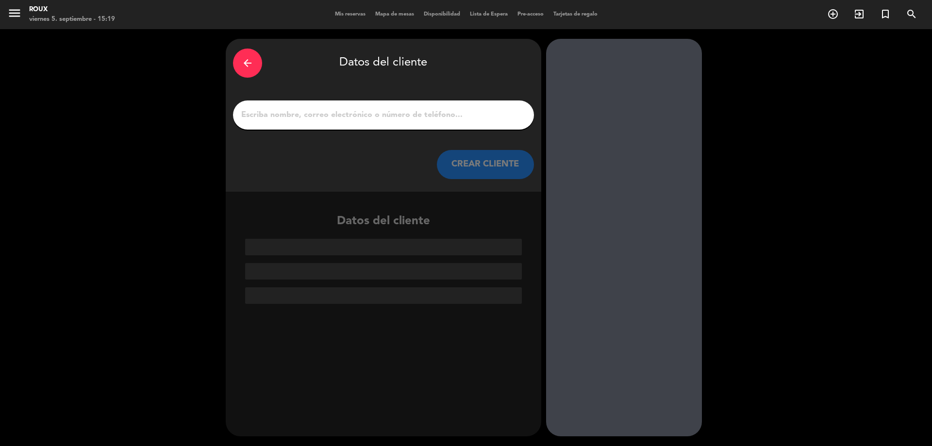
click at [442, 112] on input "1" at bounding box center [383, 115] width 286 height 14
click at [249, 49] on div "arrow_back" at bounding box center [247, 63] width 29 height 29
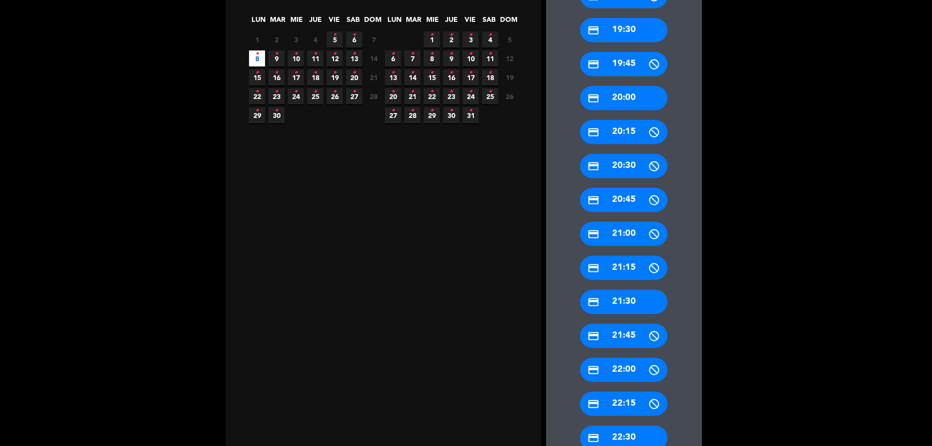
scroll to position [388, 0]
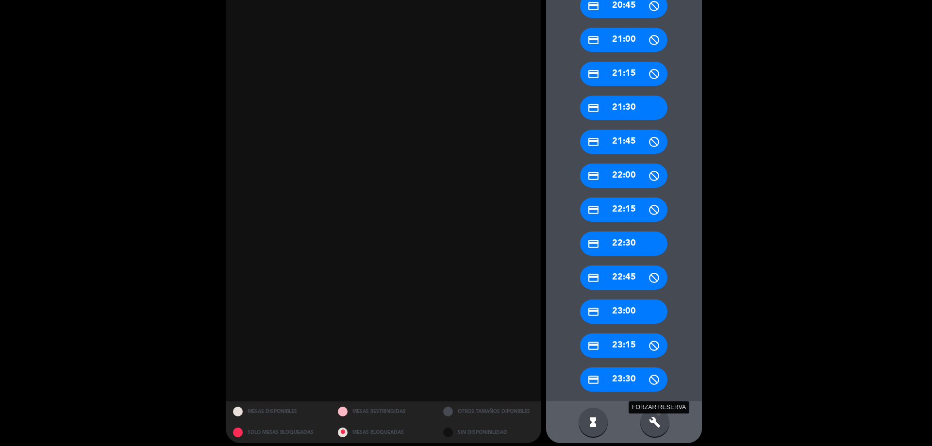
click at [658, 419] on icon "build" at bounding box center [655, 422] width 12 height 12
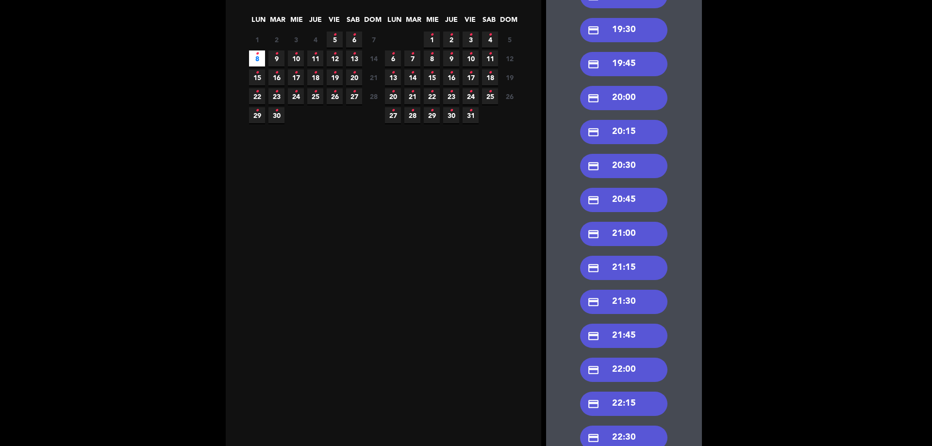
scroll to position [146, 0]
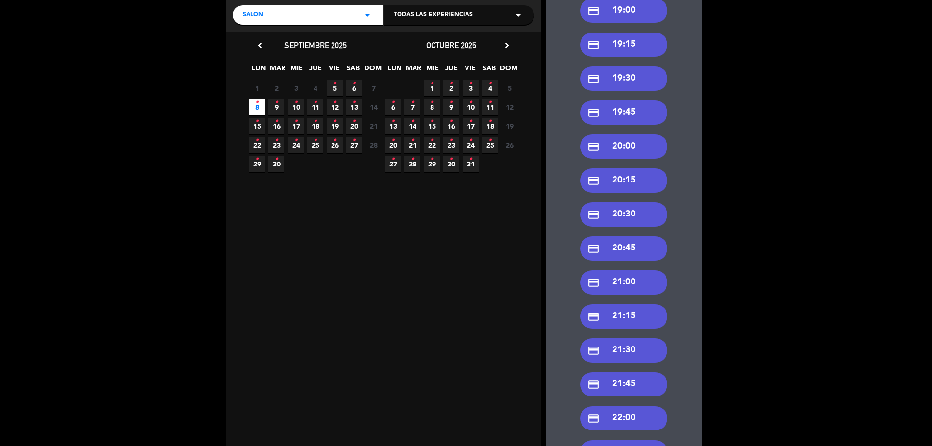
click at [631, 214] on div "credit_card 20:30" at bounding box center [623, 214] width 87 height 24
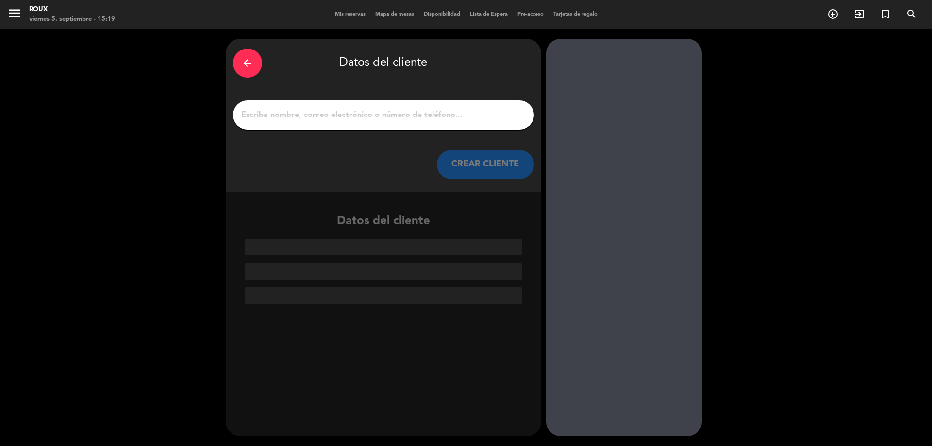
click at [259, 61] on div "arrow_back" at bounding box center [247, 63] width 29 height 29
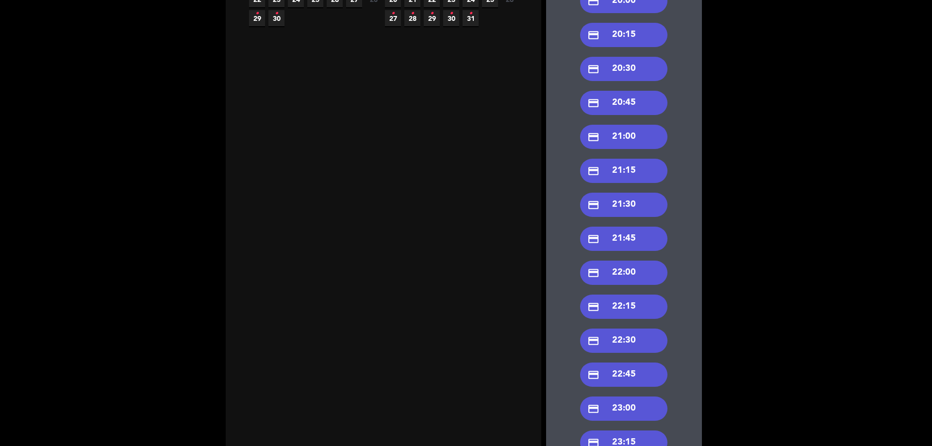
scroll to position [146, 0]
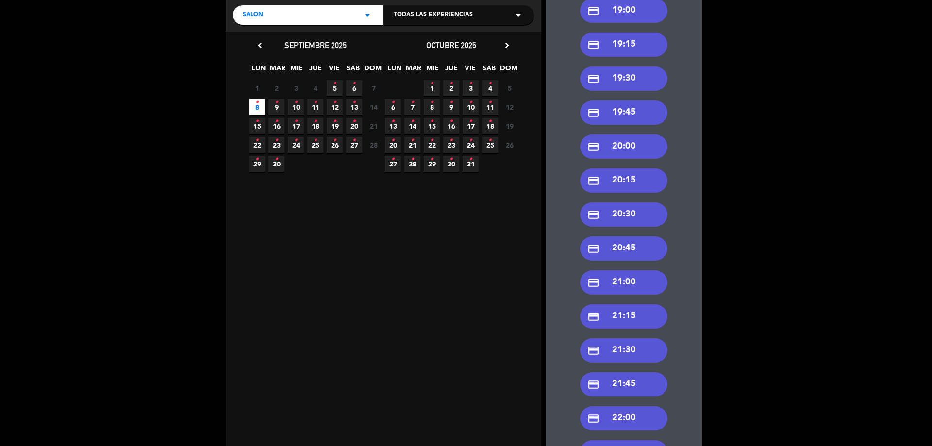
click at [629, 210] on div "credit_card 20:30" at bounding box center [623, 214] width 87 height 24
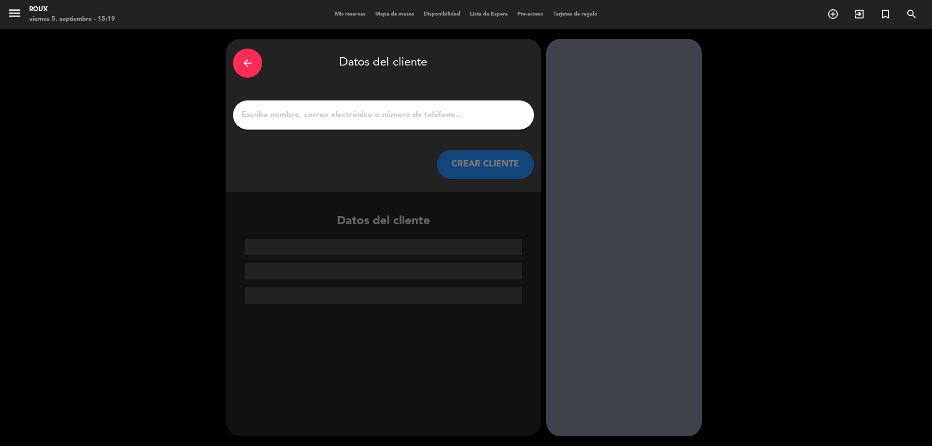
click at [316, 110] on input "1" at bounding box center [383, 115] width 286 height 14
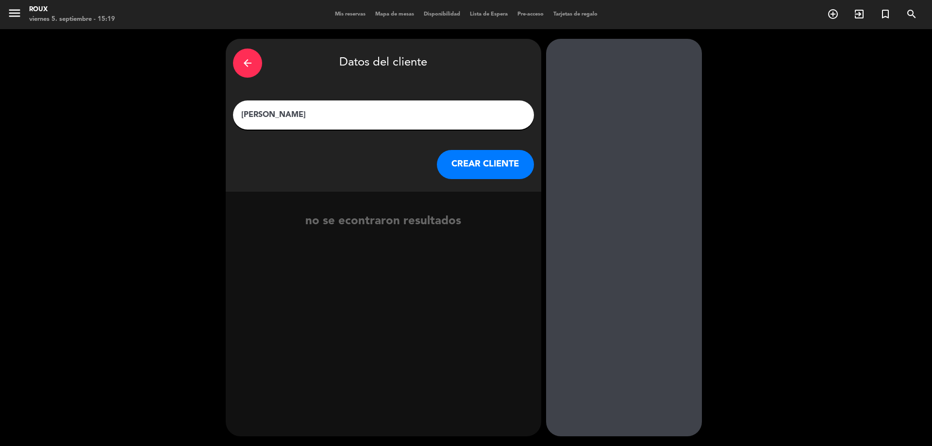
drag, startPoint x: 309, startPoint y: 113, endPoint x: 215, endPoint y: 115, distance: 93.7
click at [215, 115] on div "arrow_back Datos del cliente [PERSON_NAME] CREAR CLIENTE no se econtraron resul…" at bounding box center [466, 237] width 932 height 417
type input "[PERSON_NAME]"
click at [485, 169] on button "CREAR CLIENTE" at bounding box center [485, 164] width 97 height 29
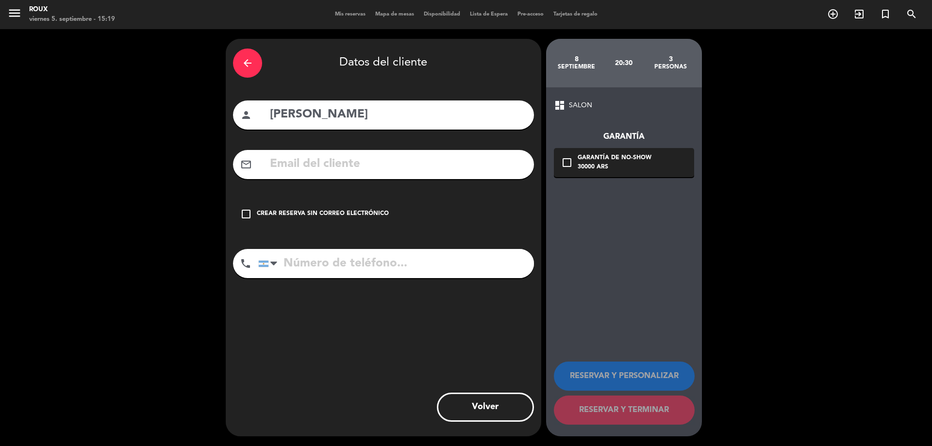
click at [432, 170] on input "text" at bounding box center [398, 164] width 258 height 20
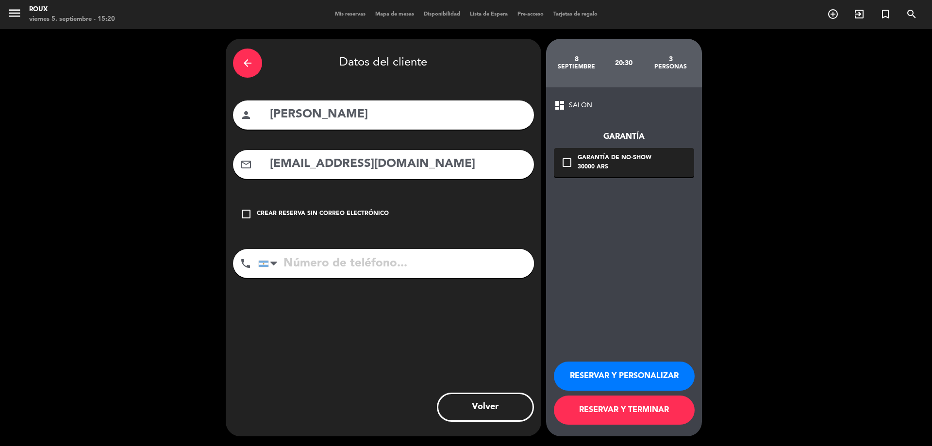
type input "[EMAIL_ADDRESS][DOMAIN_NAME]"
click at [432, 258] on input "tel" at bounding box center [396, 263] width 276 height 29
type input "[PHONE_NUMBER]"
click at [569, 161] on icon "check_box_outline_blank" at bounding box center [567, 163] width 12 height 12
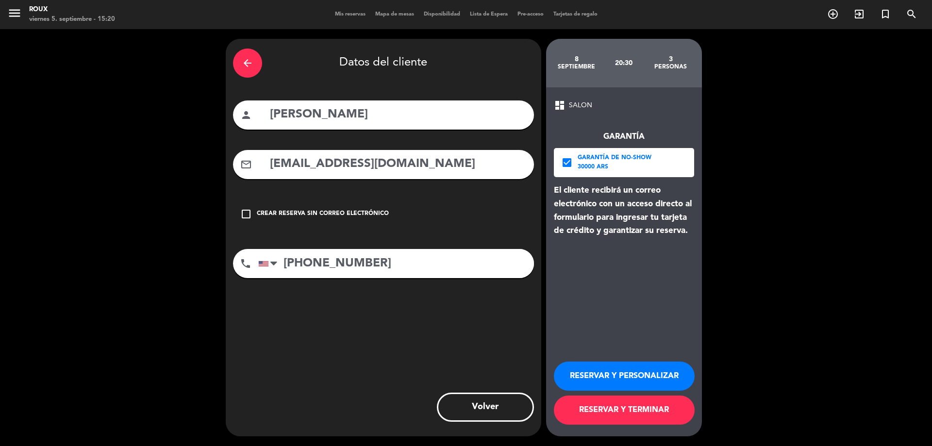
click at [322, 118] on input "[PERSON_NAME]" at bounding box center [398, 115] width 258 height 20
type input "[PERSON_NAME]"
click at [631, 415] on button "RESERVAR Y TERMINAR" at bounding box center [624, 409] width 141 height 29
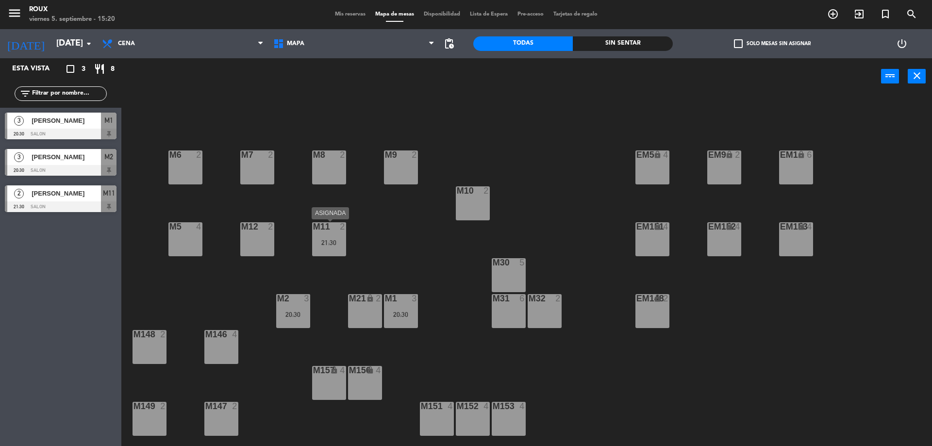
click at [329, 245] on div "21:30" at bounding box center [329, 242] width 34 height 7
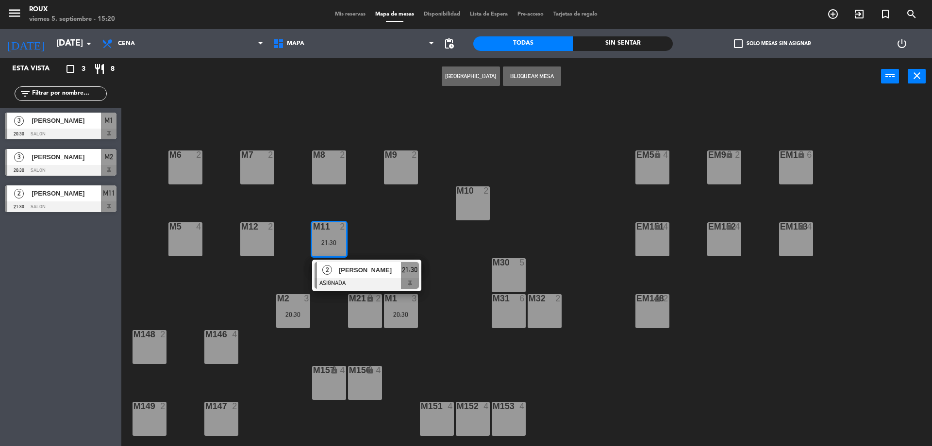
click at [55, 195] on div "2 [PERSON_NAME] 21:30 SALON M11" at bounding box center [60, 199] width 121 height 36
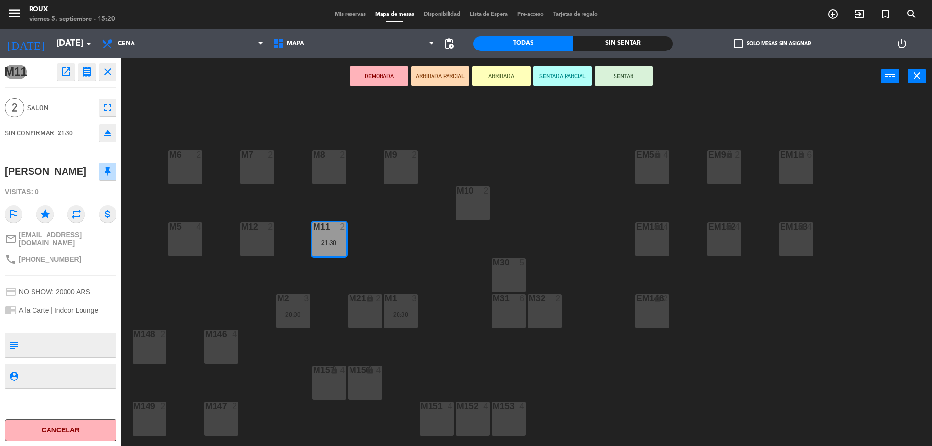
click at [144, 266] on div "M6 2 M7 2 M8 2 M9 2 EM9 lock 2 EM5 lock 4 EM1 lock 6 M10 2 M11 2 21:30 M12 2 M5…" at bounding box center [531, 272] width 801 height 351
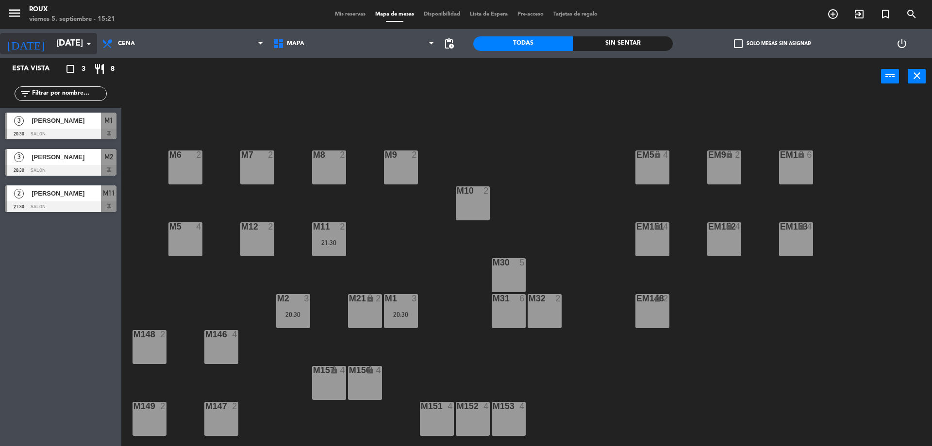
click at [82, 42] on input "[DATE]" at bounding box center [107, 43] width 113 height 19
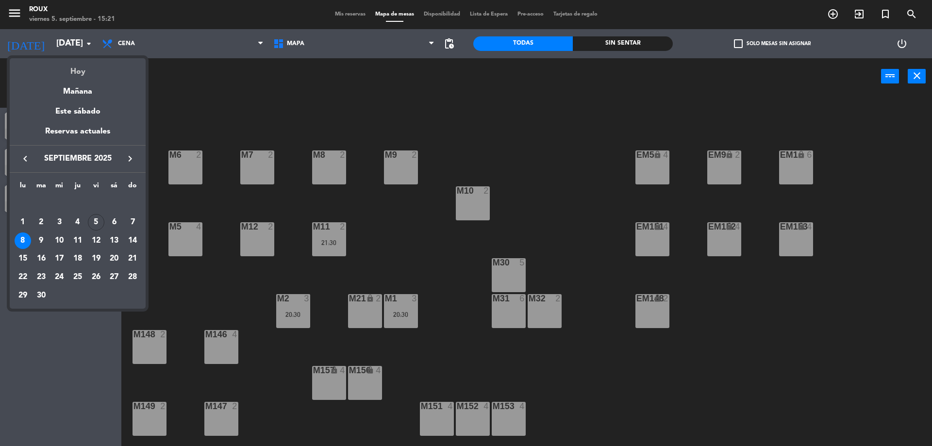
click at [98, 72] on div "Hoy" at bounding box center [78, 68] width 136 height 20
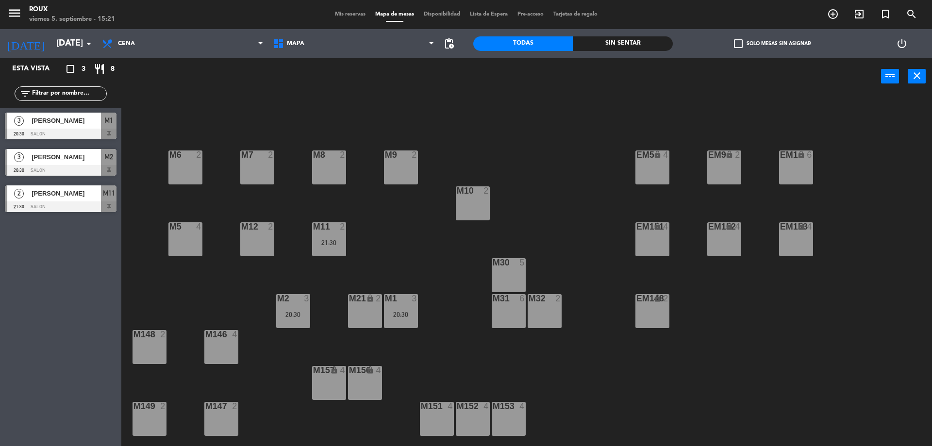
type input "[DATE]"
